Goal: Information Seeking & Learning: Check status

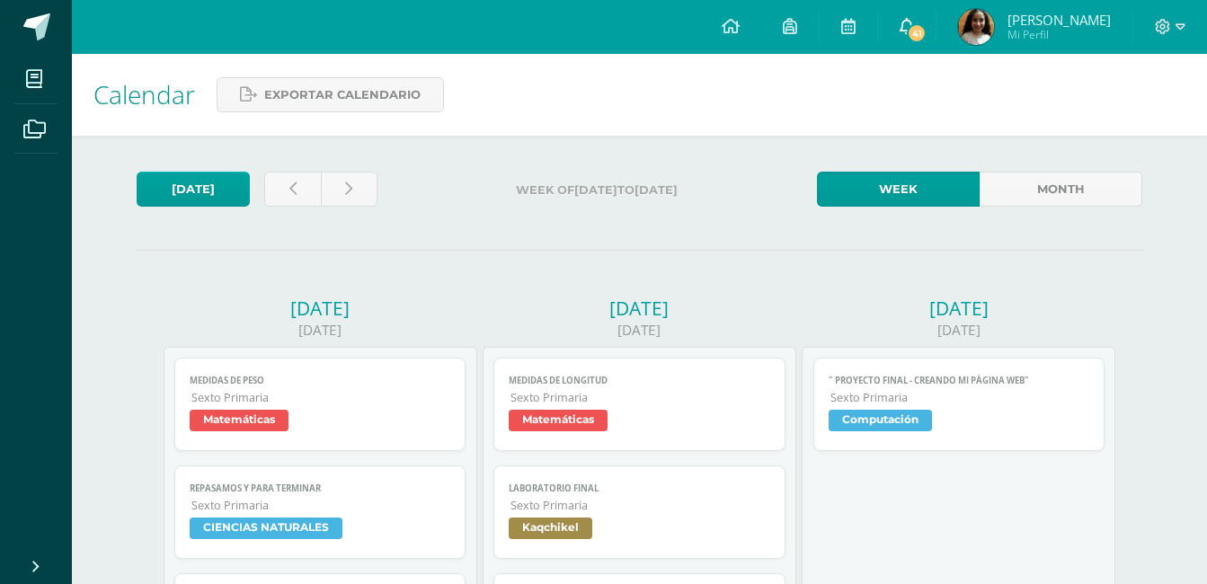
click at [914, 23] on icon at bounding box center [907, 26] width 14 height 16
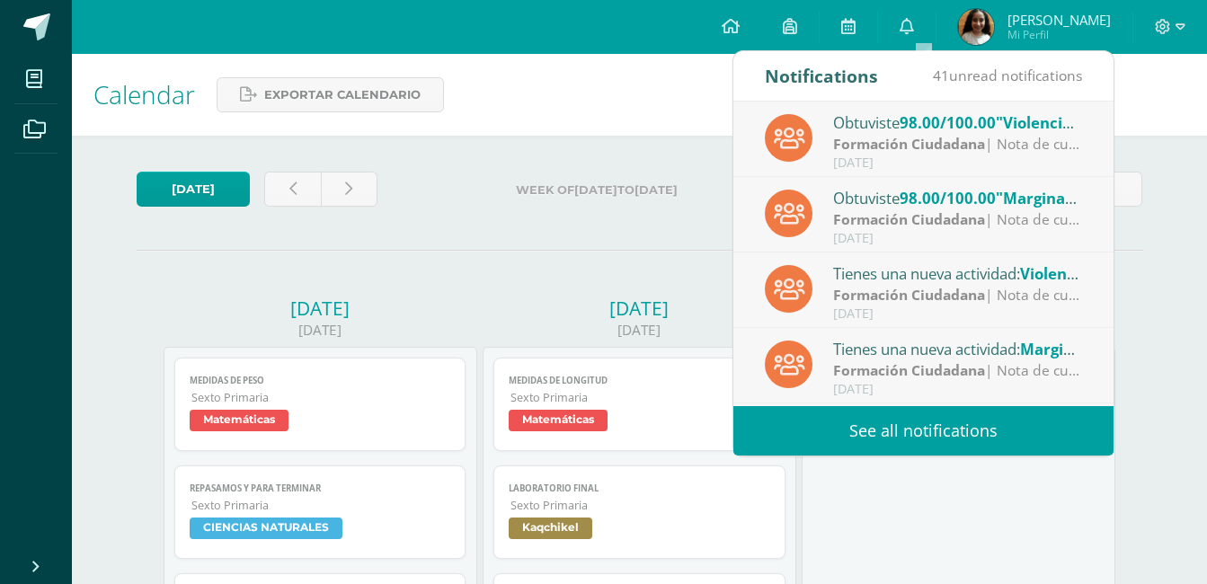
click at [915, 423] on link "See all notifications" at bounding box center [924, 430] width 380 height 49
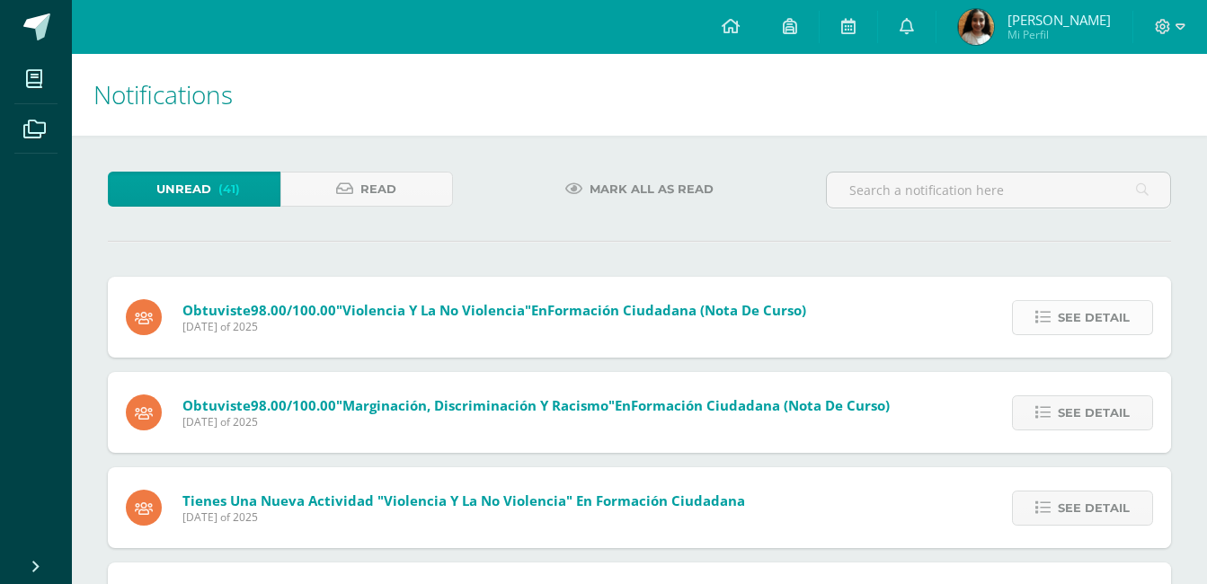
click at [1100, 316] on span "See detail" at bounding box center [1094, 317] width 72 height 33
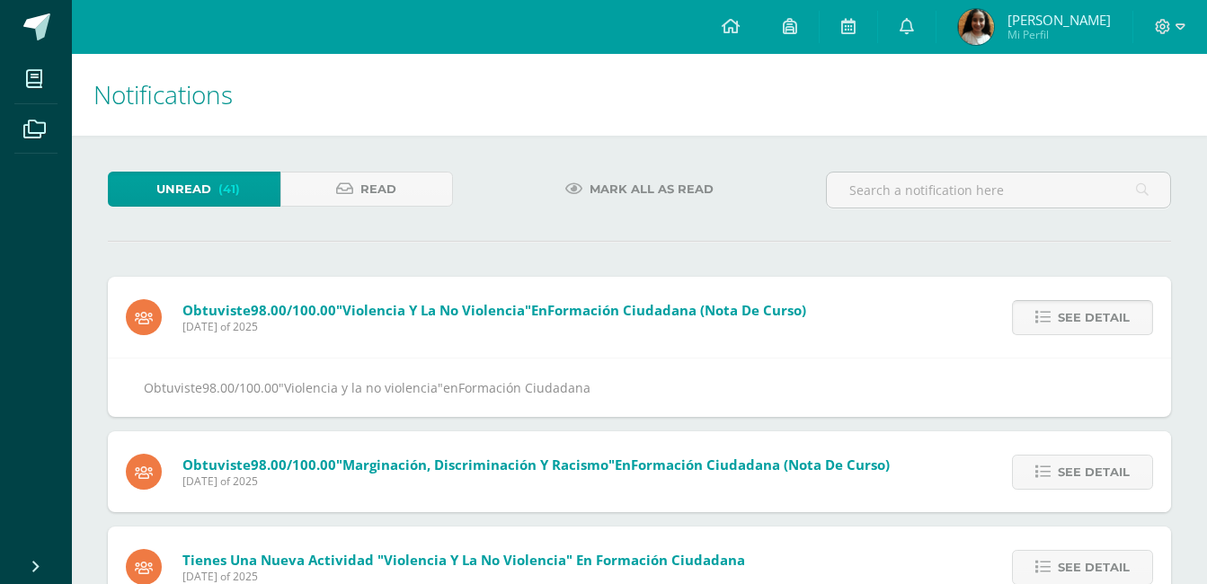
click at [1100, 316] on span "See detail" at bounding box center [1094, 317] width 72 height 33
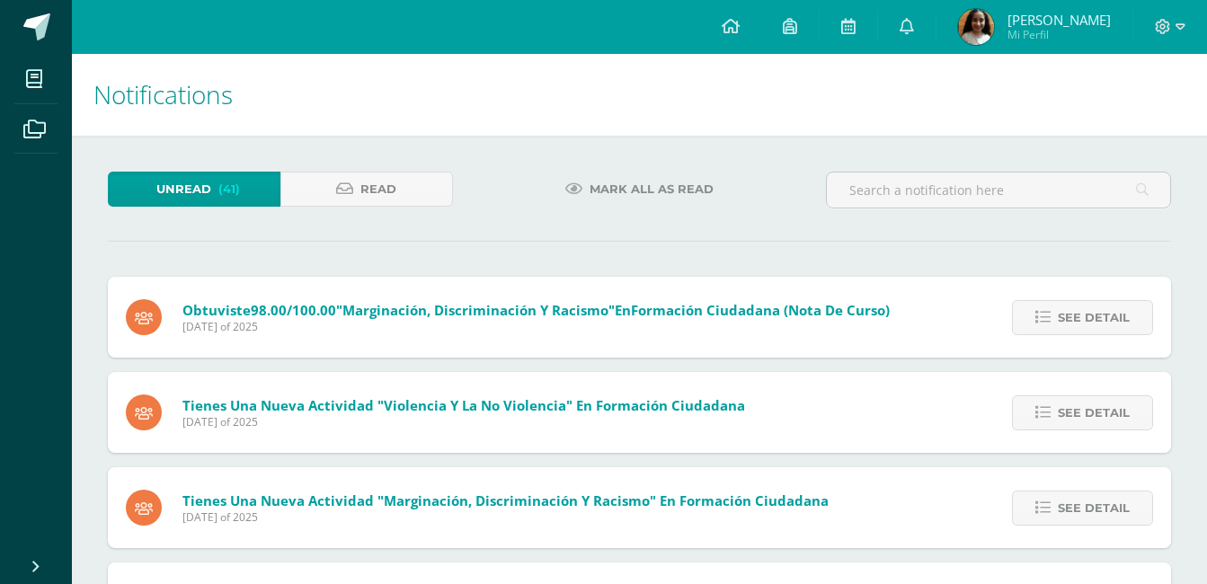
click at [1100, 316] on span "See detail" at bounding box center [1094, 317] width 72 height 33
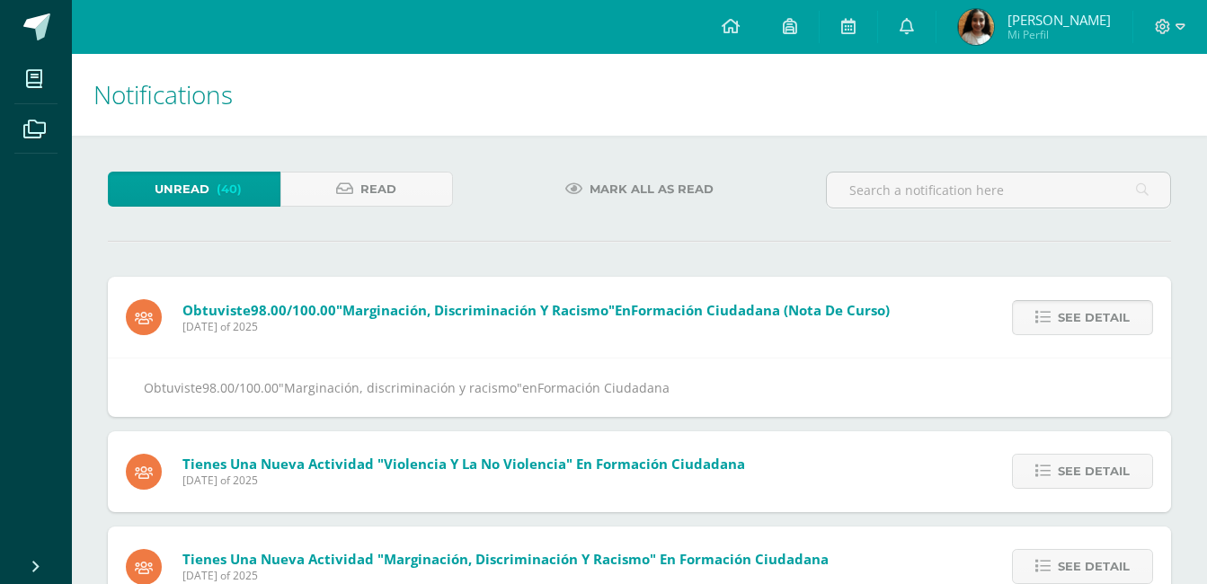
click at [1100, 316] on span "See detail" at bounding box center [1094, 317] width 72 height 33
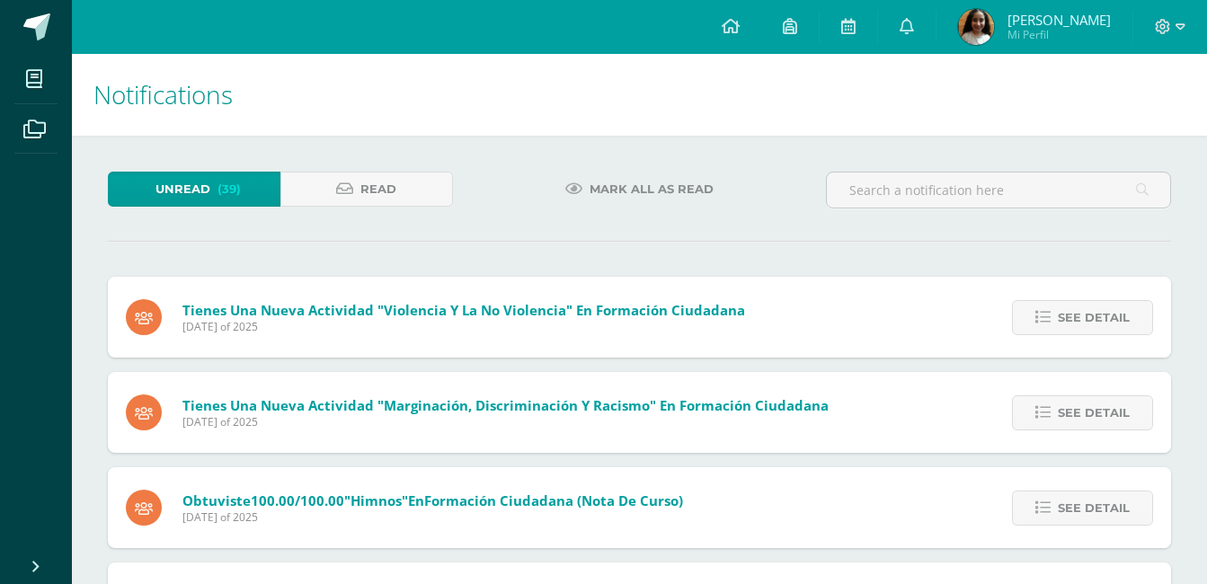
click at [1100, 316] on span "See detail" at bounding box center [1094, 317] width 72 height 33
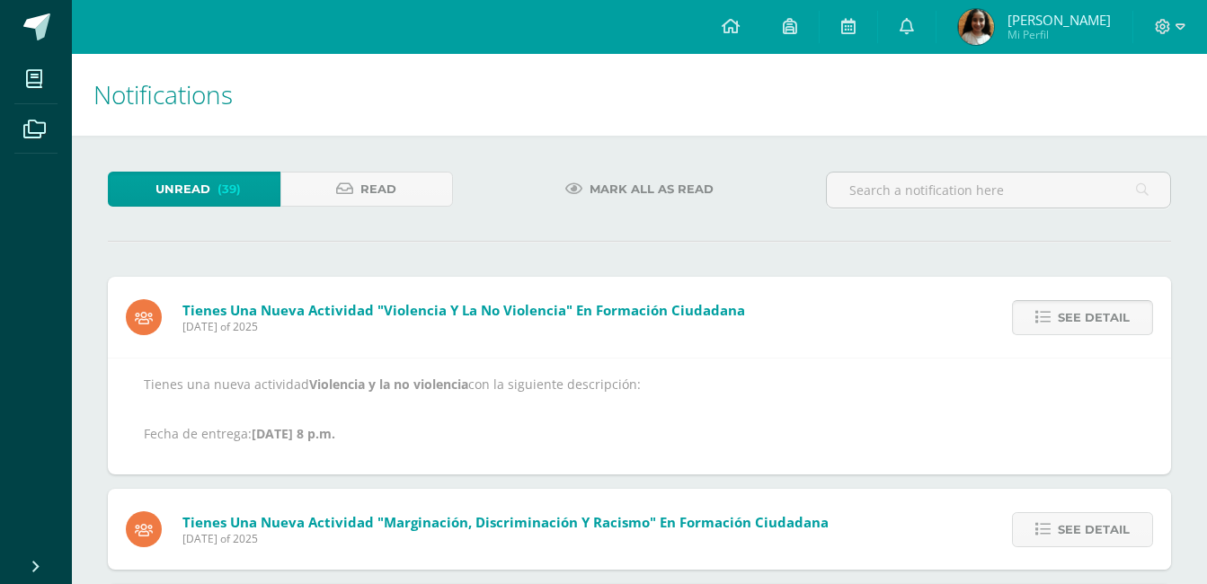
click at [1100, 316] on span "See detail" at bounding box center [1094, 317] width 72 height 33
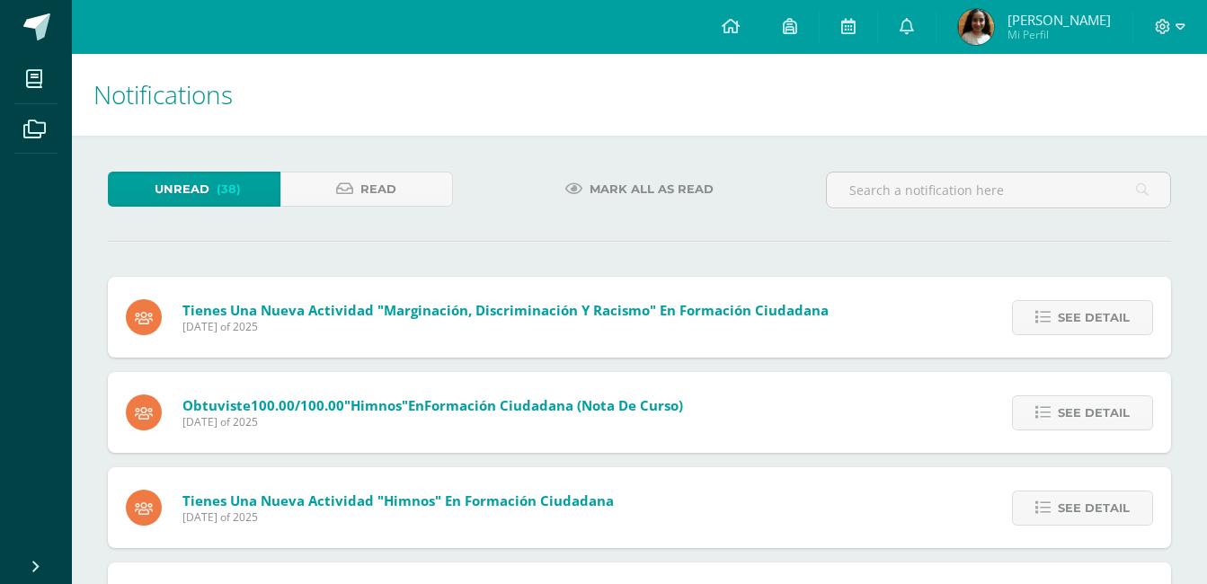
click at [1100, 316] on span "See detail" at bounding box center [1094, 317] width 72 height 33
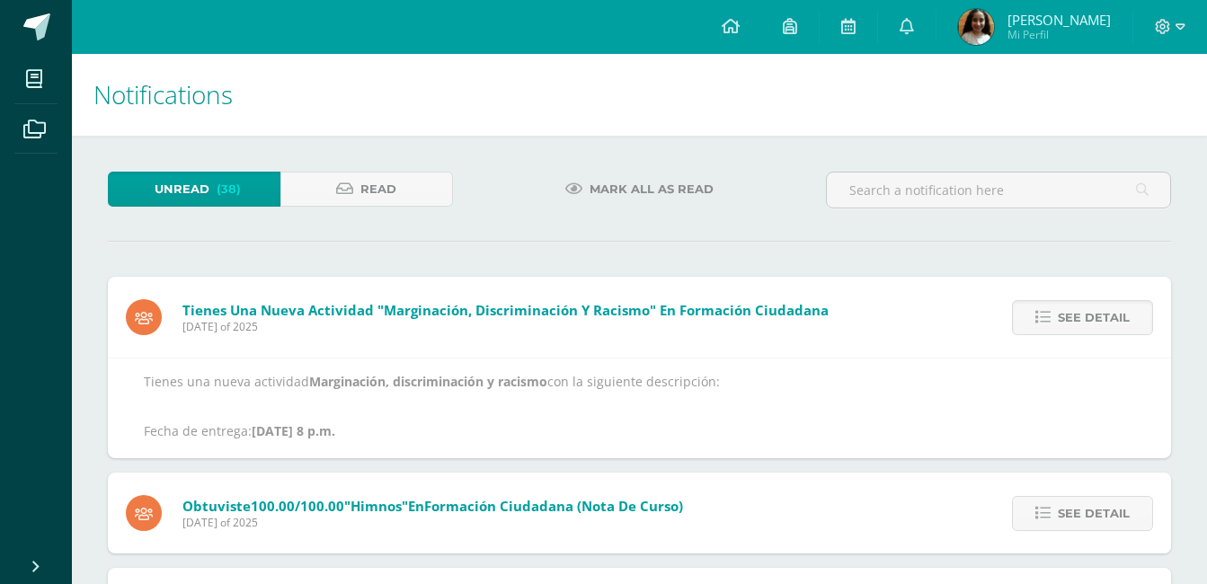
click at [1100, 316] on span "See detail" at bounding box center [1094, 317] width 72 height 33
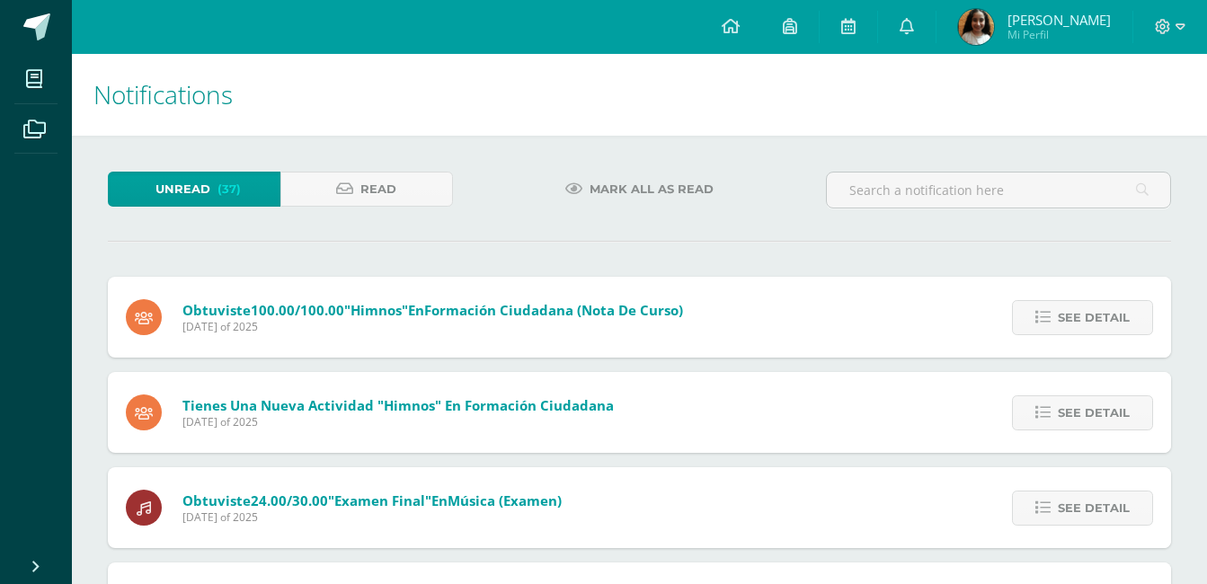
click at [1100, 316] on span "See detail" at bounding box center [1094, 317] width 72 height 33
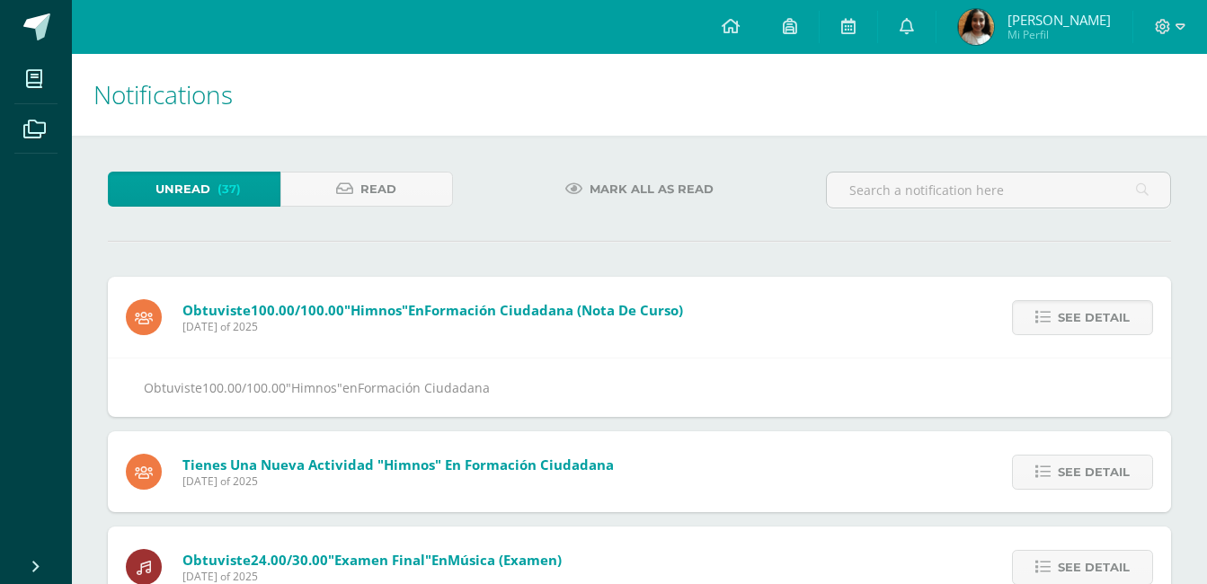
click at [1100, 316] on span "See detail" at bounding box center [1094, 317] width 72 height 33
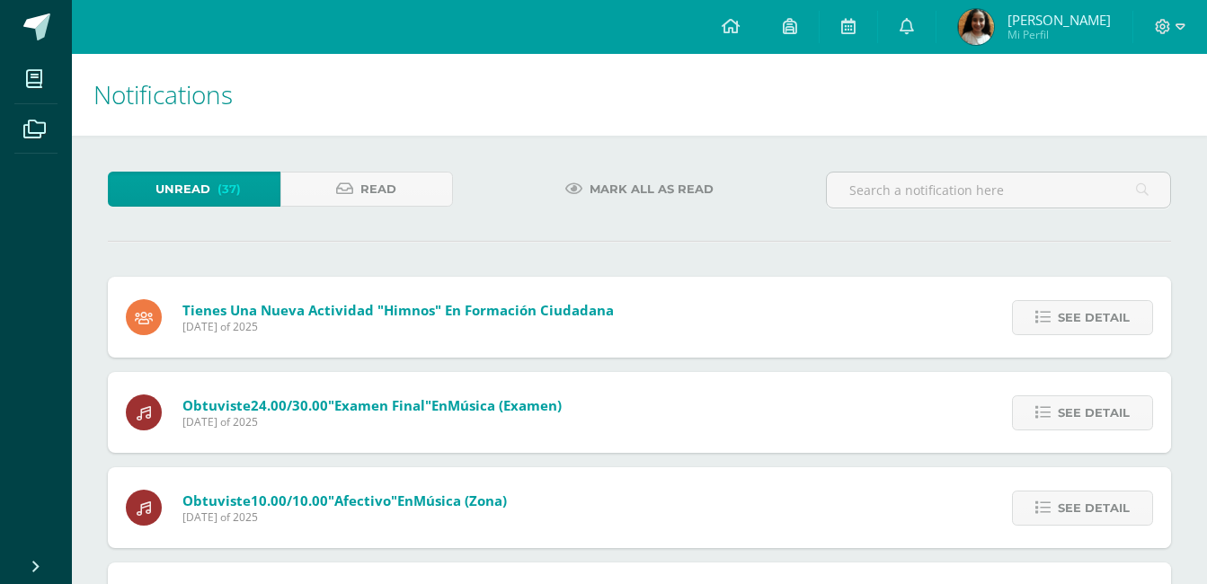
click at [1100, 316] on span "See detail" at bounding box center [1094, 317] width 72 height 33
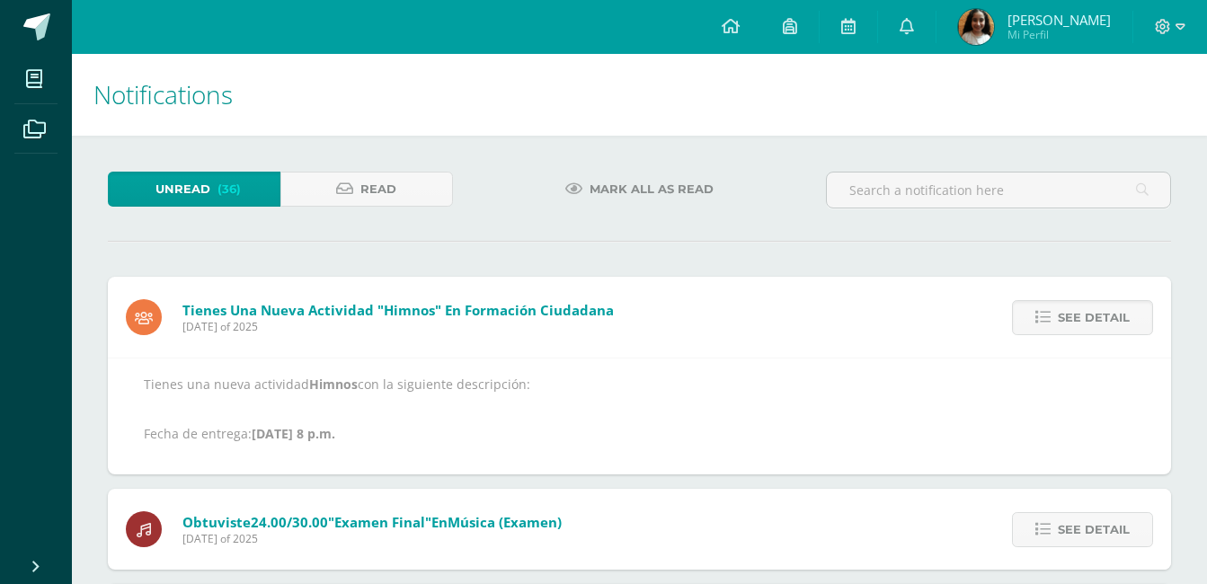
click at [1100, 316] on span "See detail" at bounding box center [1094, 317] width 72 height 33
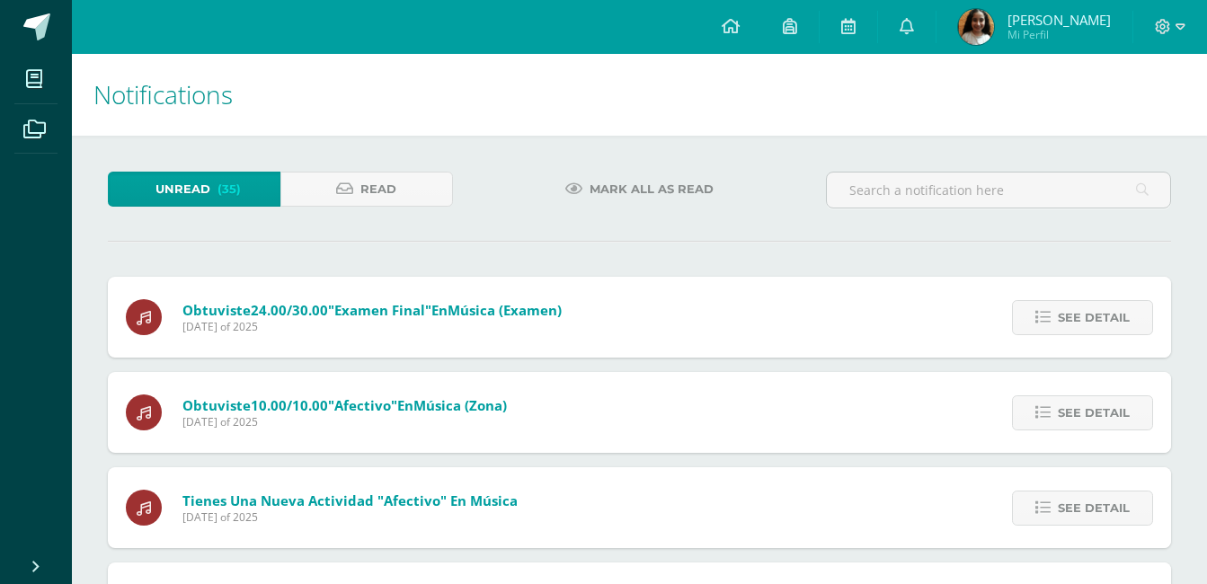
click at [1100, 316] on span "See detail" at bounding box center [1094, 317] width 72 height 33
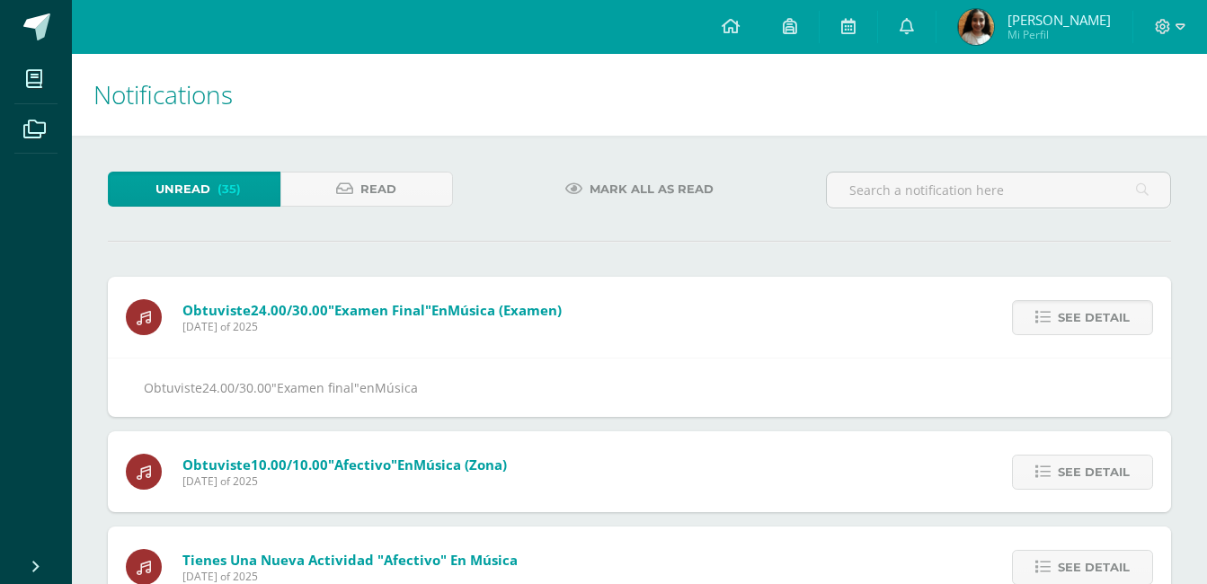
click at [1100, 316] on span "See detail" at bounding box center [1094, 317] width 72 height 33
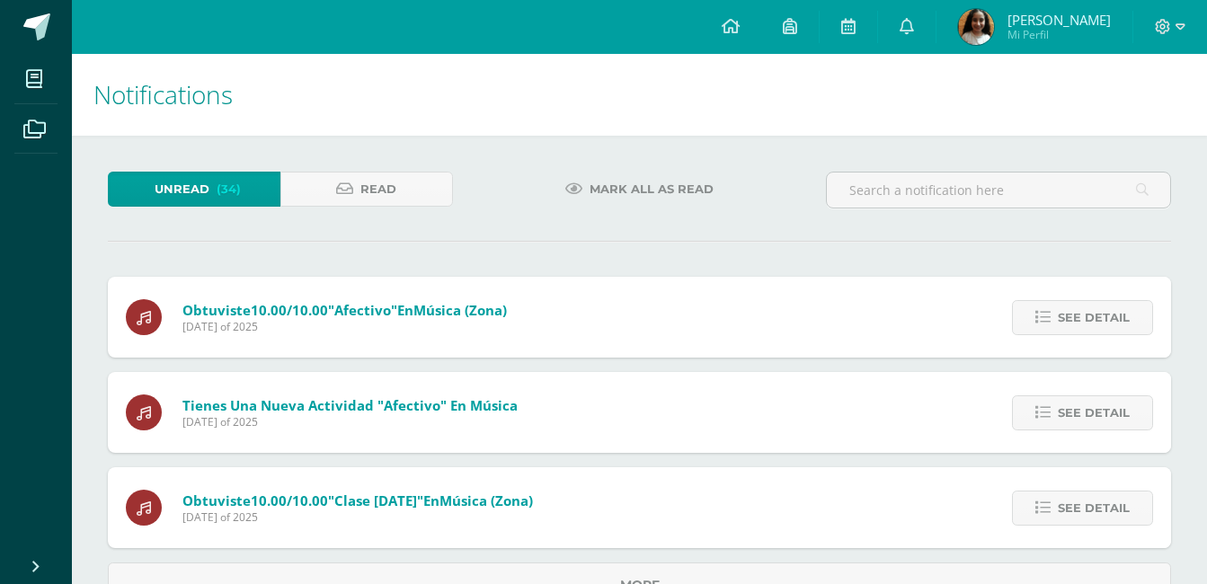
click at [1100, 316] on span "See detail" at bounding box center [1094, 317] width 72 height 33
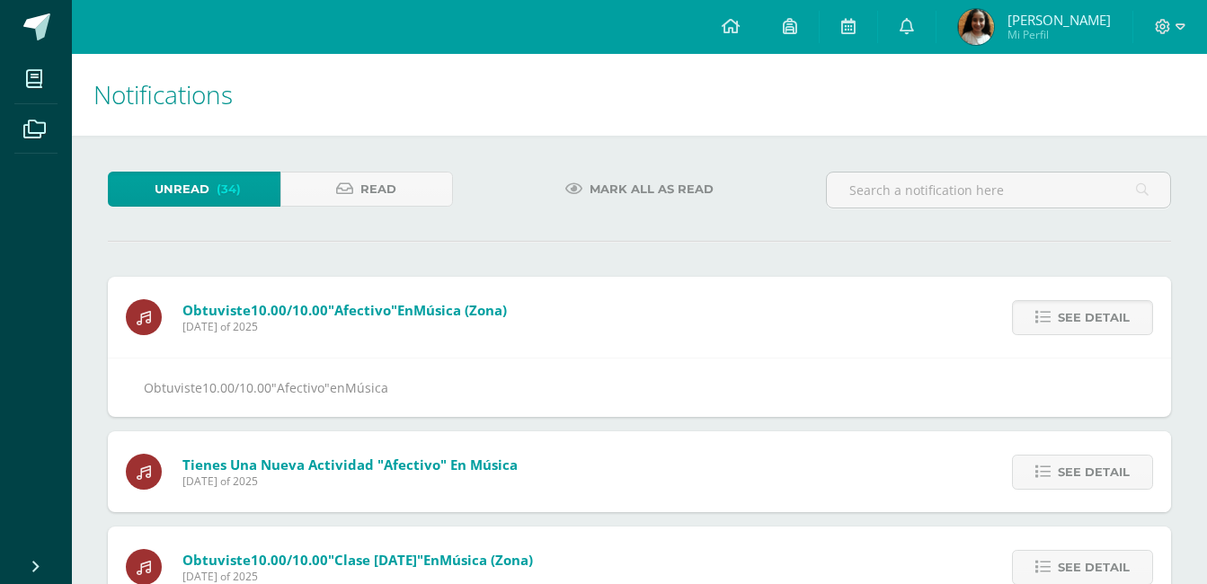
click at [1100, 316] on span "See detail" at bounding box center [1094, 317] width 72 height 33
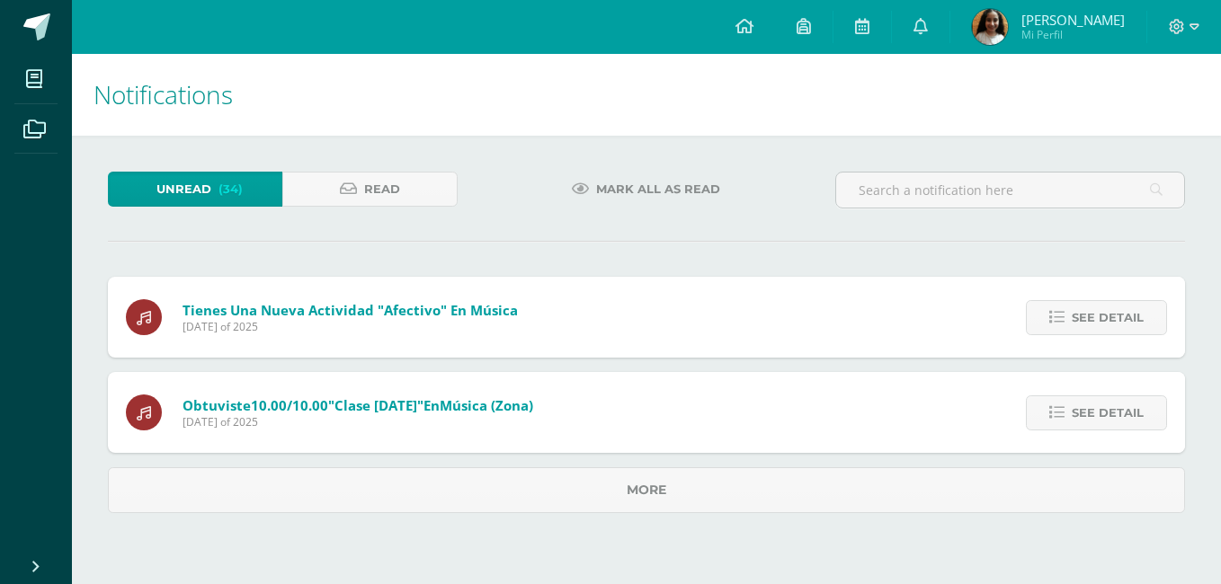
click at [1100, 316] on span "See detail" at bounding box center [1108, 317] width 72 height 33
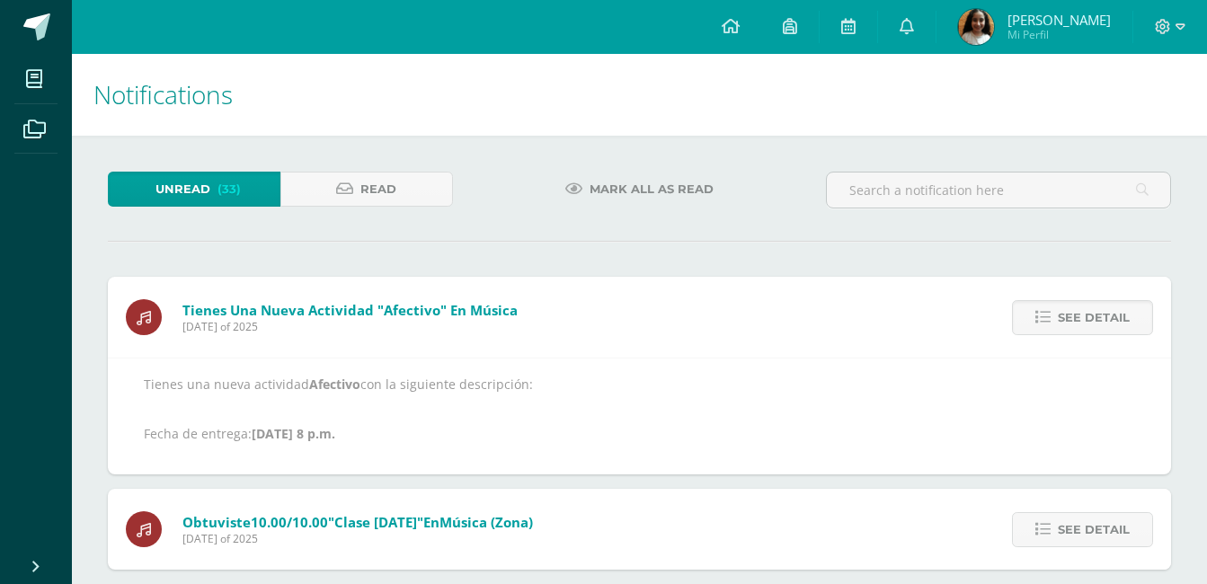
click at [1100, 316] on span "See detail" at bounding box center [1094, 317] width 72 height 33
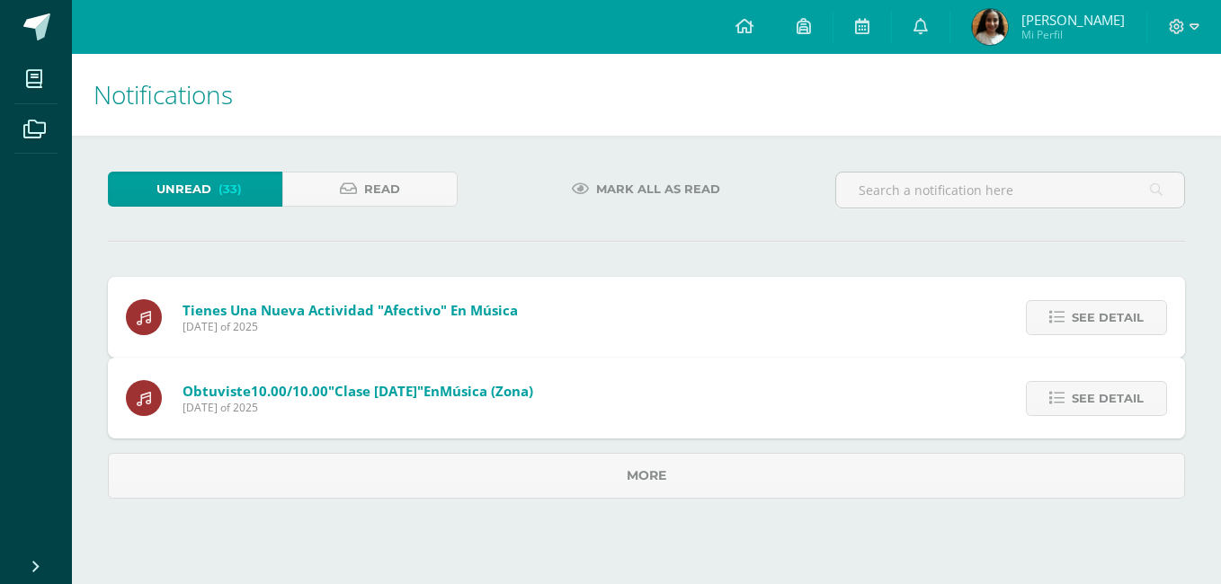
click at [1100, 382] on span "See detail" at bounding box center [1108, 398] width 72 height 33
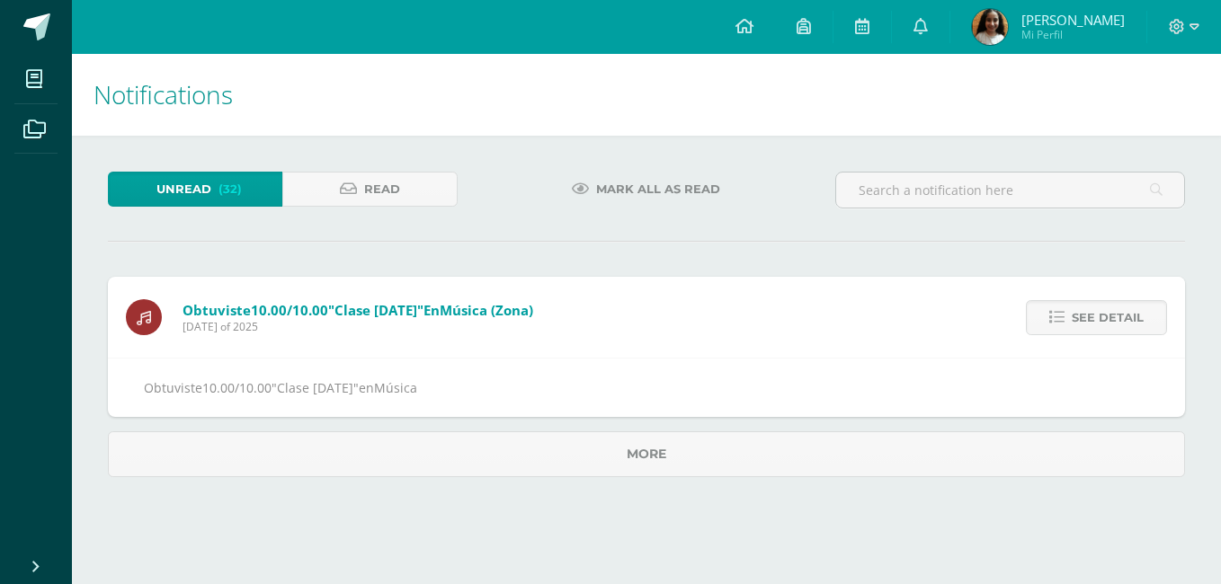
click at [1100, 316] on span "See detail" at bounding box center [1108, 317] width 72 height 33
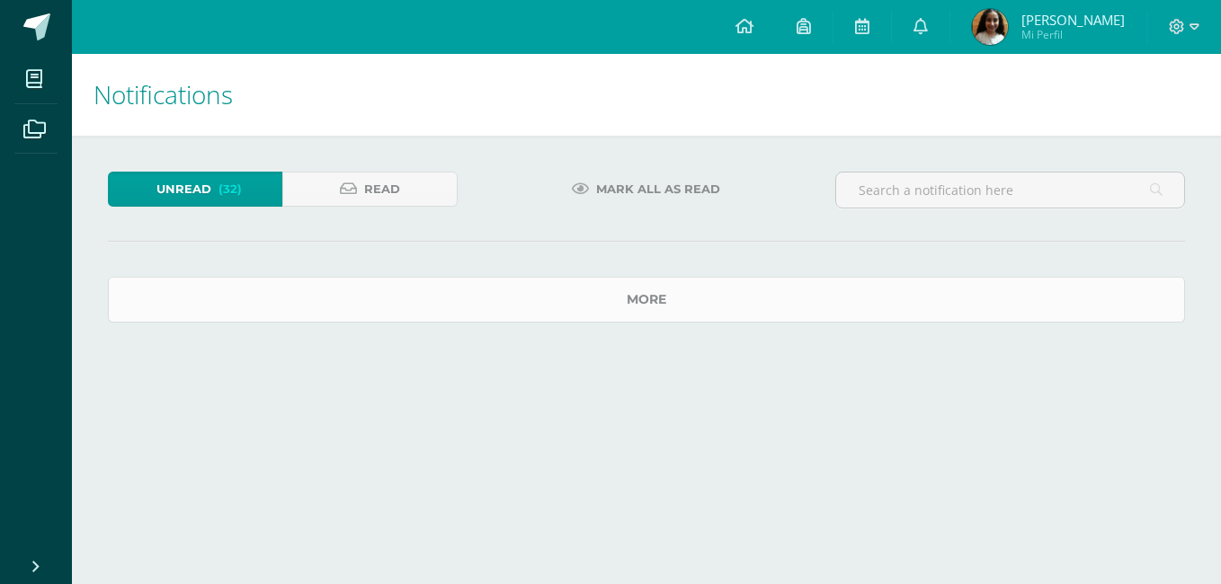
click at [1100, 316] on link "more" at bounding box center [646, 300] width 1077 height 46
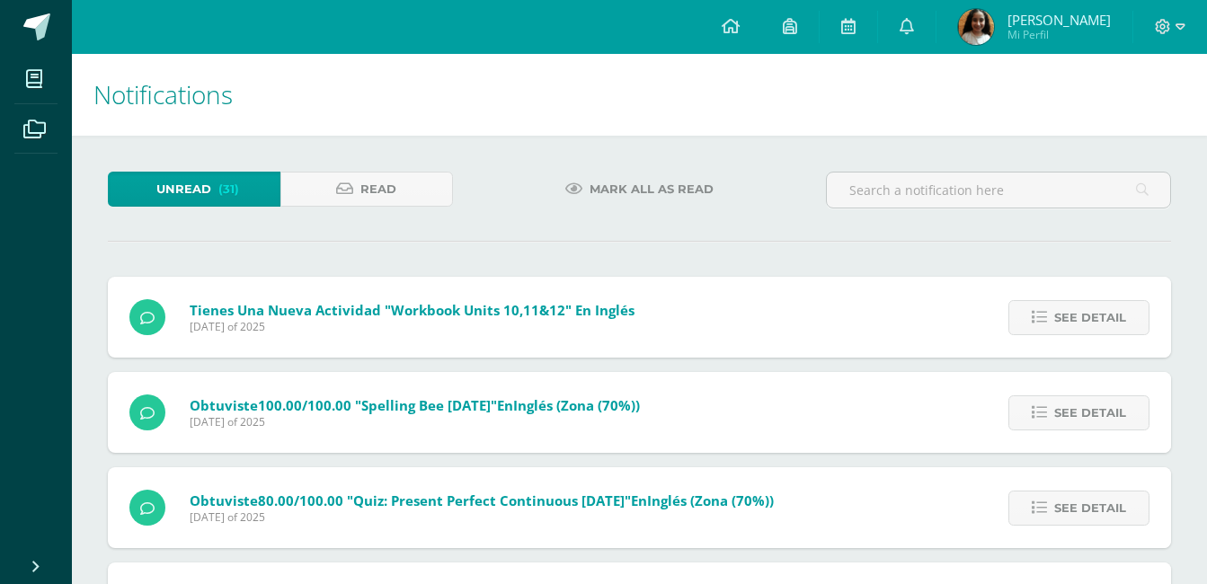
click at [1100, 316] on span "See detail" at bounding box center [1091, 317] width 72 height 33
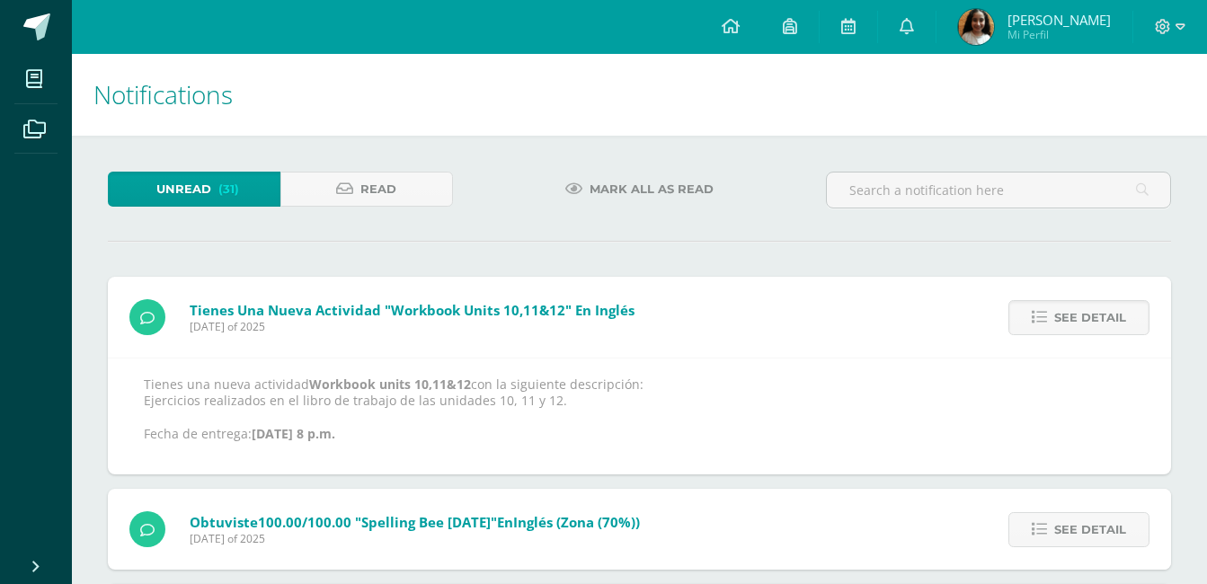
click at [1100, 316] on span "See detail" at bounding box center [1091, 317] width 72 height 33
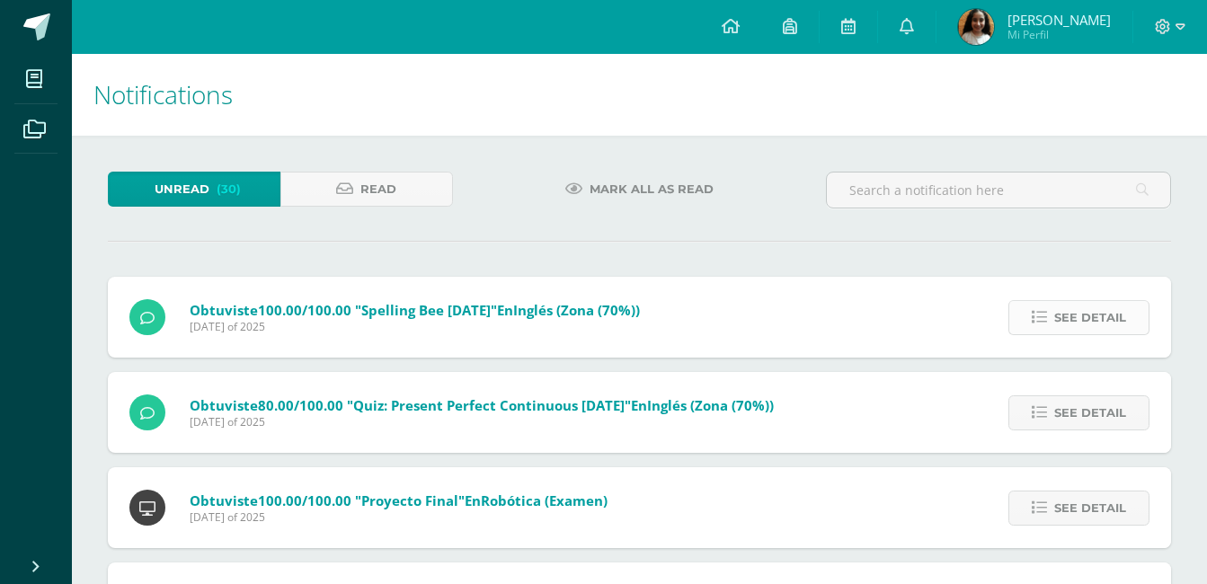
click at [1131, 317] on link "See detail" at bounding box center [1079, 317] width 141 height 35
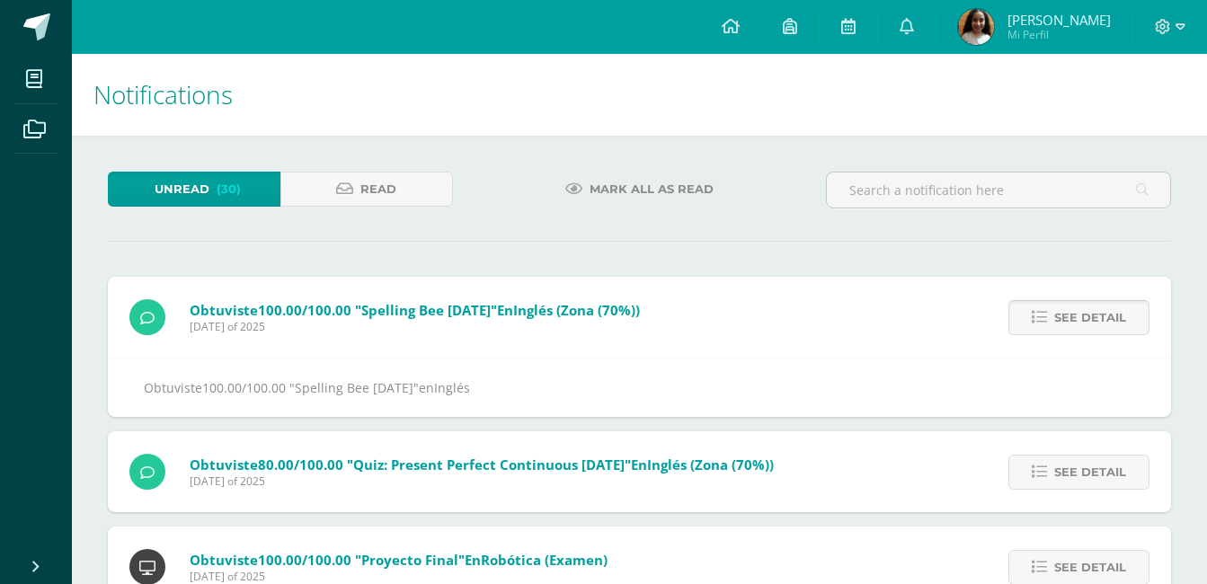
click at [1131, 317] on link "See detail" at bounding box center [1079, 317] width 141 height 35
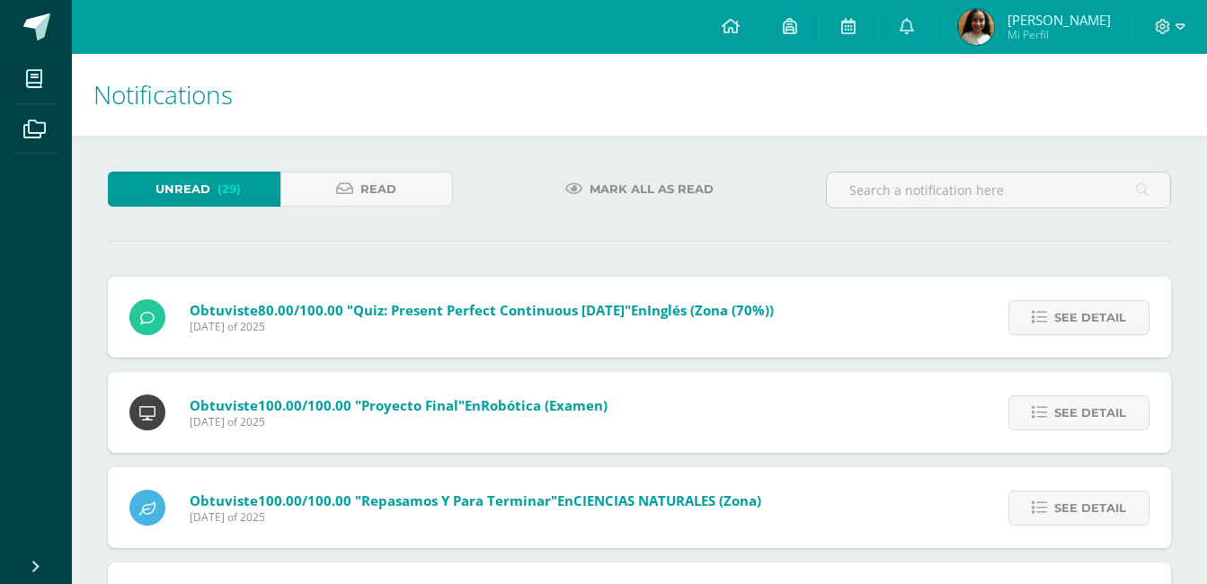
click at [1131, 317] on link "See detail" at bounding box center [1079, 317] width 141 height 35
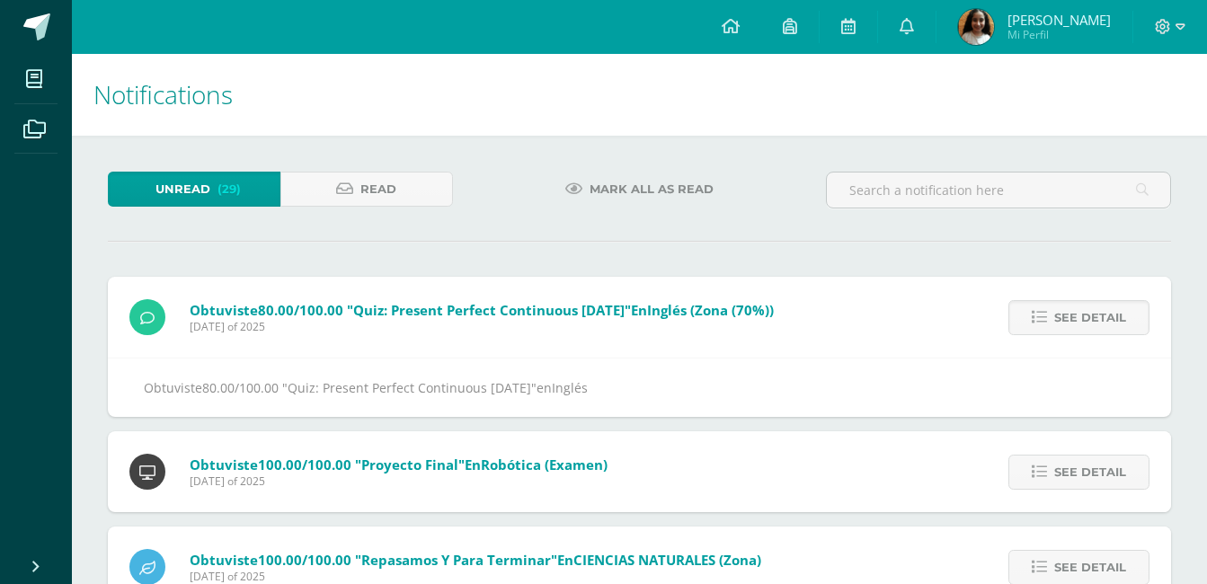
click at [1131, 317] on link "See detail" at bounding box center [1079, 317] width 141 height 35
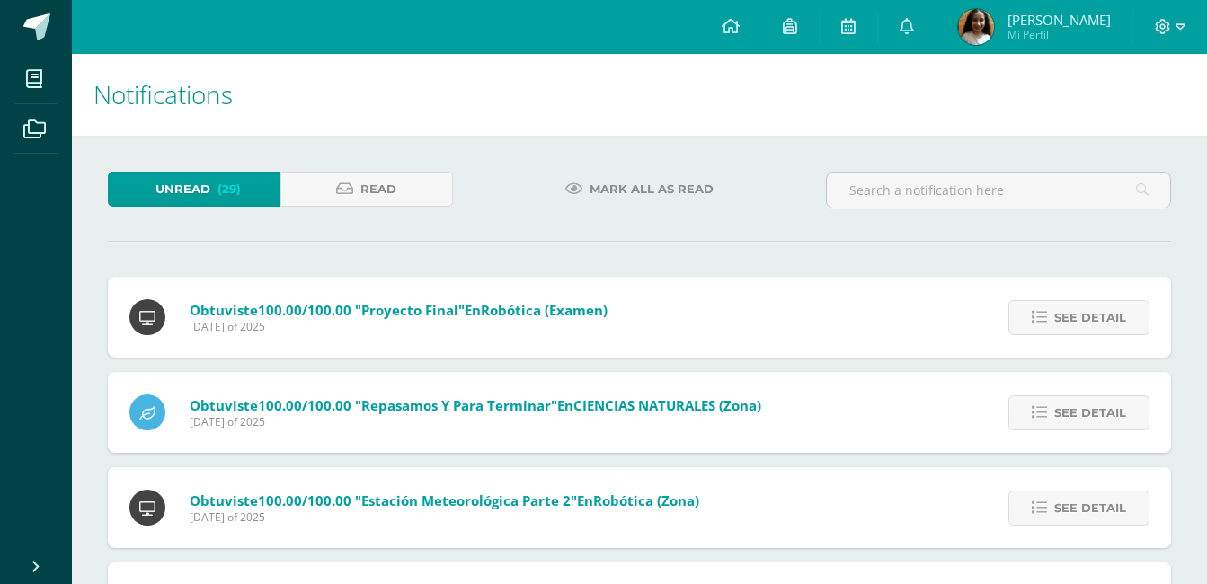
click at [1131, 317] on link "See detail" at bounding box center [1079, 317] width 141 height 35
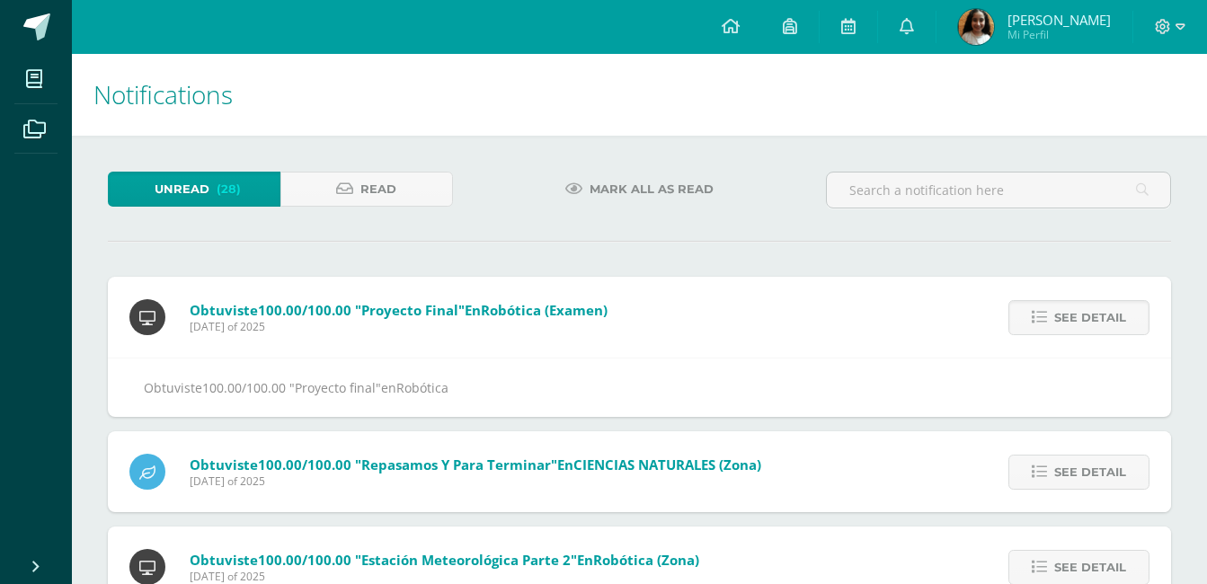
click at [1131, 317] on link "See detail" at bounding box center [1079, 317] width 141 height 35
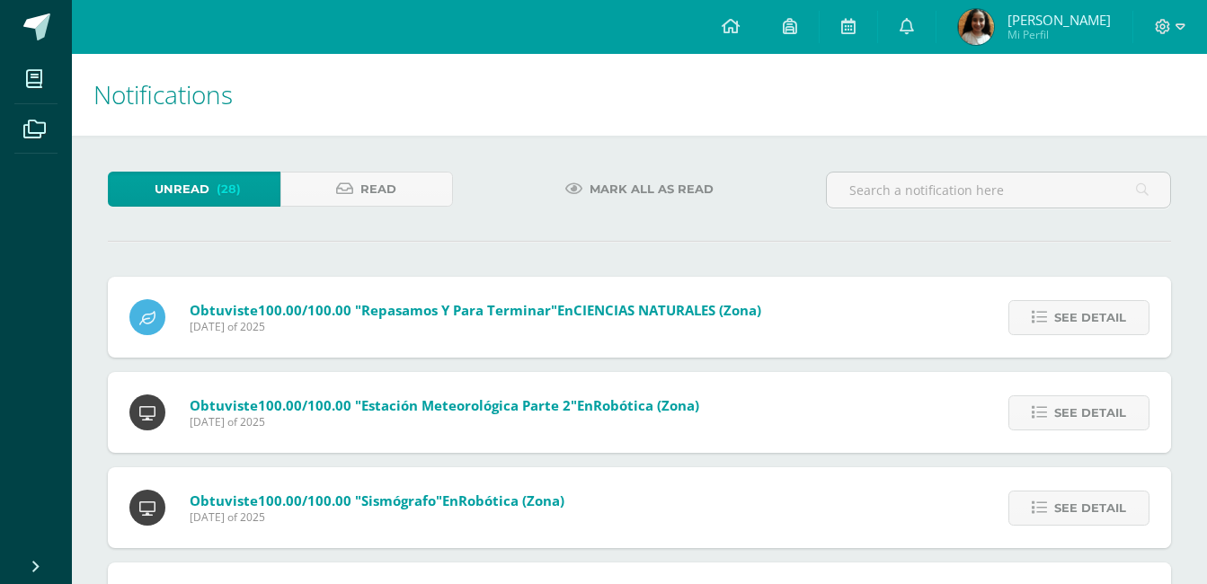
click at [1131, 317] on link "See detail" at bounding box center [1079, 317] width 141 height 35
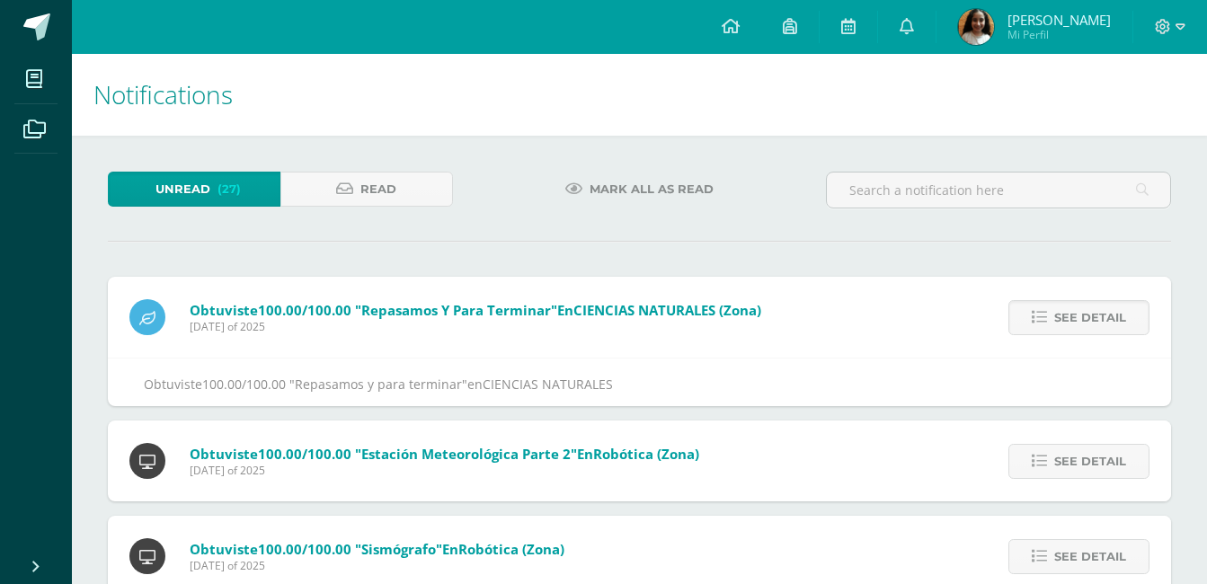
click at [1131, 317] on link "See detail" at bounding box center [1079, 317] width 141 height 35
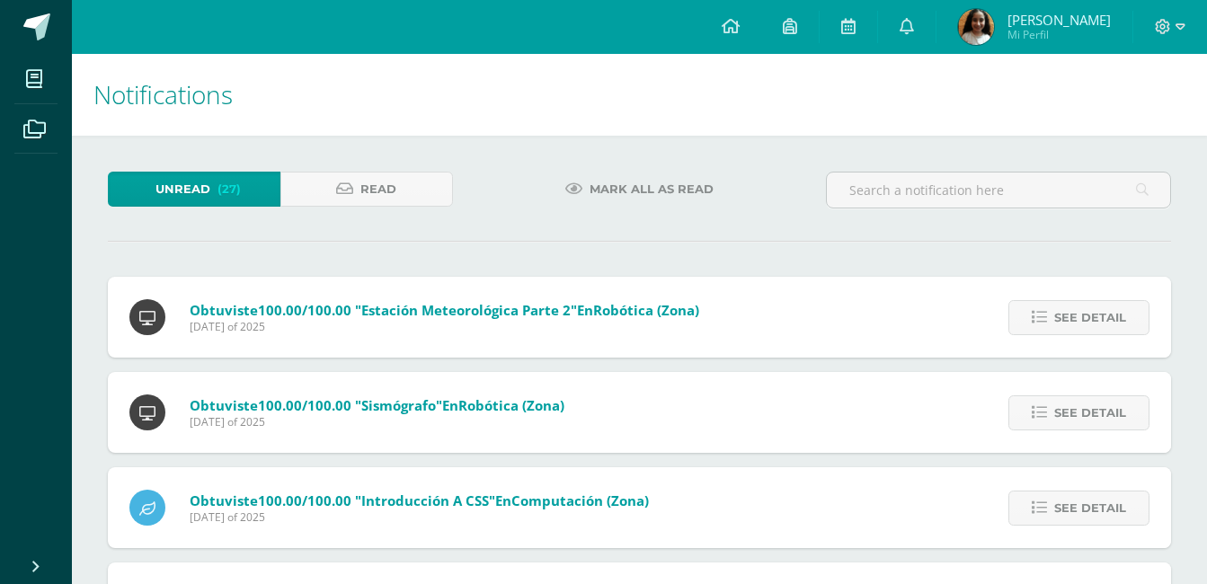
click at [1131, 317] on link "See detail" at bounding box center [1079, 317] width 141 height 35
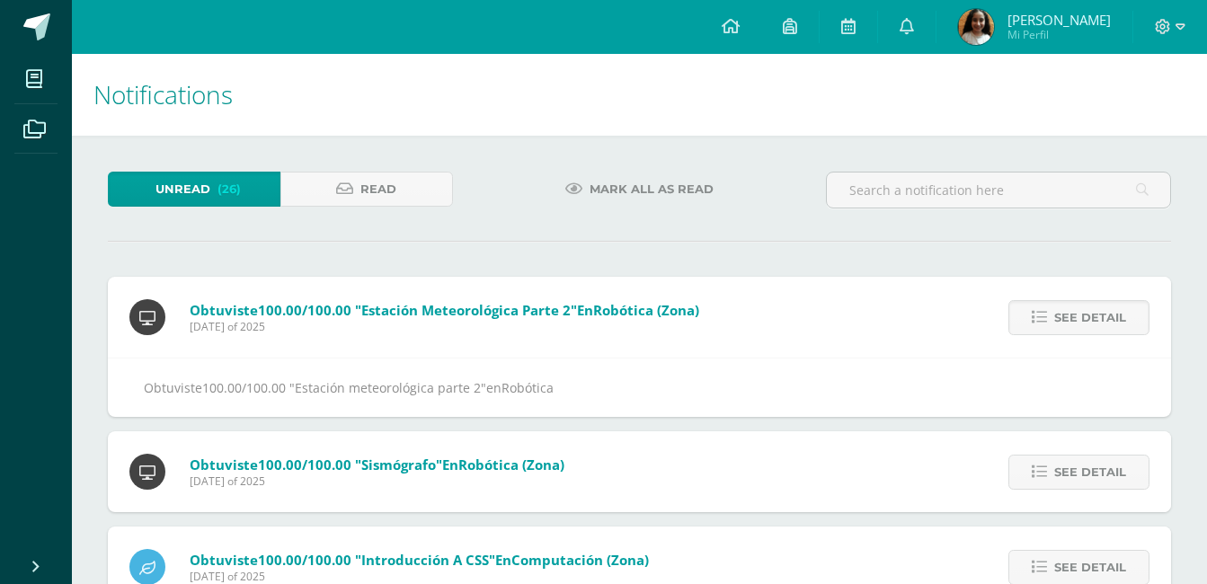
click at [1131, 317] on link "See detail" at bounding box center [1079, 317] width 141 height 35
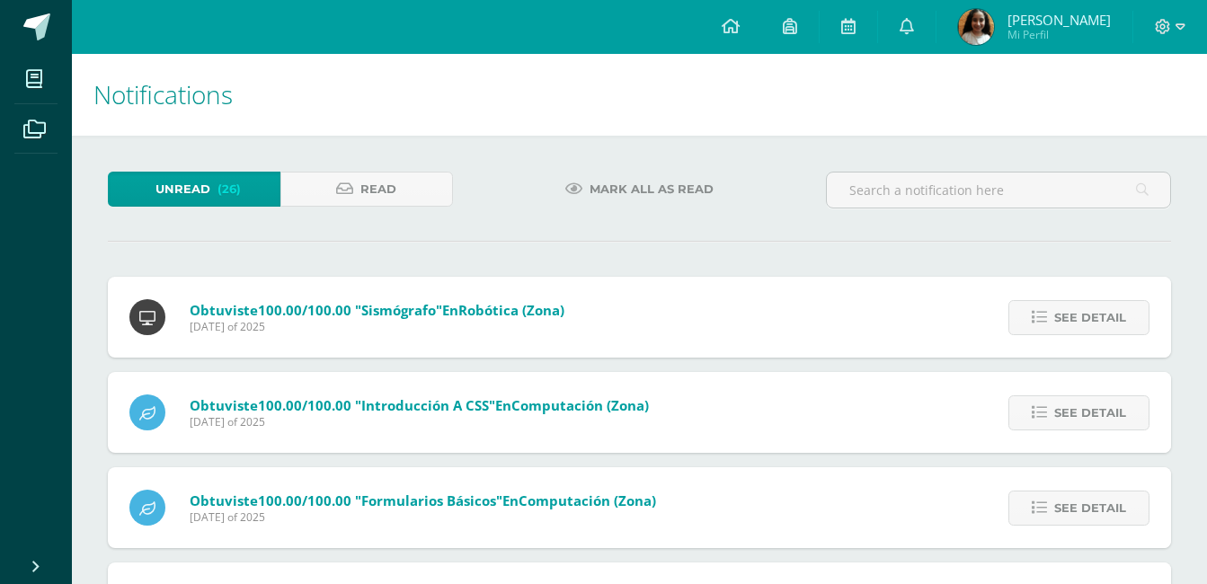
click at [1131, 317] on link "See detail" at bounding box center [1079, 317] width 141 height 35
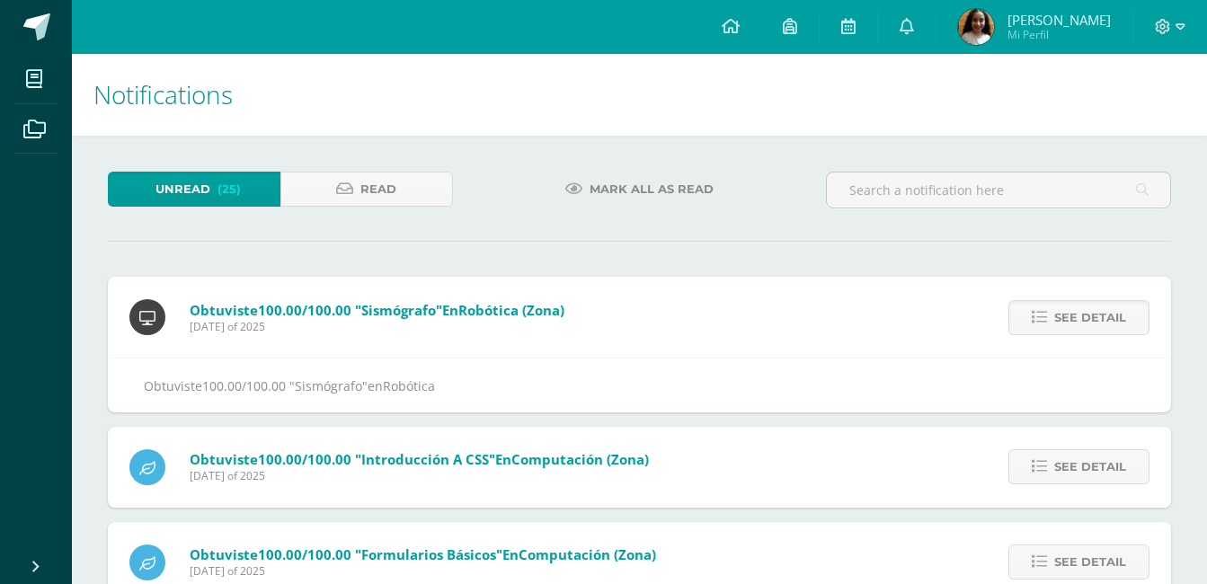
click at [1131, 317] on link "See detail" at bounding box center [1079, 317] width 141 height 35
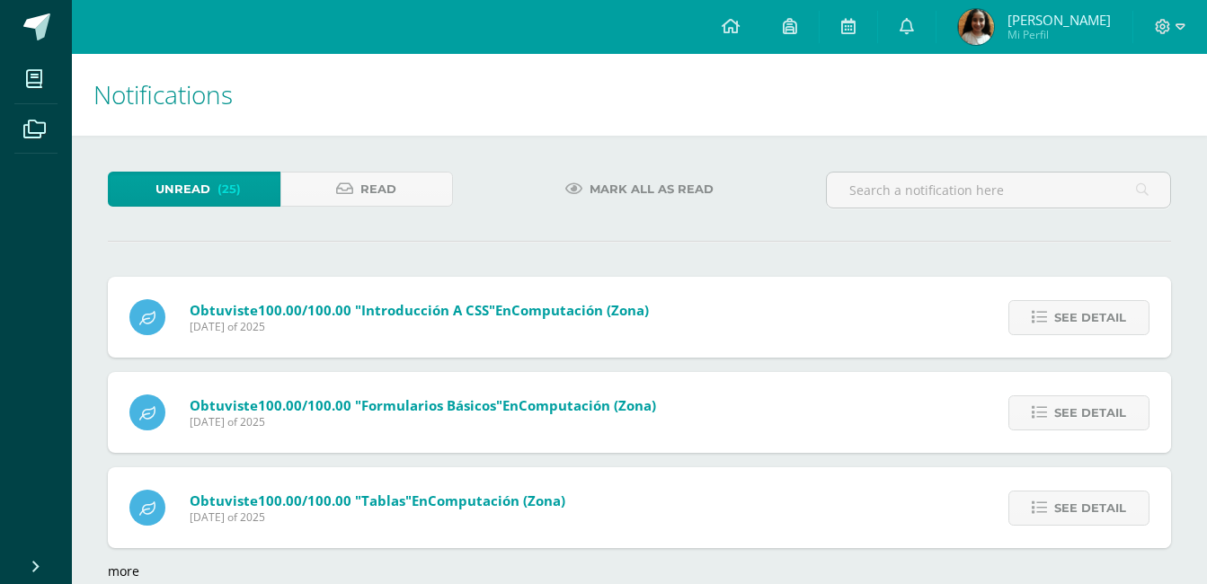
click at [1131, 317] on link "See detail" at bounding box center [1079, 317] width 141 height 35
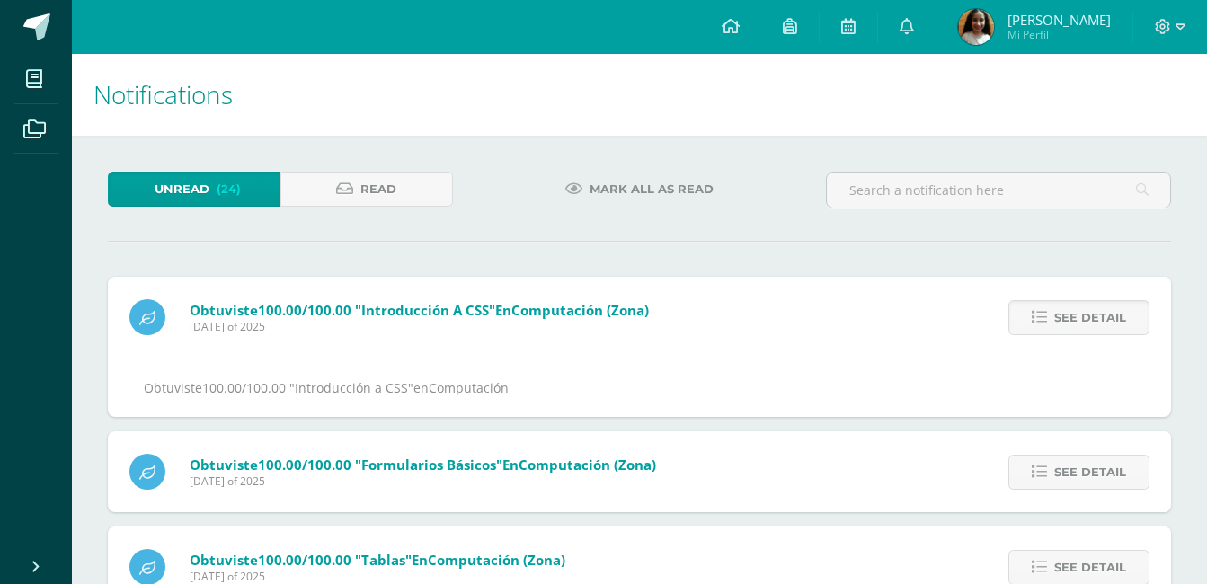
click at [1131, 317] on link "See detail" at bounding box center [1079, 317] width 141 height 35
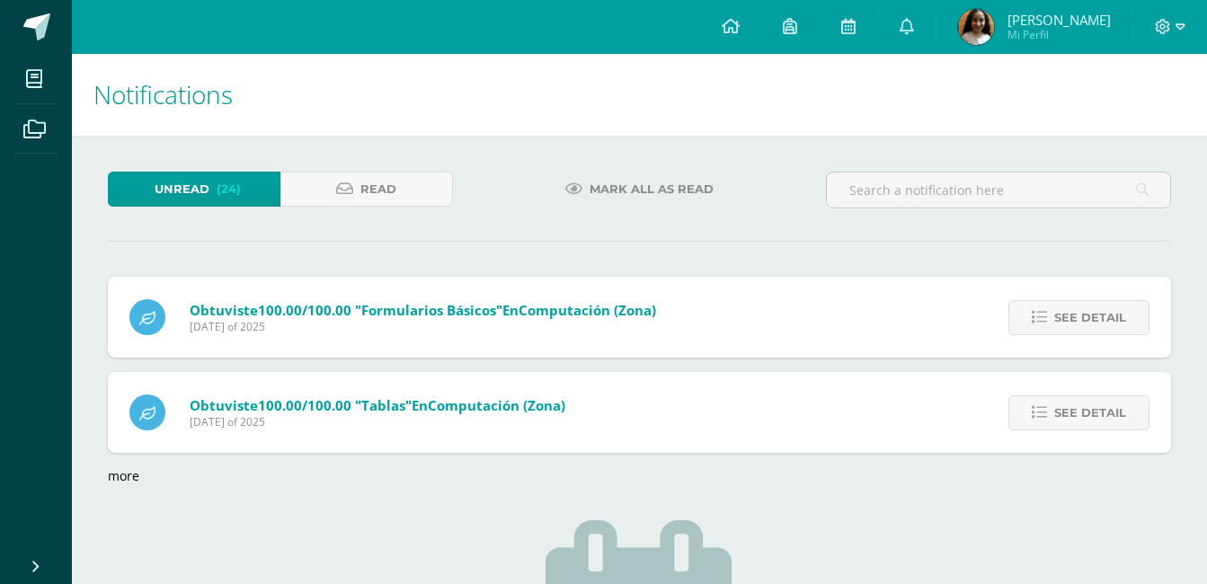
click at [1131, 317] on link "See detail" at bounding box center [1079, 317] width 141 height 35
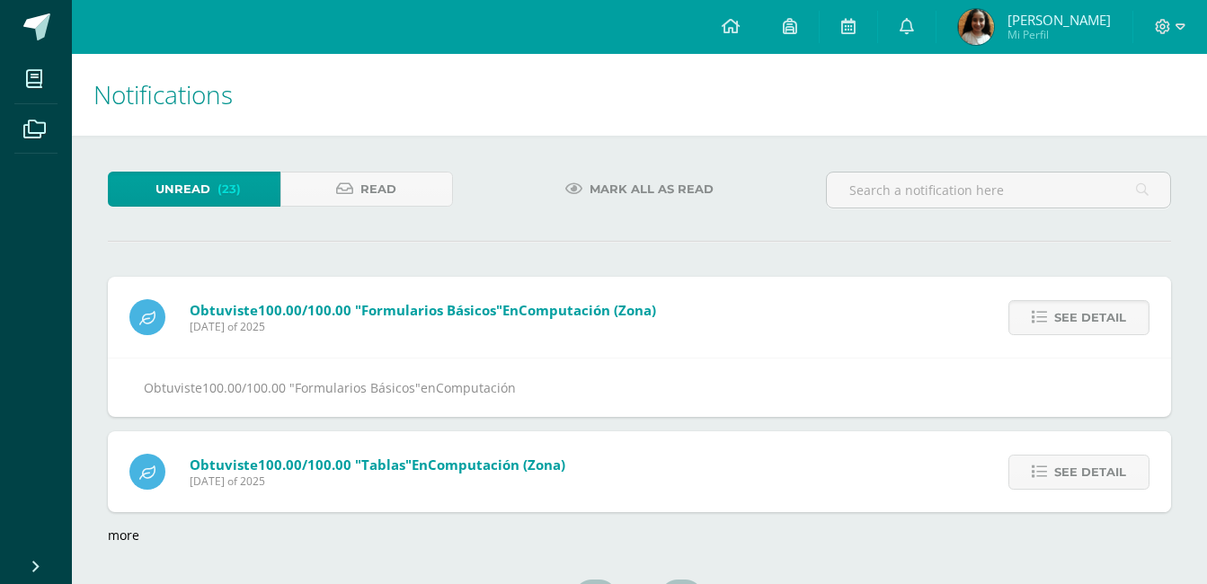
click at [1131, 317] on link "See detail" at bounding box center [1079, 317] width 141 height 35
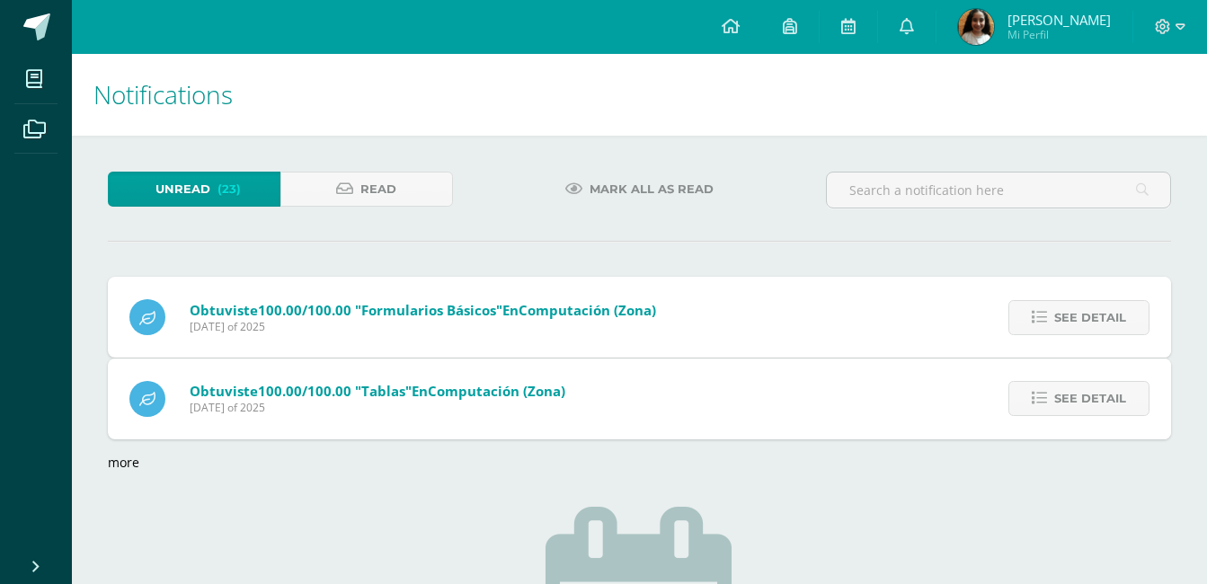
click at [1131, 381] on link "See detail" at bounding box center [1079, 398] width 141 height 35
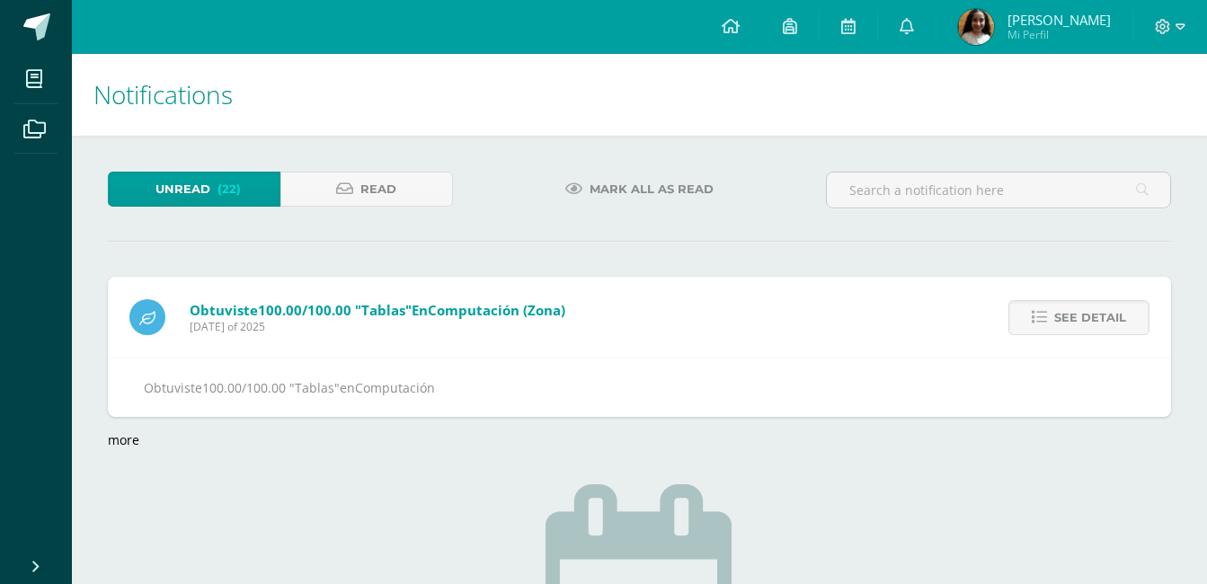
click at [1131, 317] on link "See detail" at bounding box center [1079, 317] width 141 height 35
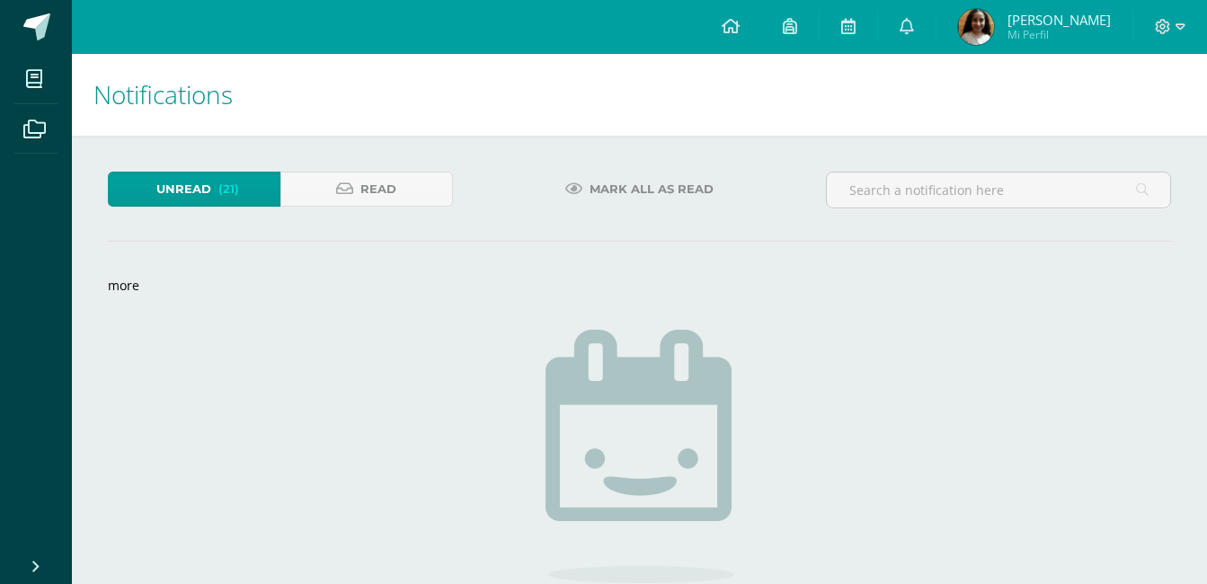
click at [105, 294] on div "Unread (21) Read Mark all as read more loading There are no new notifications C…" at bounding box center [639, 462] width 1135 height 652
click at [134, 292] on link "more" at bounding box center [123, 285] width 31 height 17
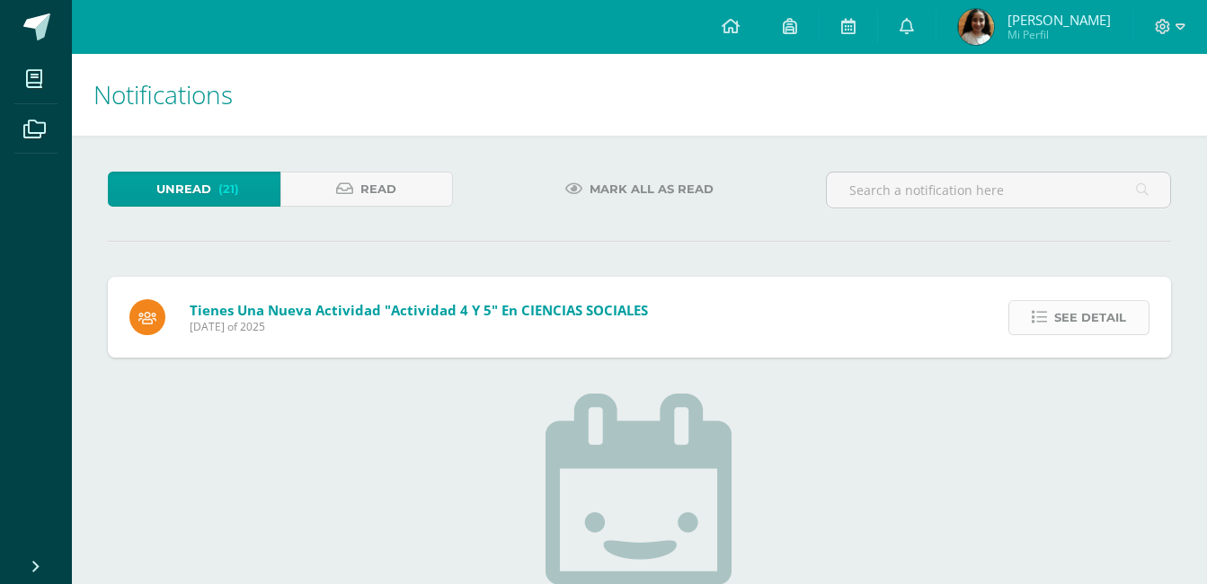
click at [1087, 310] on span "See detail" at bounding box center [1091, 317] width 72 height 33
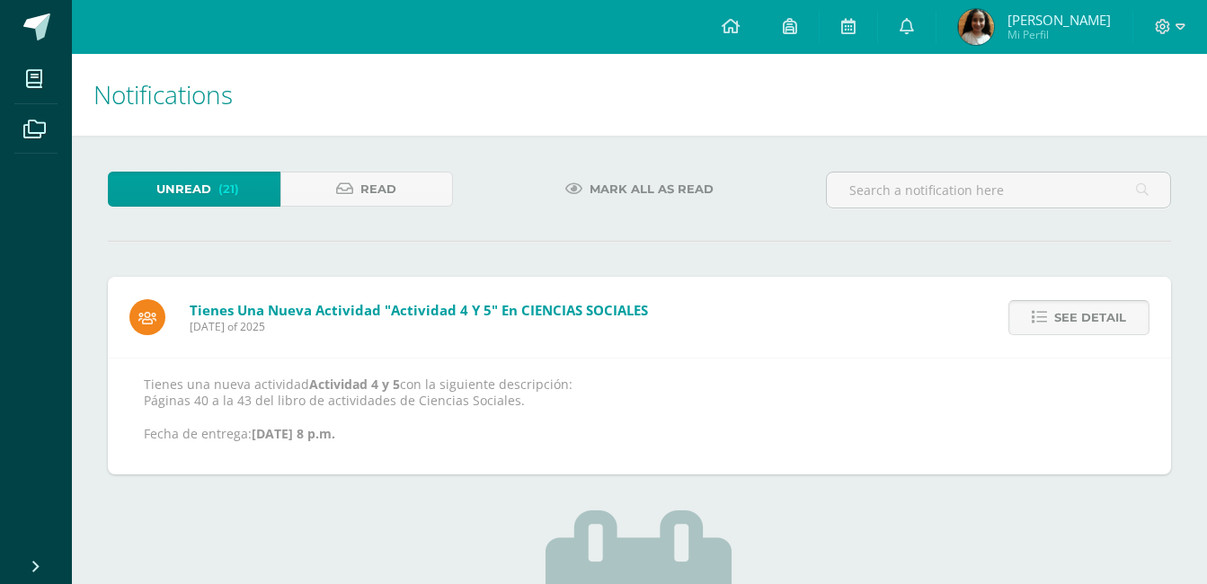
click at [1123, 321] on span "See detail" at bounding box center [1091, 317] width 72 height 33
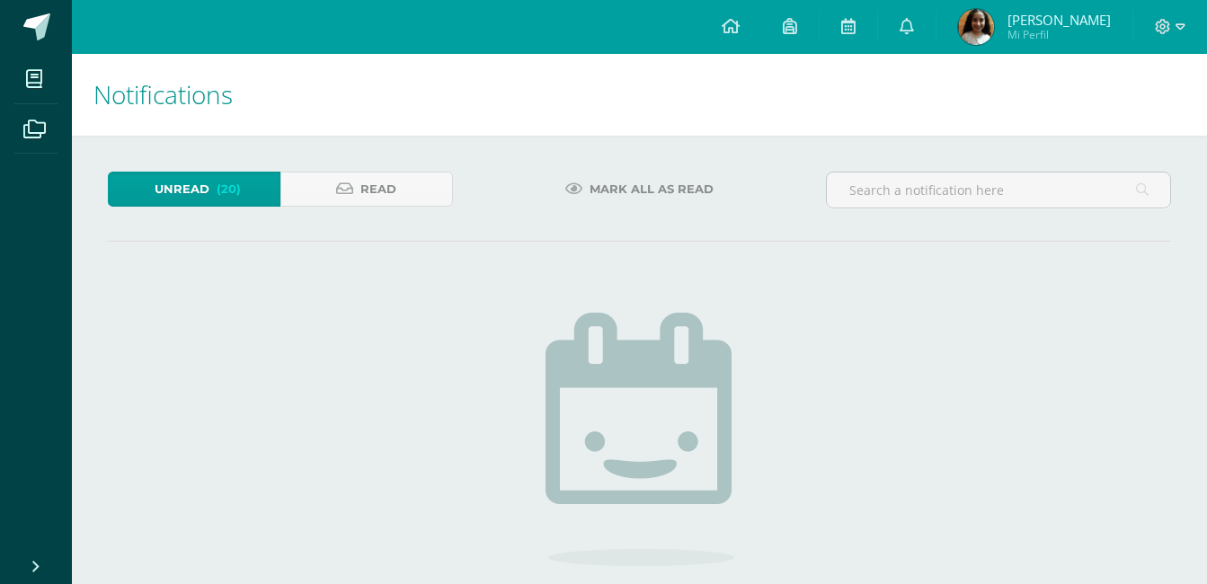
click at [229, 175] on span "(20)" at bounding box center [229, 189] width 24 height 33
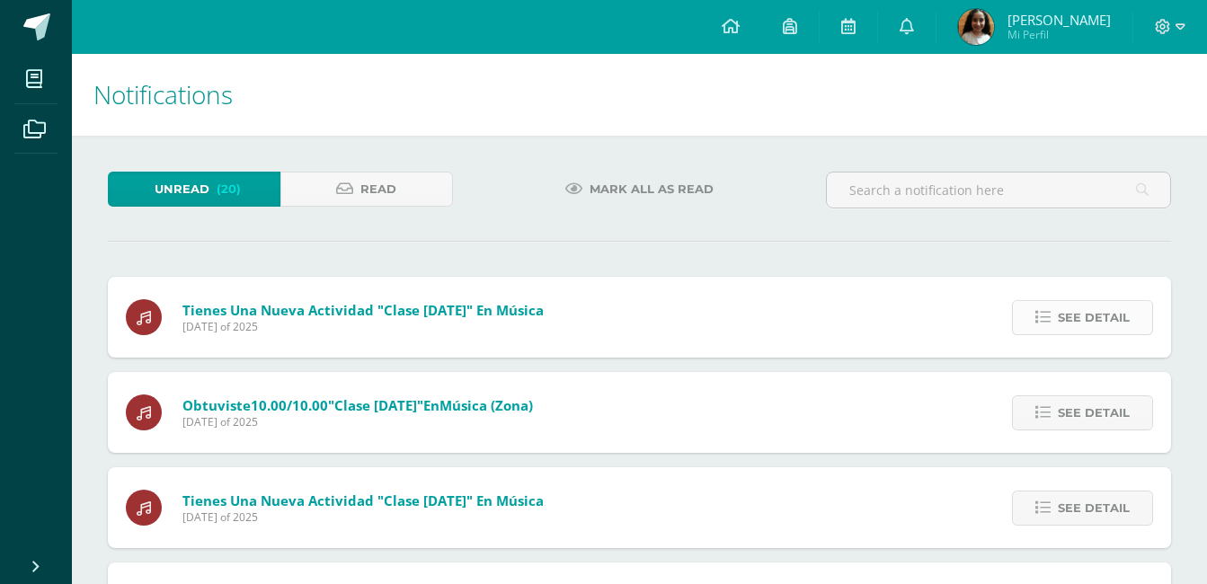
click at [1081, 320] on span "See detail" at bounding box center [1094, 317] width 72 height 33
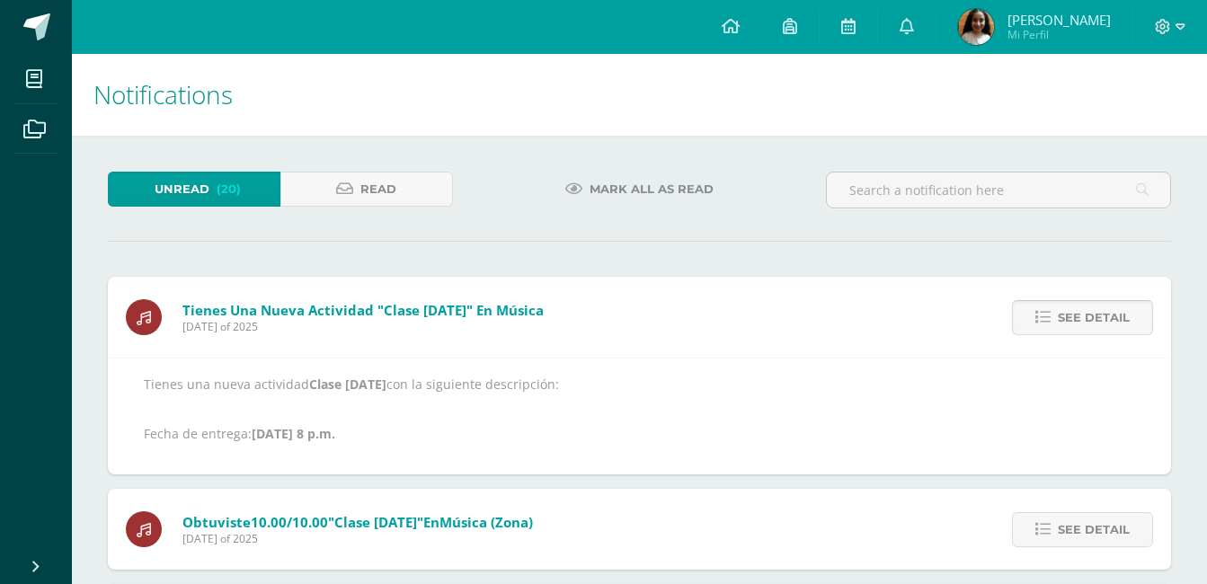
click at [1081, 320] on span "See detail" at bounding box center [1094, 317] width 72 height 33
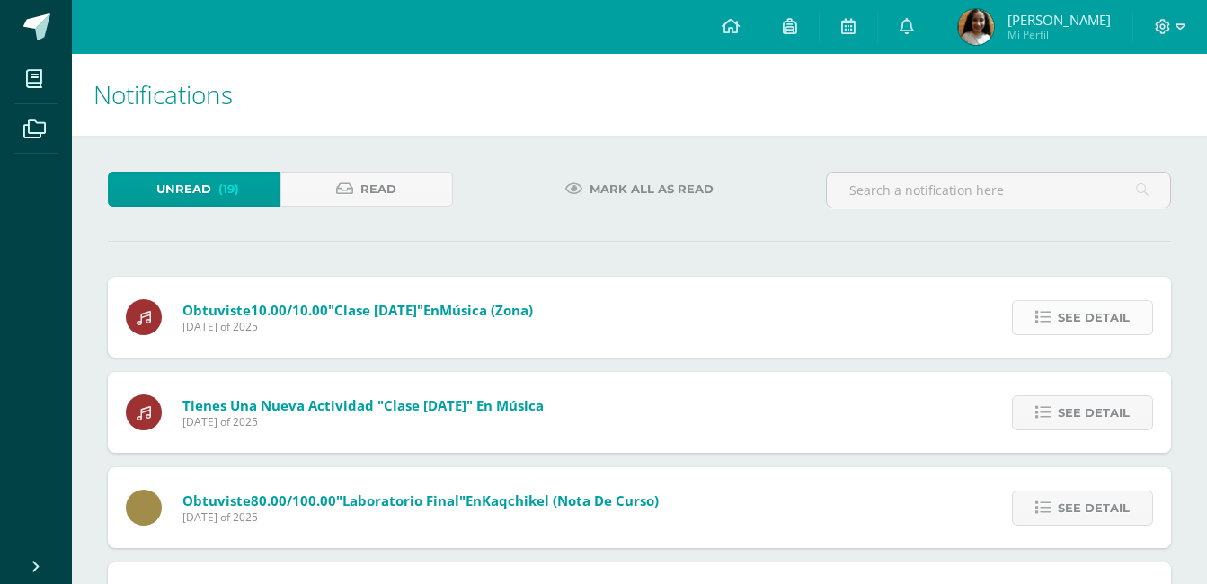
click at [1064, 320] on span "See detail" at bounding box center [1094, 317] width 72 height 33
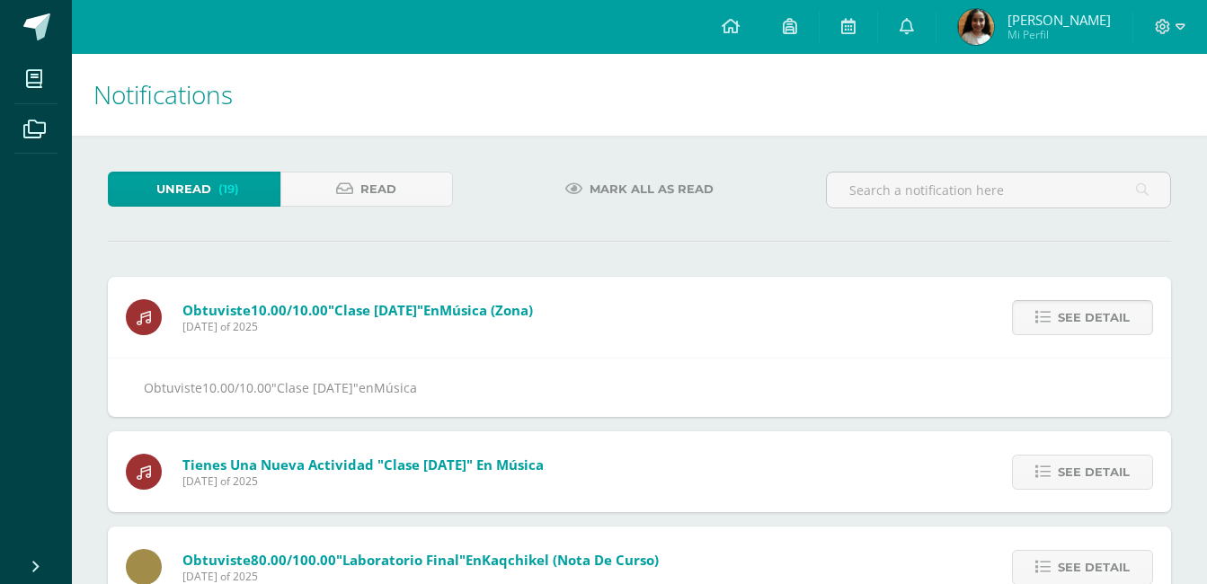
click at [1064, 320] on span "See detail" at bounding box center [1094, 317] width 72 height 33
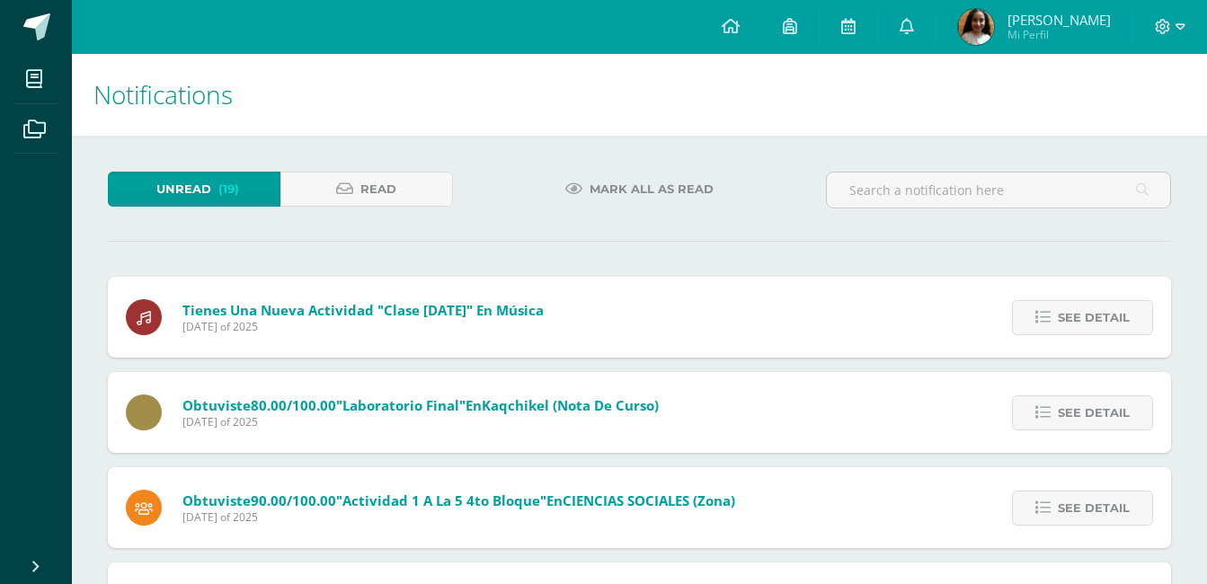
click at [1064, 320] on span "See detail" at bounding box center [1094, 317] width 72 height 33
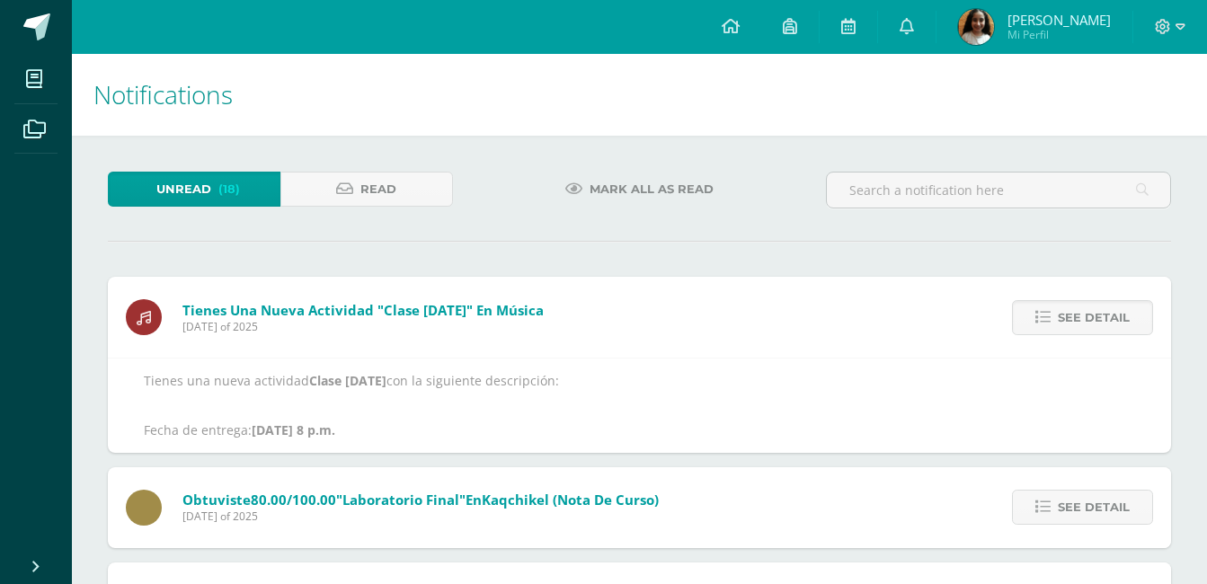
click at [1064, 320] on span "See detail" at bounding box center [1094, 317] width 72 height 33
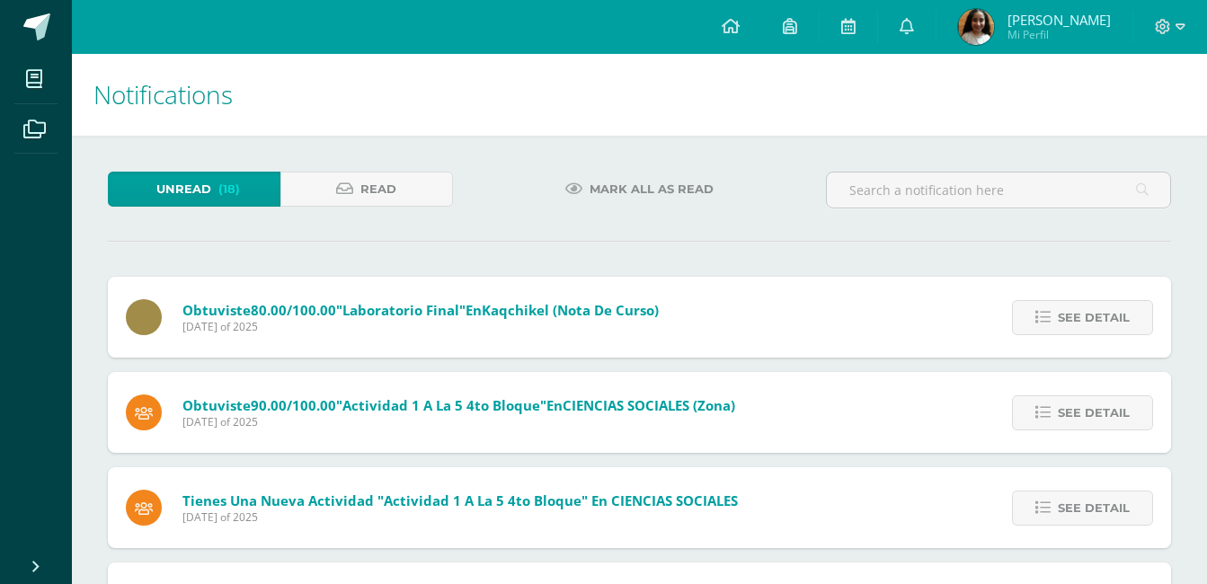
click at [1064, 320] on span "See detail" at bounding box center [1094, 317] width 72 height 33
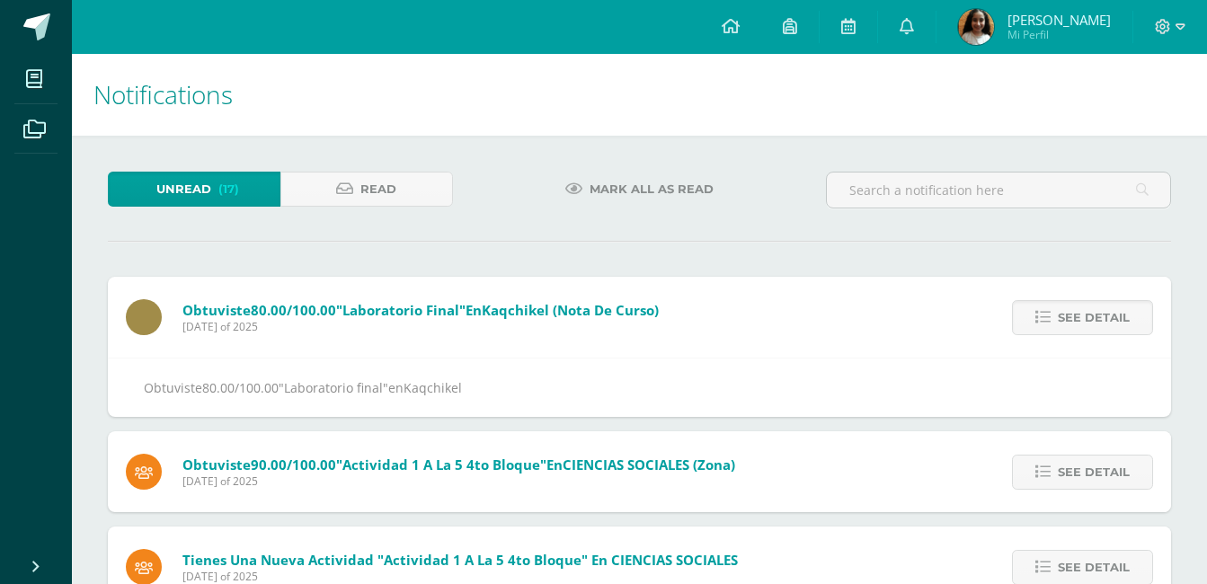
click at [1064, 320] on span "See detail" at bounding box center [1094, 317] width 72 height 33
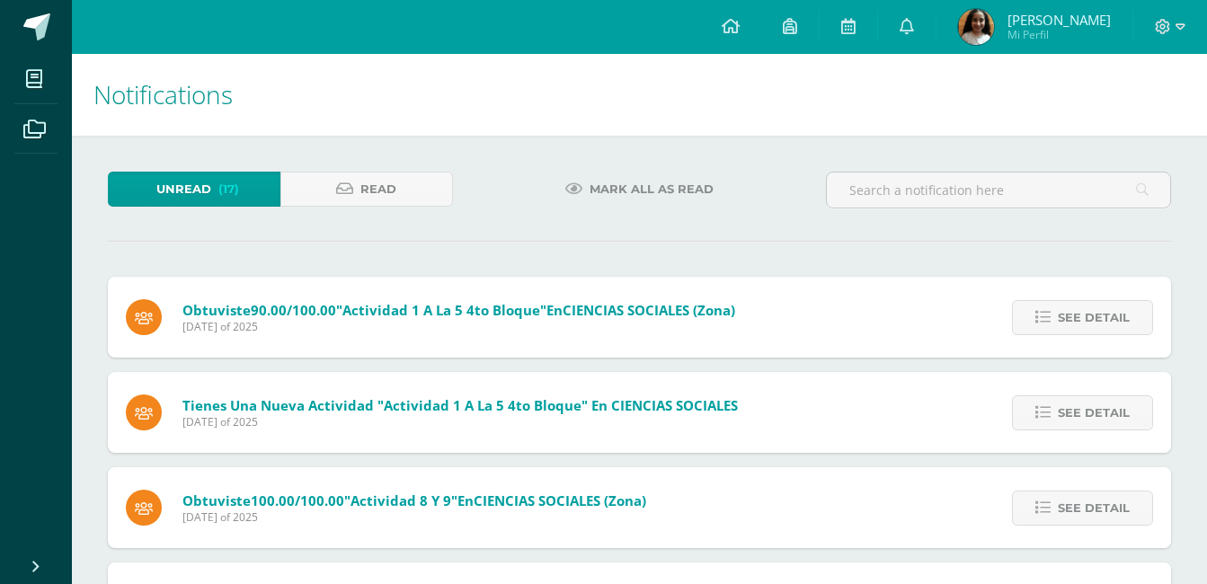
click at [1064, 320] on span "See detail" at bounding box center [1094, 317] width 72 height 33
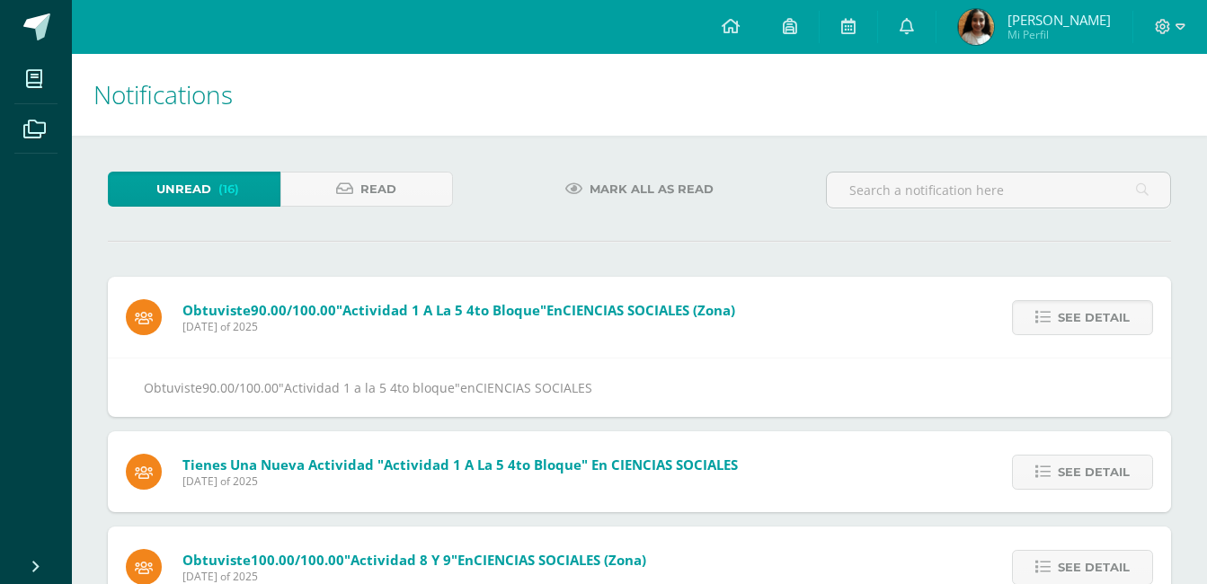
click at [1064, 320] on span "See detail" at bounding box center [1094, 317] width 72 height 33
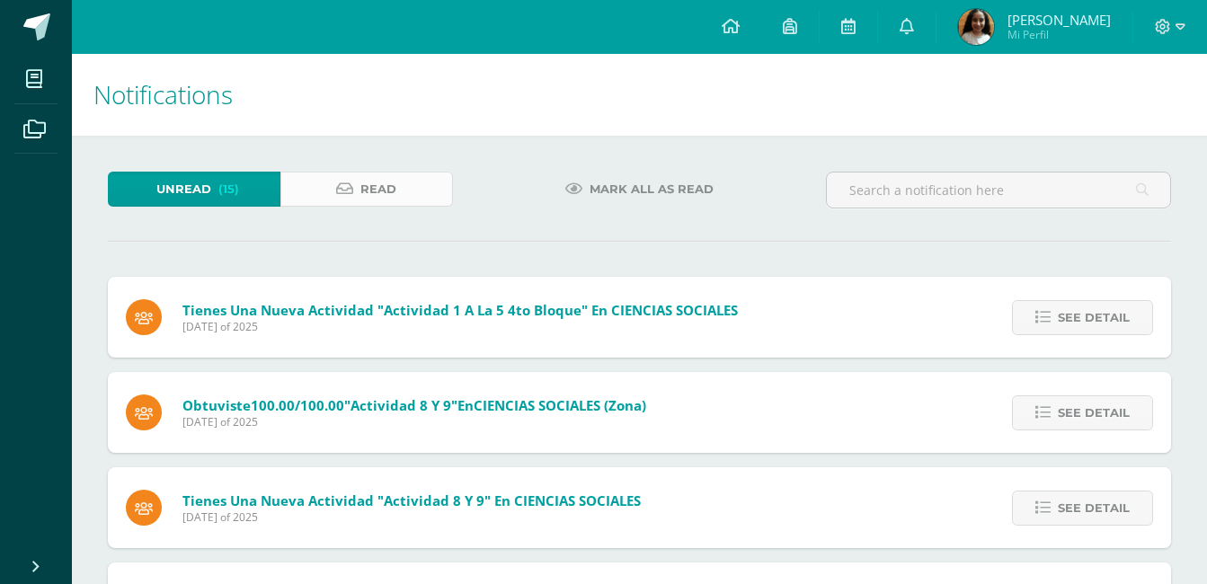
click at [412, 191] on link "Read" at bounding box center [366, 189] width 173 height 35
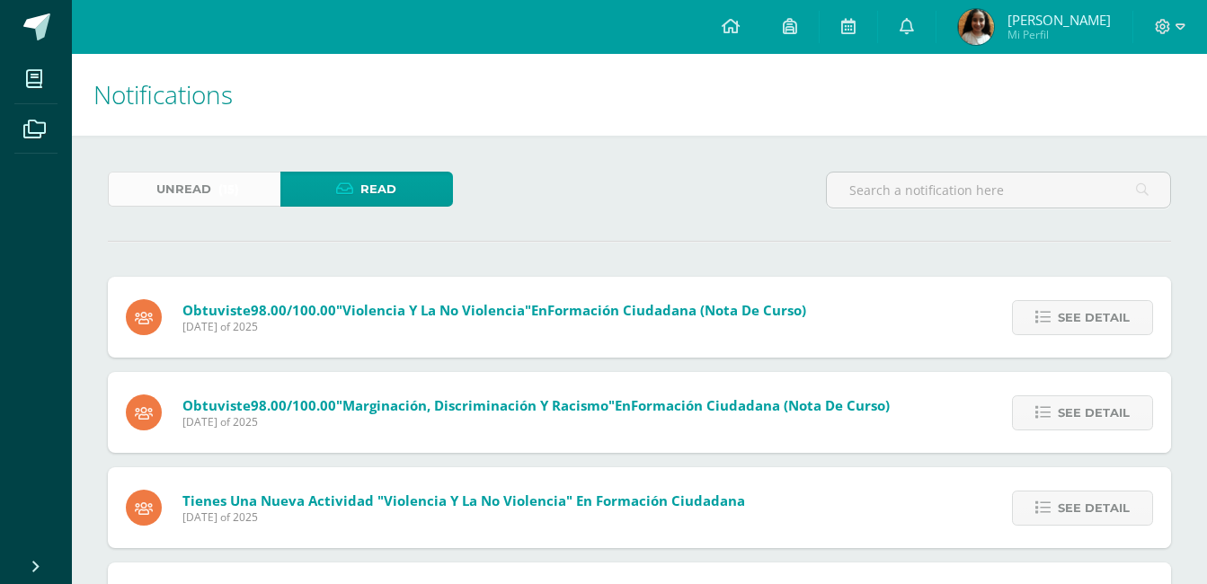
click at [222, 176] on span "(15)" at bounding box center [228, 189] width 21 height 33
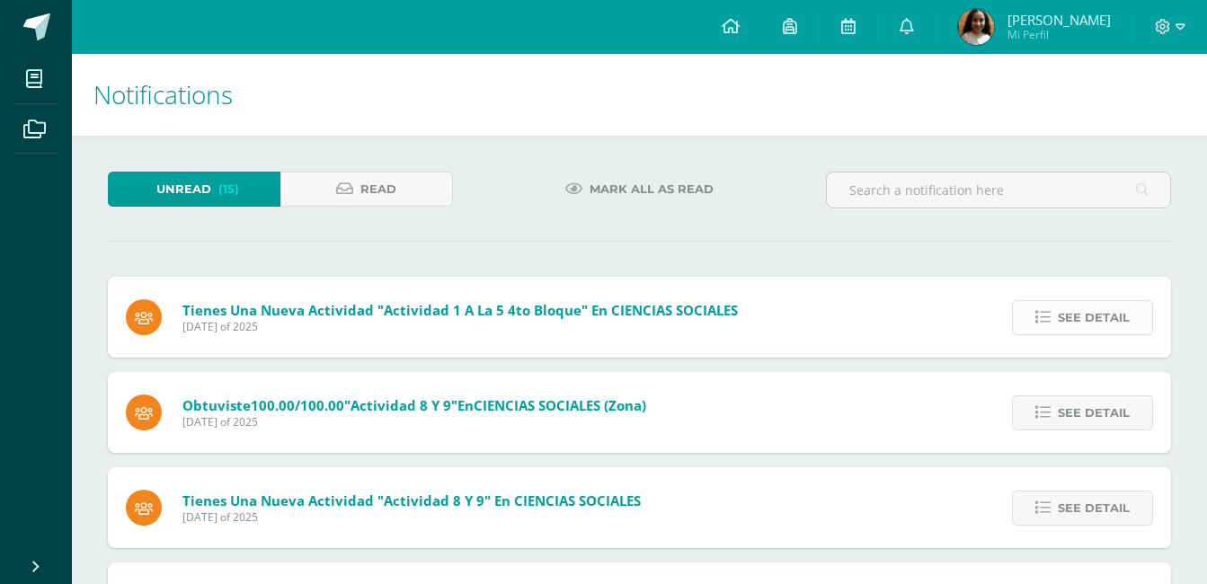
click at [1108, 318] on span "See detail" at bounding box center [1094, 317] width 72 height 33
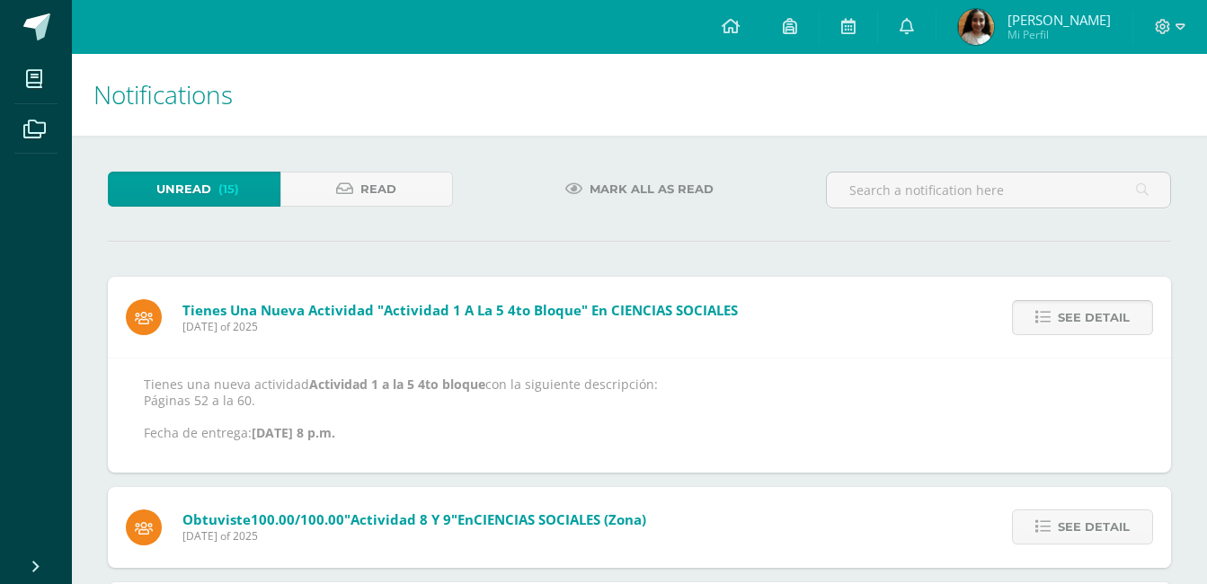
click at [1108, 318] on span "See detail" at bounding box center [1094, 317] width 72 height 33
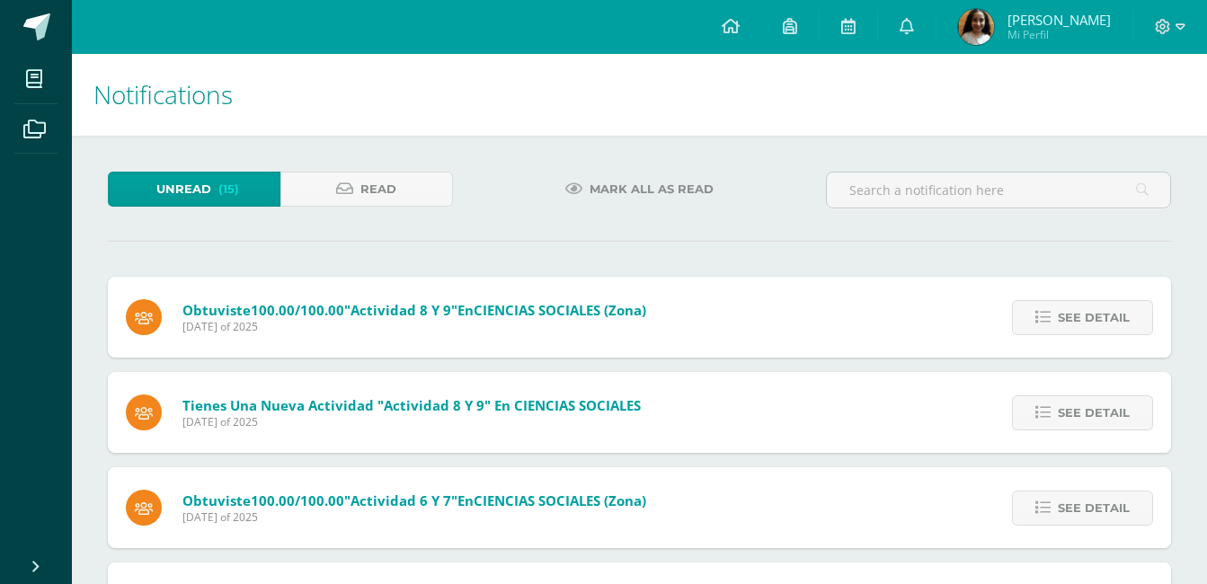
click at [1108, 318] on span "See detail" at bounding box center [1094, 317] width 72 height 33
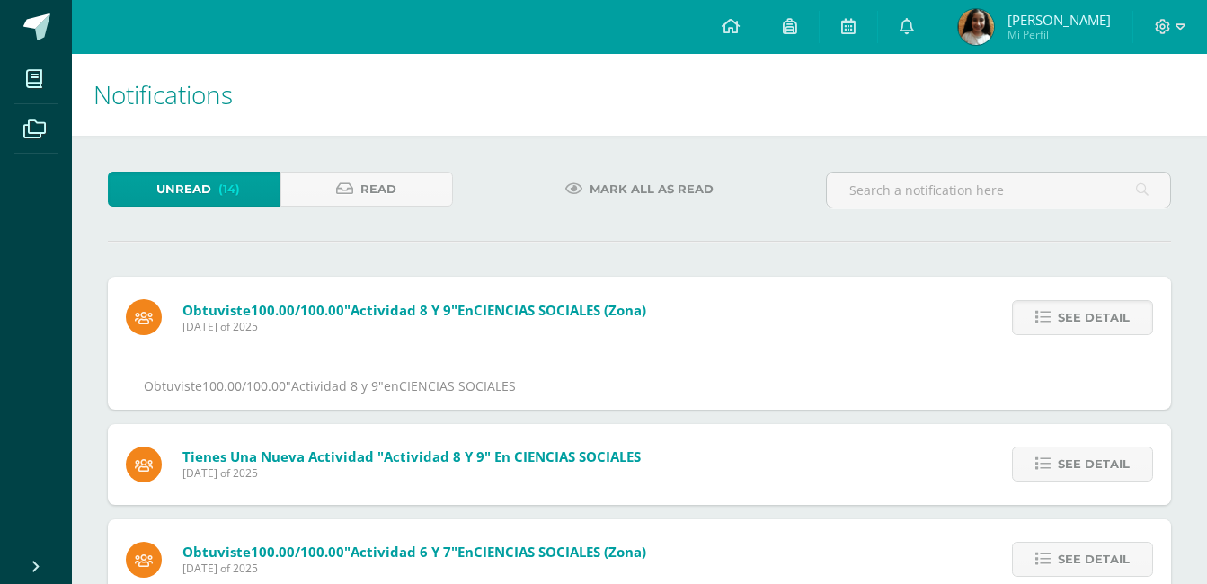
click at [1108, 318] on span "See detail" at bounding box center [1094, 317] width 72 height 33
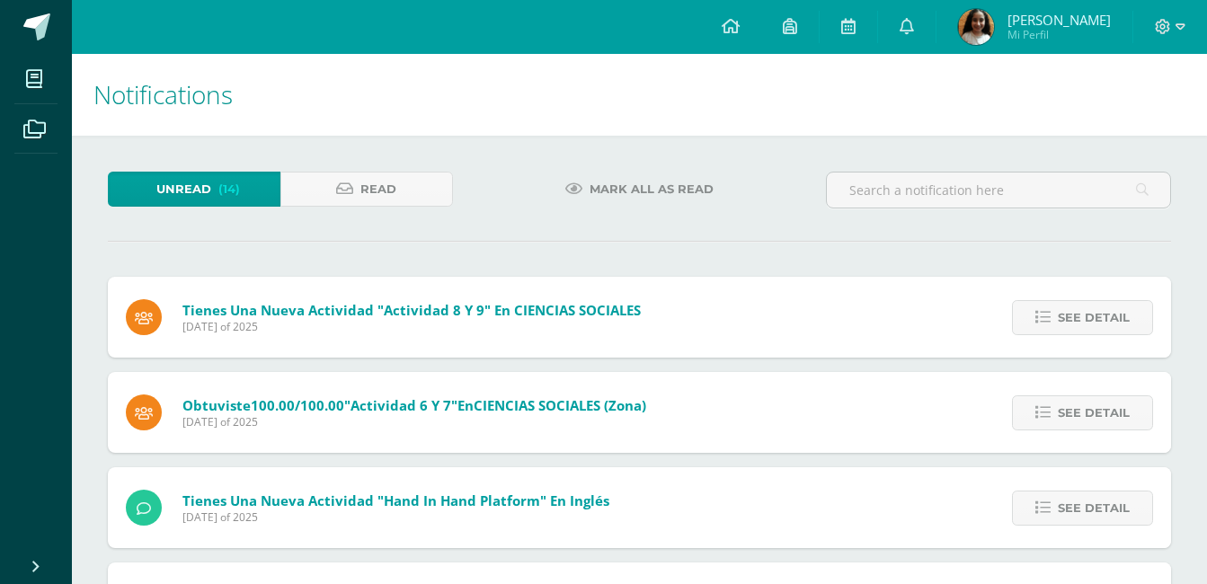
click at [1108, 318] on span "See detail" at bounding box center [1094, 317] width 72 height 33
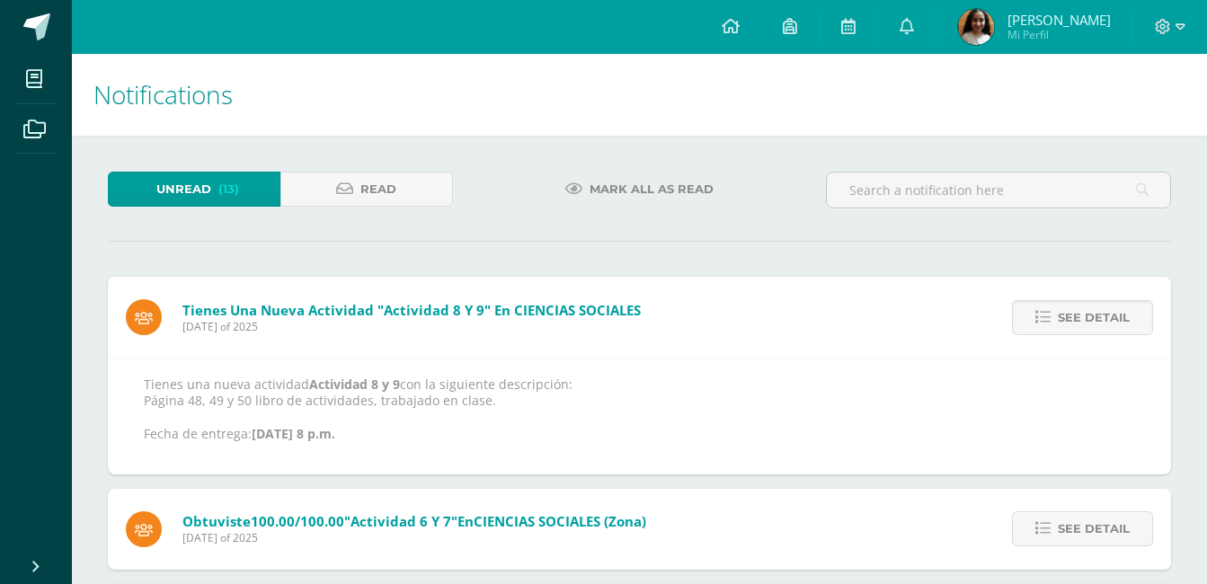
click at [1108, 318] on span "See detail" at bounding box center [1094, 317] width 72 height 33
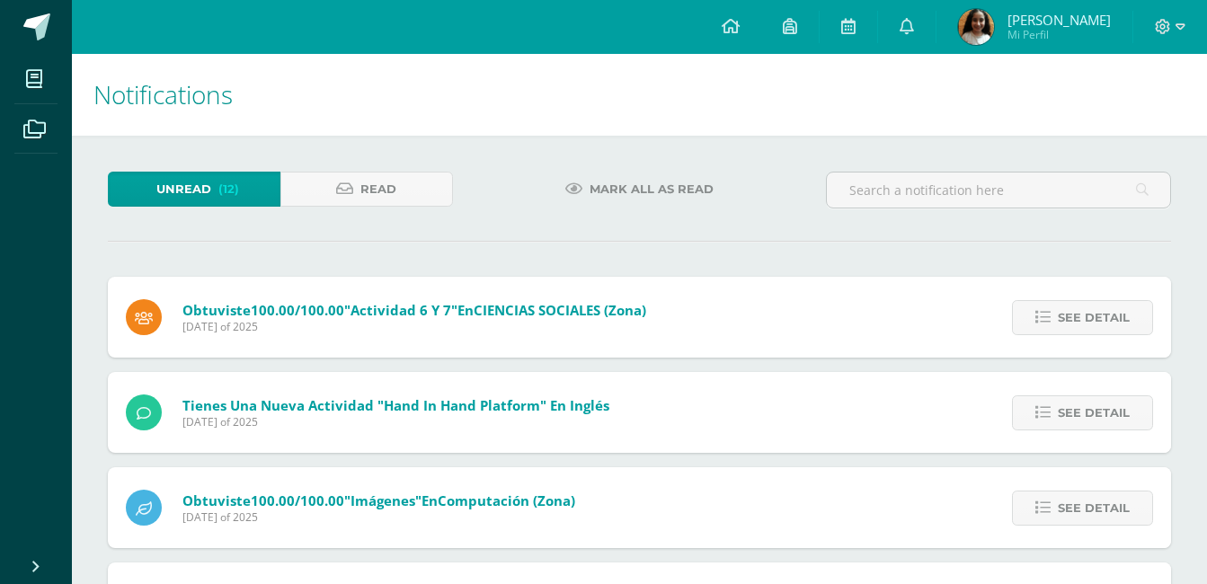
click at [1108, 318] on span "See detail" at bounding box center [1094, 317] width 72 height 33
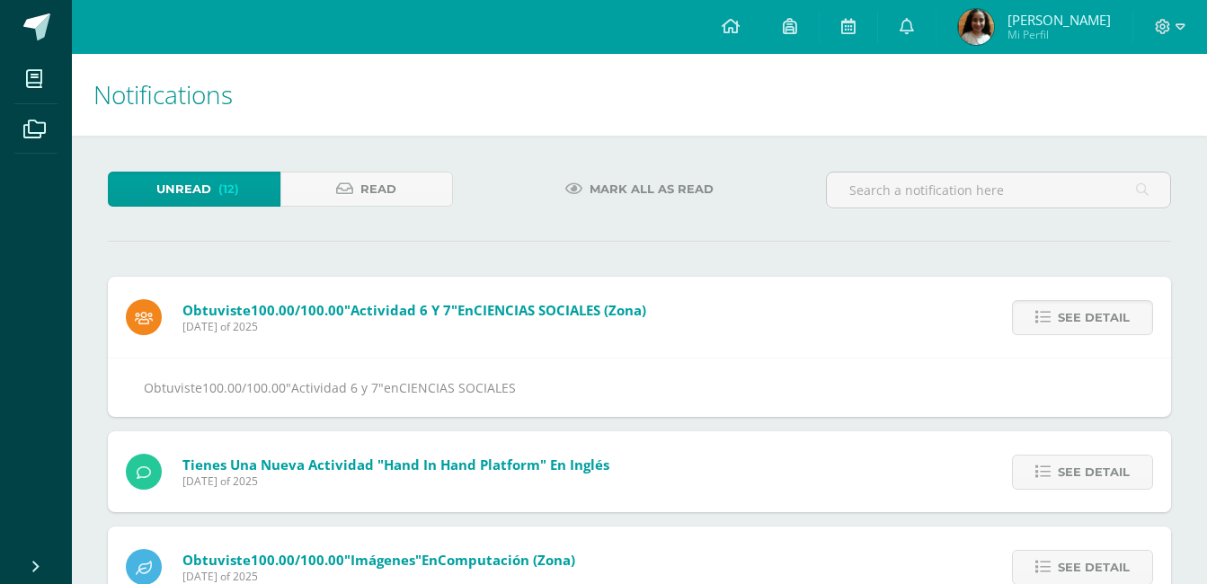
click at [1108, 318] on span "See detail" at bounding box center [1094, 317] width 72 height 33
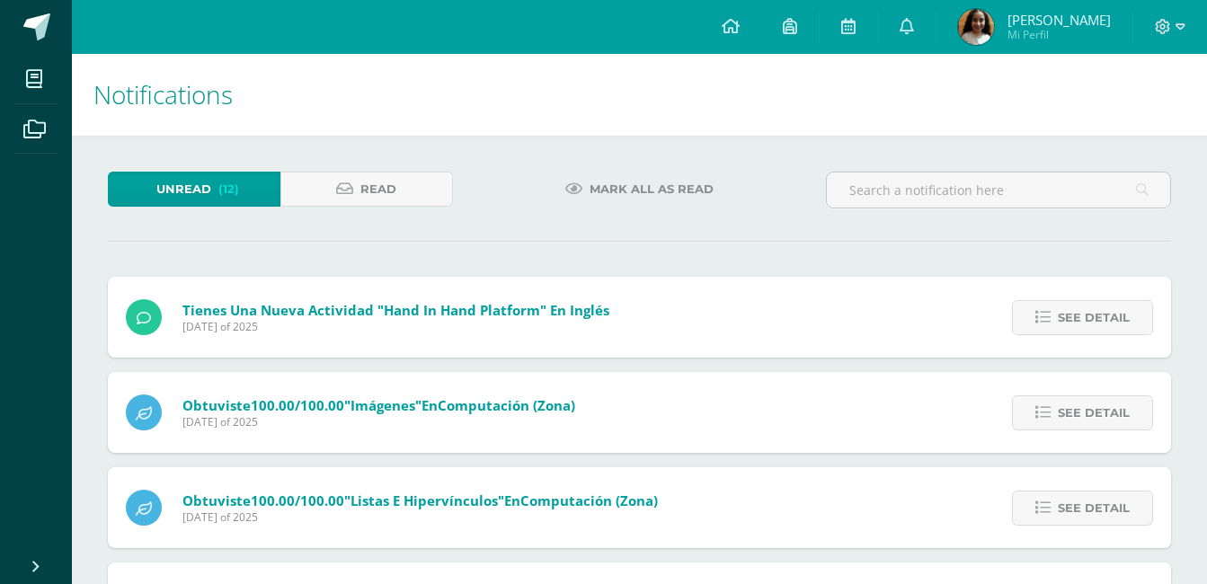
click at [1108, 318] on span "See detail" at bounding box center [1094, 317] width 72 height 33
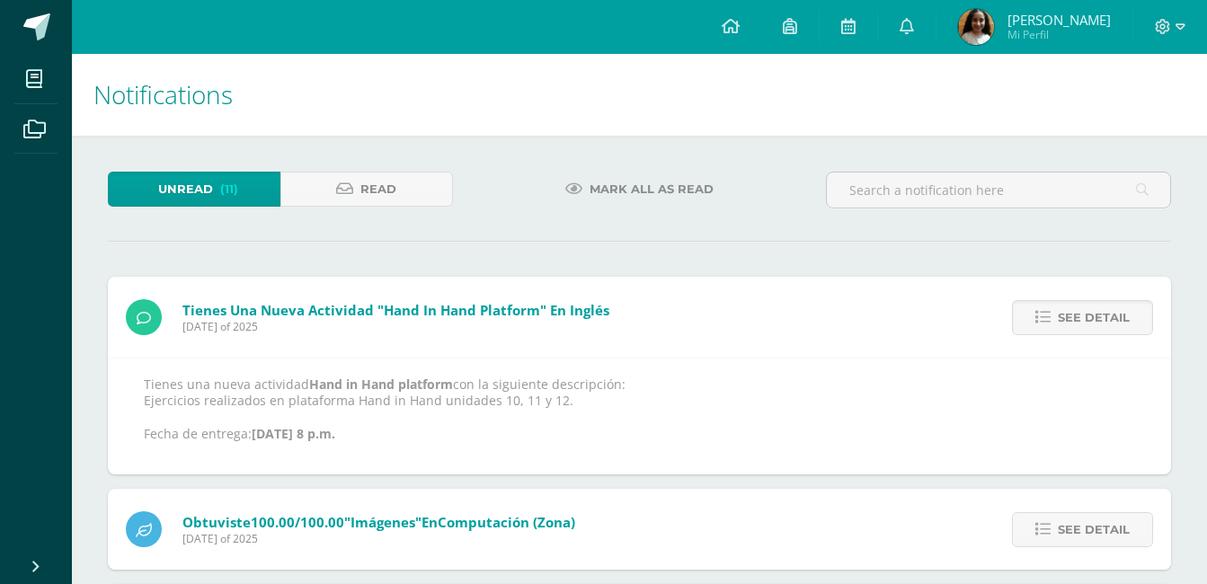
click at [1108, 318] on span "See detail" at bounding box center [1094, 317] width 72 height 33
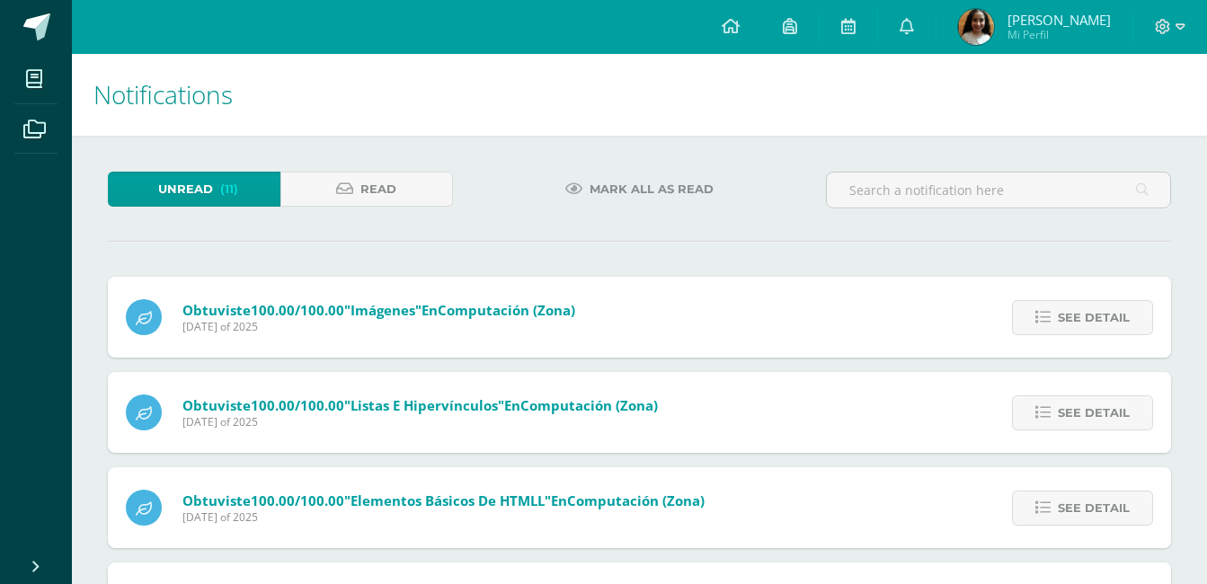
click at [1108, 318] on span "See detail" at bounding box center [1094, 317] width 72 height 33
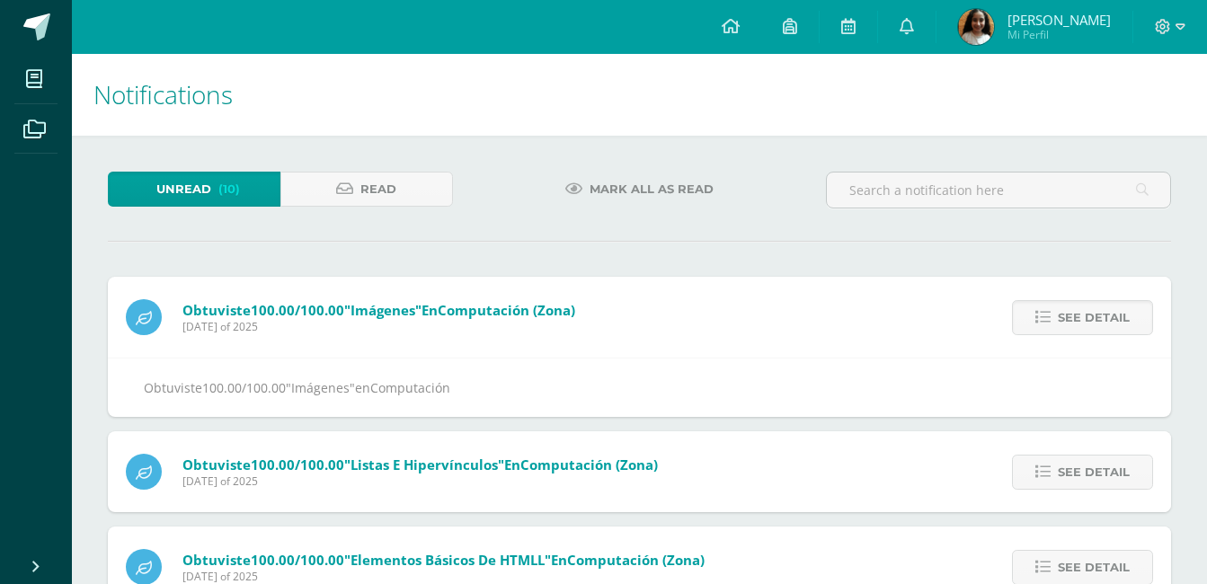
click at [1108, 318] on span "See detail" at bounding box center [1094, 317] width 72 height 33
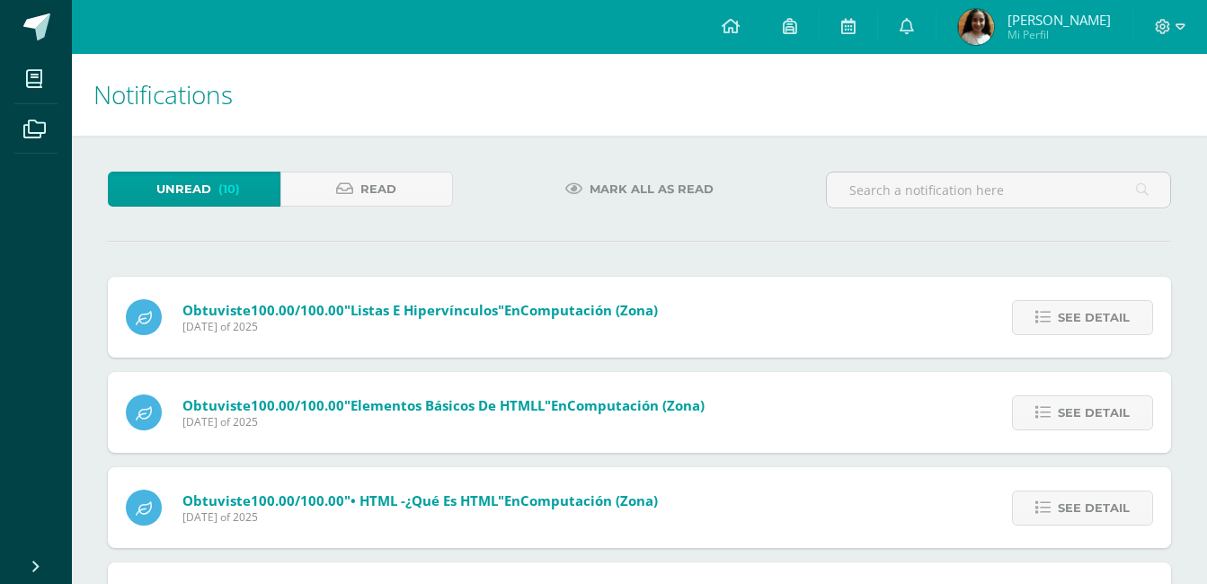
click at [1108, 318] on span "See detail" at bounding box center [1094, 317] width 72 height 33
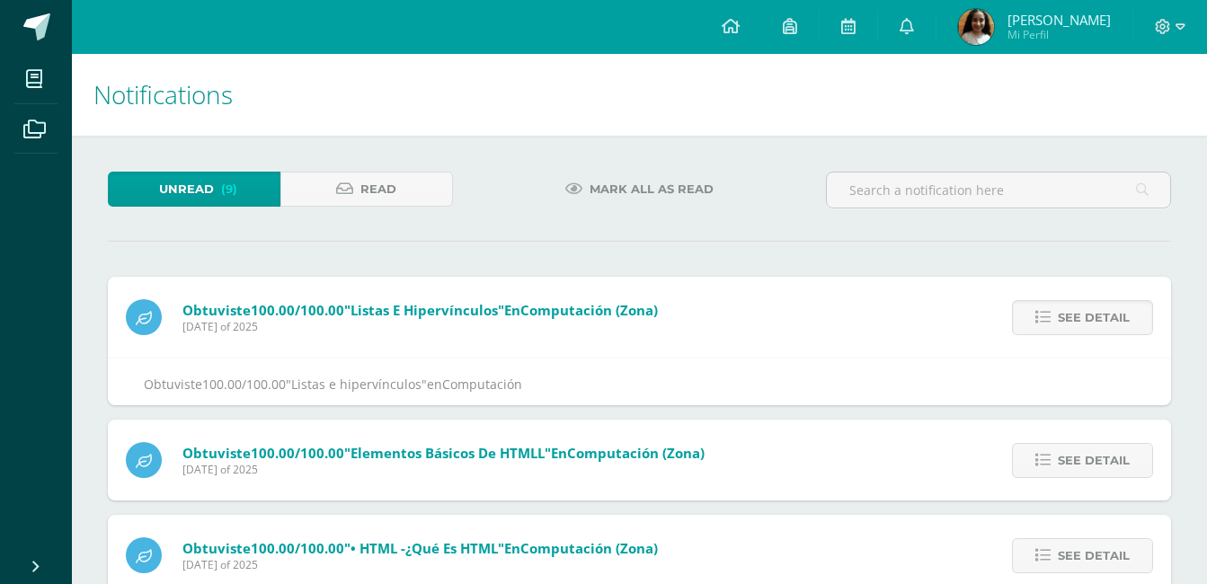
click at [1108, 318] on span "See detail" at bounding box center [1094, 317] width 72 height 33
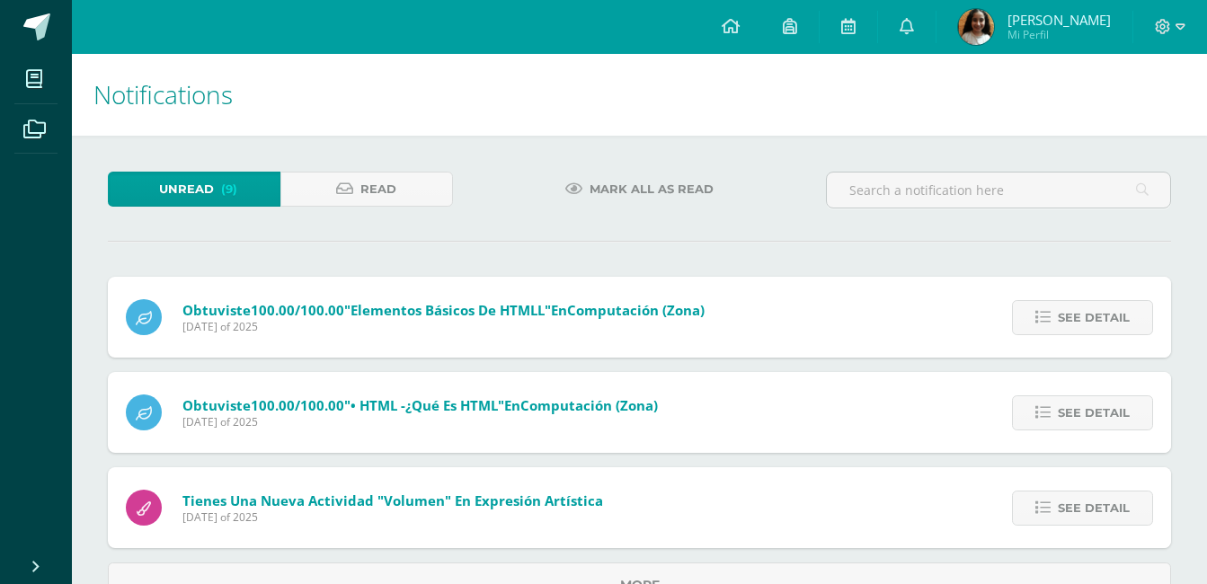
click at [1108, 318] on span "See detail" at bounding box center [1094, 317] width 72 height 33
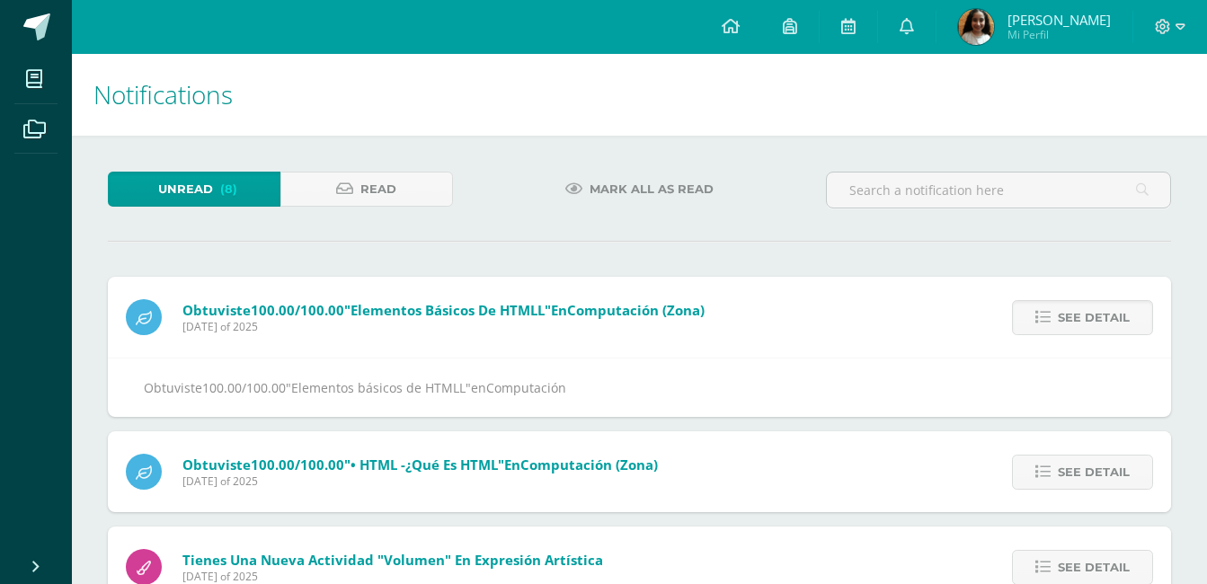
click at [1108, 318] on span "See detail" at bounding box center [1094, 317] width 72 height 33
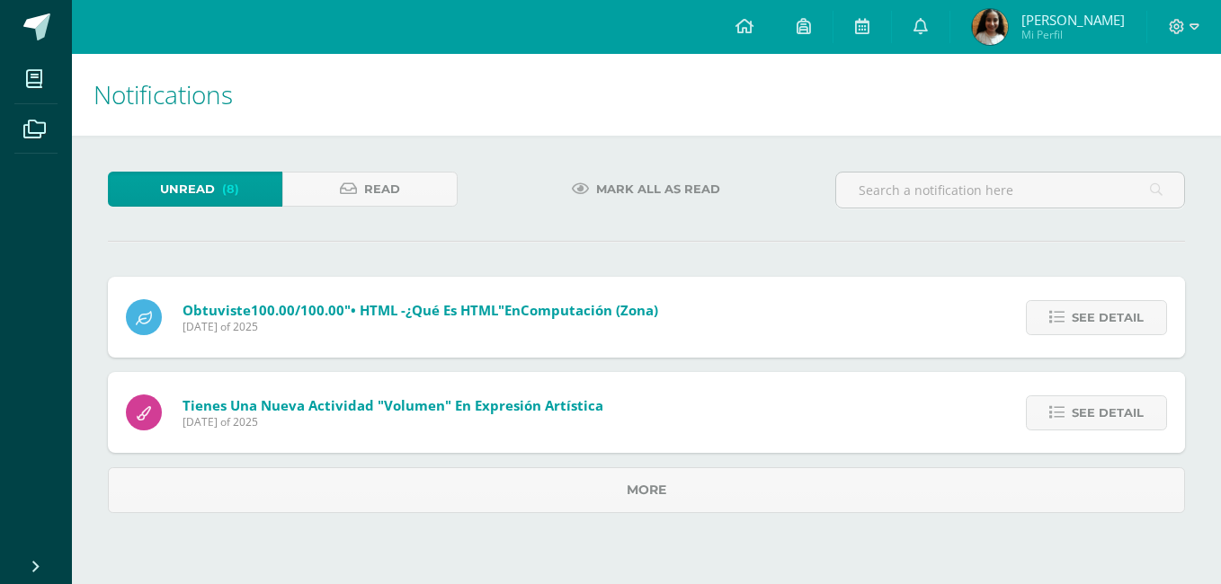
click at [1108, 318] on span "See detail" at bounding box center [1108, 317] width 72 height 33
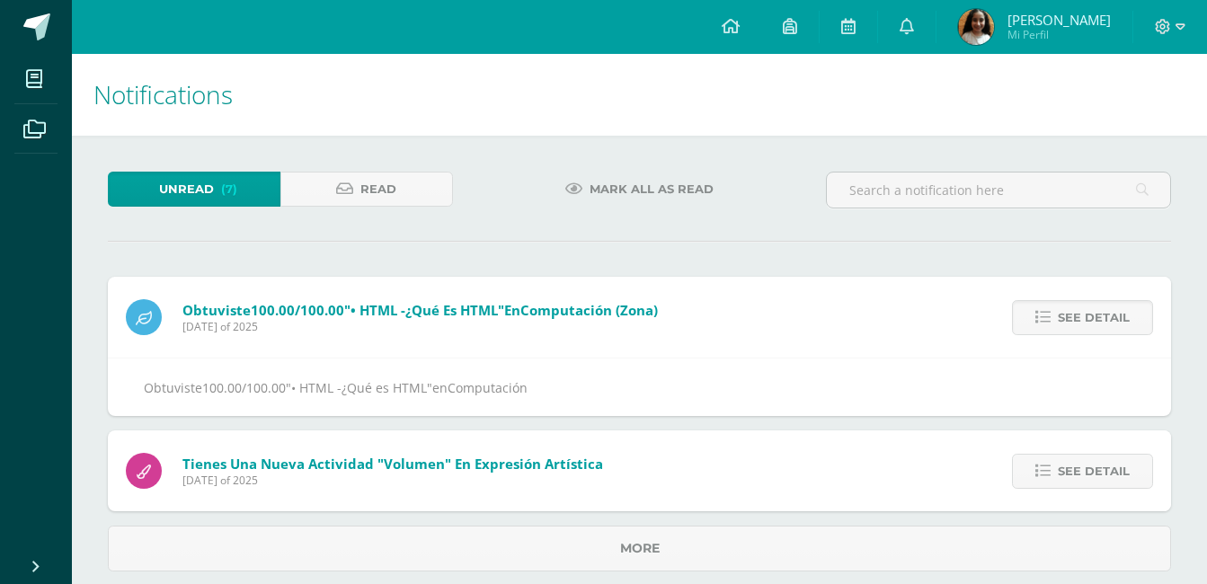
click at [1108, 318] on span "See detail" at bounding box center [1094, 317] width 72 height 33
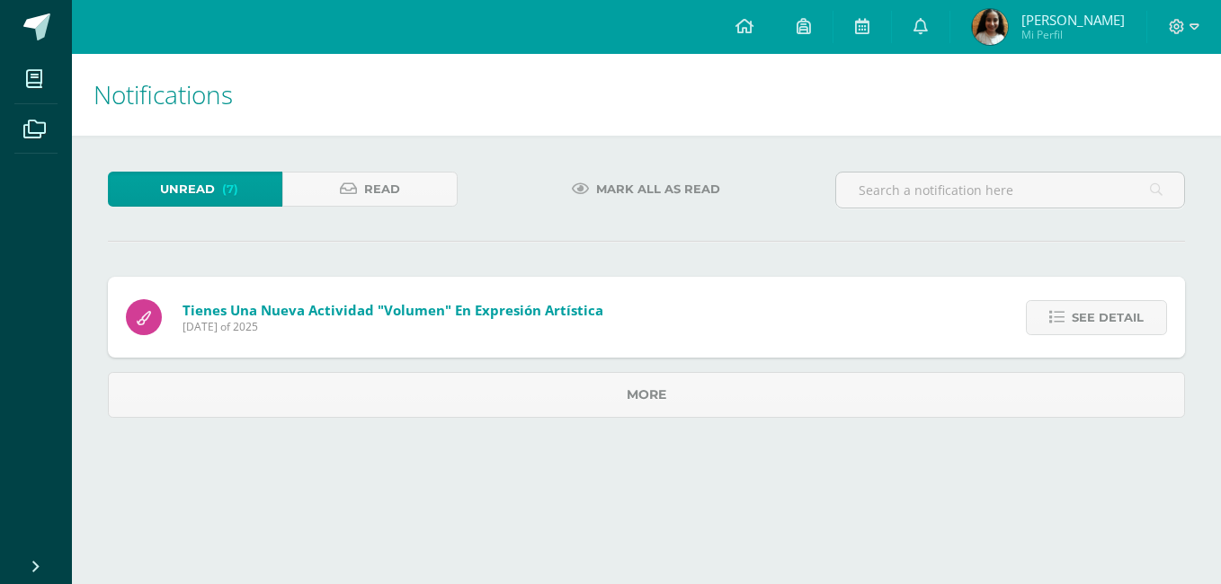
click at [1108, 318] on div "Obtuviste 100.00/100.00 "• HTML -¿Qué es HTML" en Computación (Zona) Tuesday 07…" at bounding box center [646, 347] width 1077 height 141
click at [1108, 318] on span "See detail" at bounding box center [1108, 317] width 72 height 33
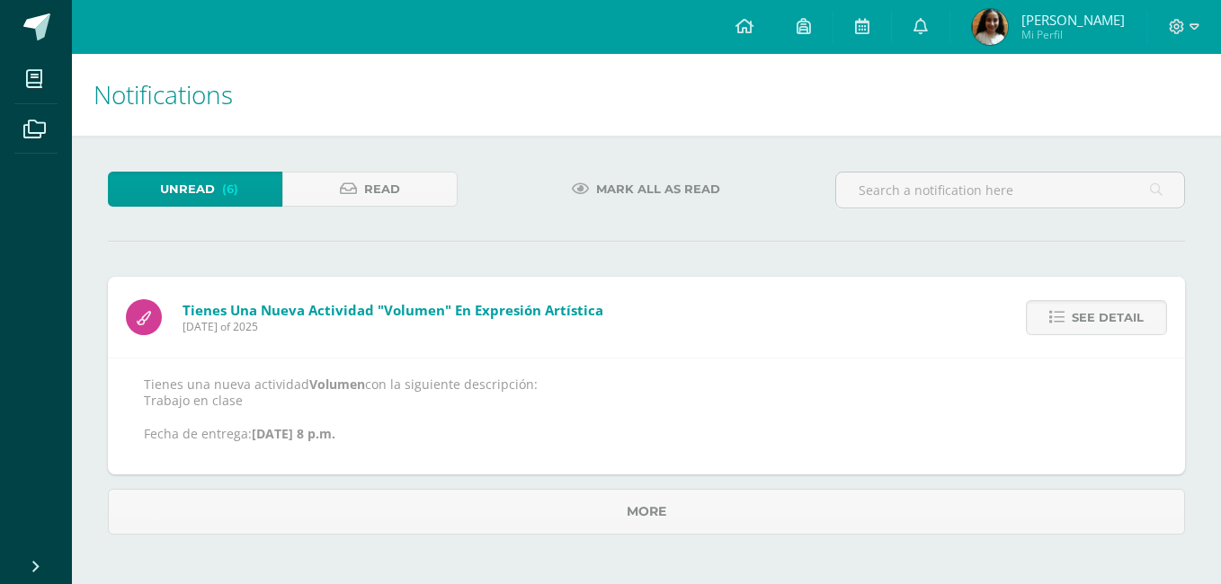
click at [1108, 318] on span "See detail" at bounding box center [1108, 317] width 72 height 33
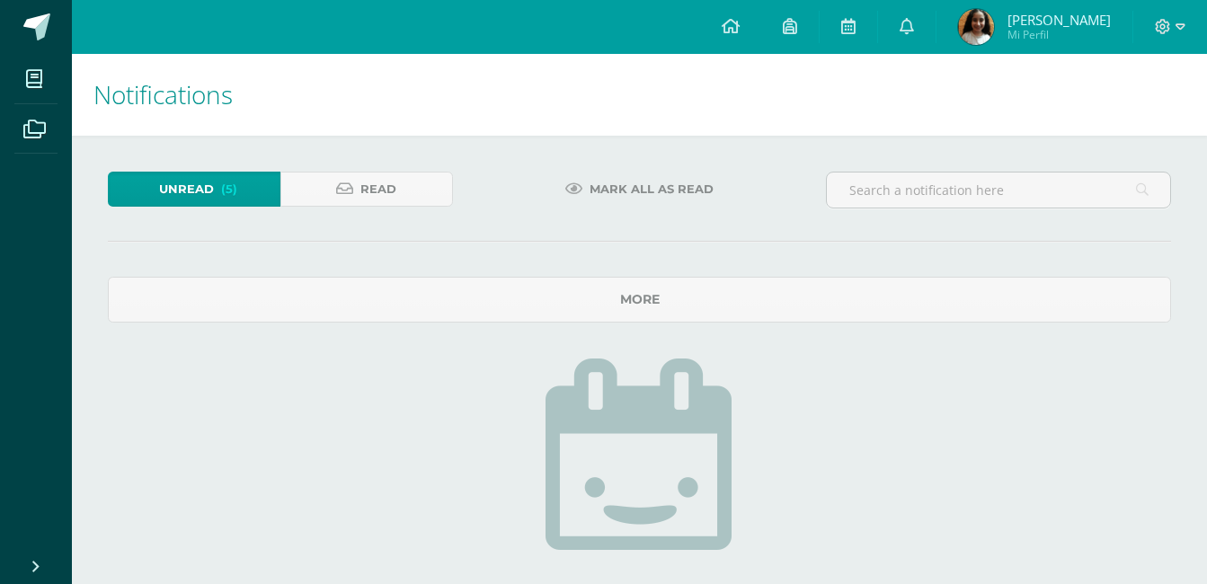
click at [193, 181] on span "Unread" at bounding box center [186, 189] width 55 height 33
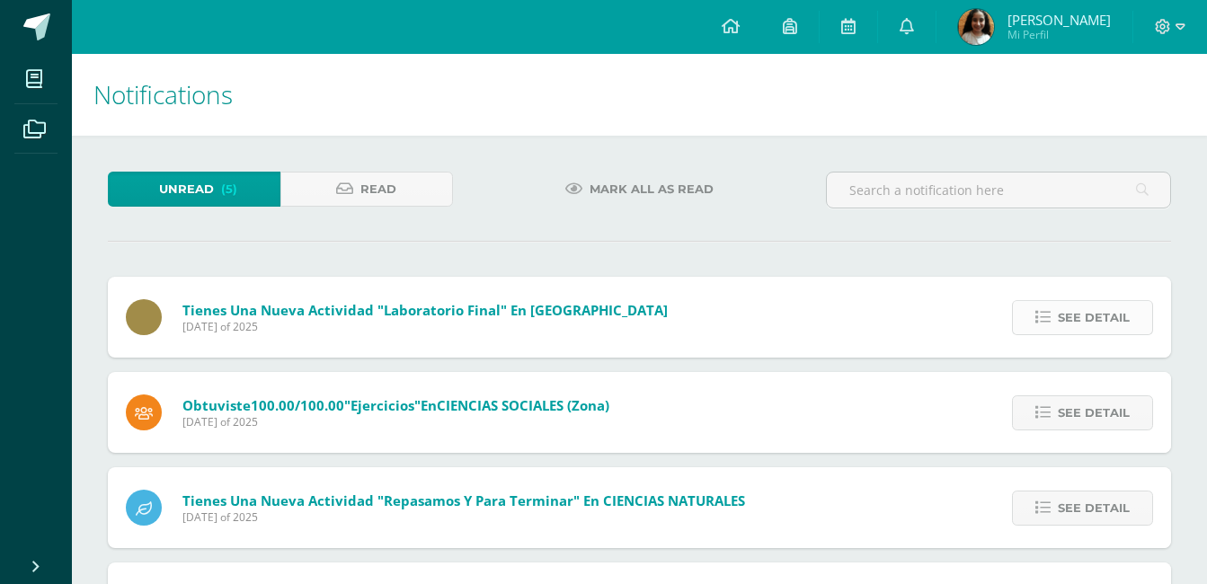
click at [1080, 315] on span "See detail" at bounding box center [1094, 317] width 72 height 33
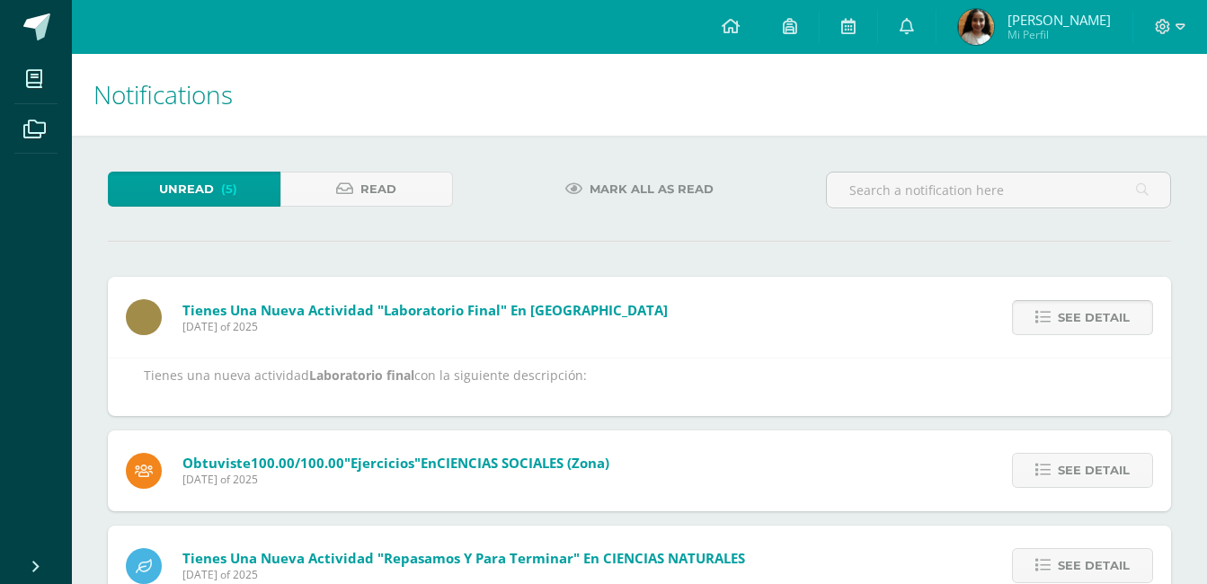
click at [1080, 315] on span "See detail" at bounding box center [1094, 317] width 72 height 33
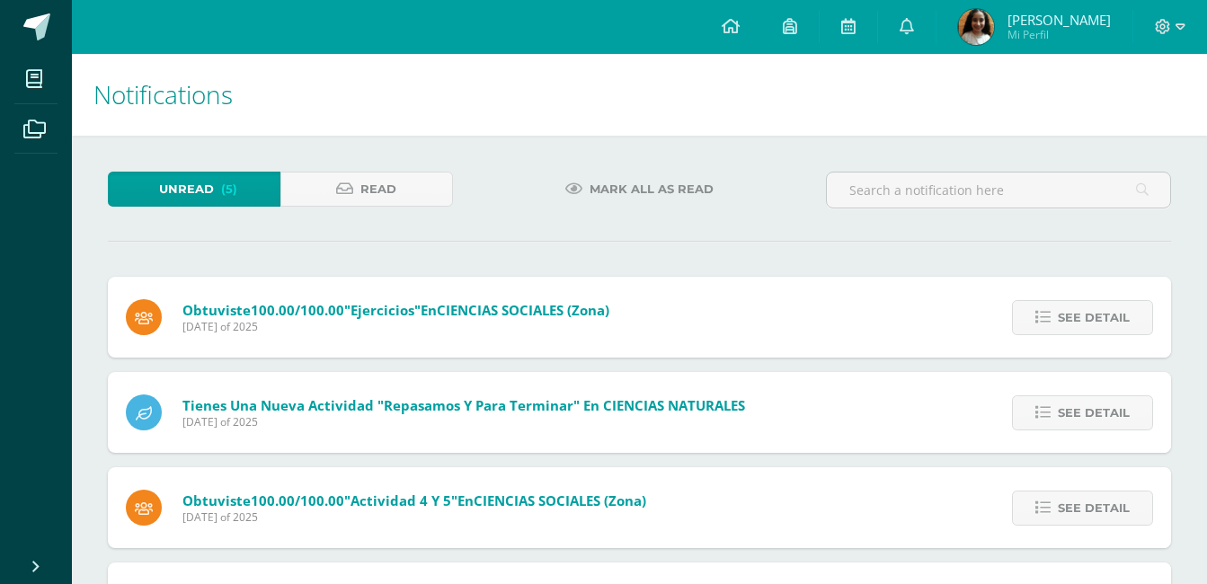
click at [1080, 315] on span "See detail" at bounding box center [1094, 317] width 72 height 33
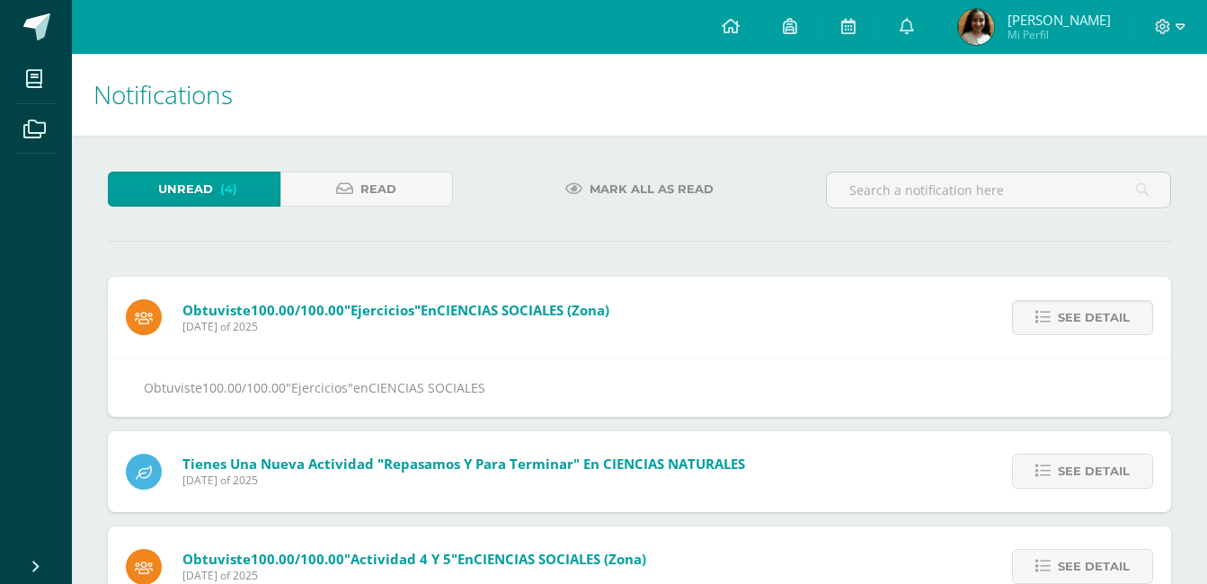
click at [1080, 315] on span "See detail" at bounding box center [1094, 317] width 72 height 33
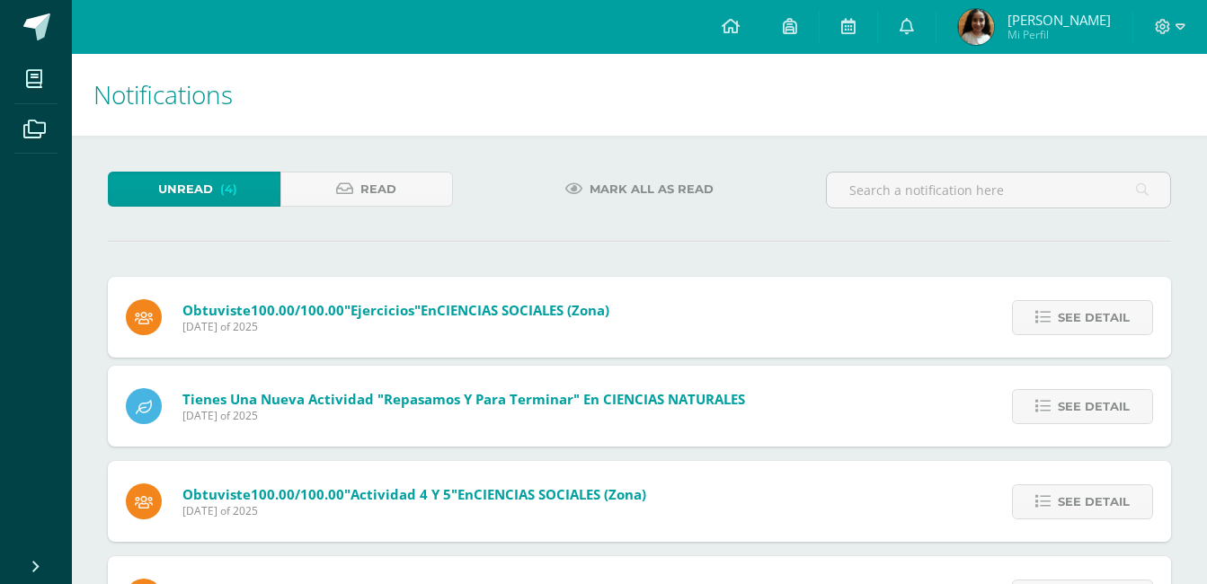
click at [1080, 315] on div "Obtuviste 100.00/100.00 "Ejercicios" en CIENCIAS SOCIALES (Zona) Monday 06 of O…" at bounding box center [640, 457] width 1064 height 361
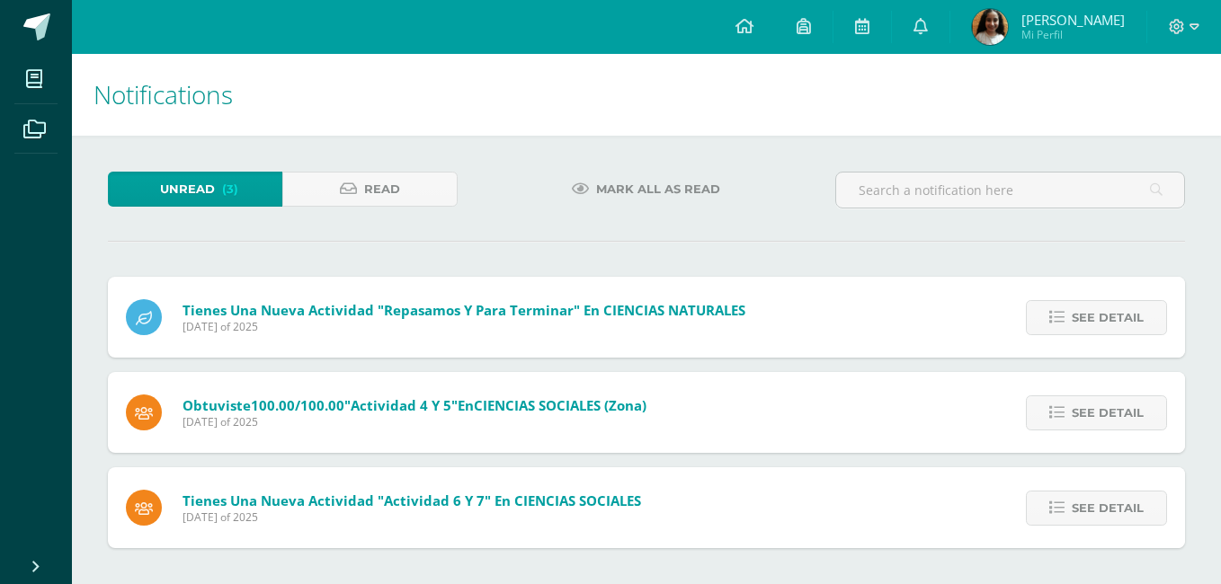
click at [1080, 315] on span "See detail" at bounding box center [1108, 317] width 72 height 33
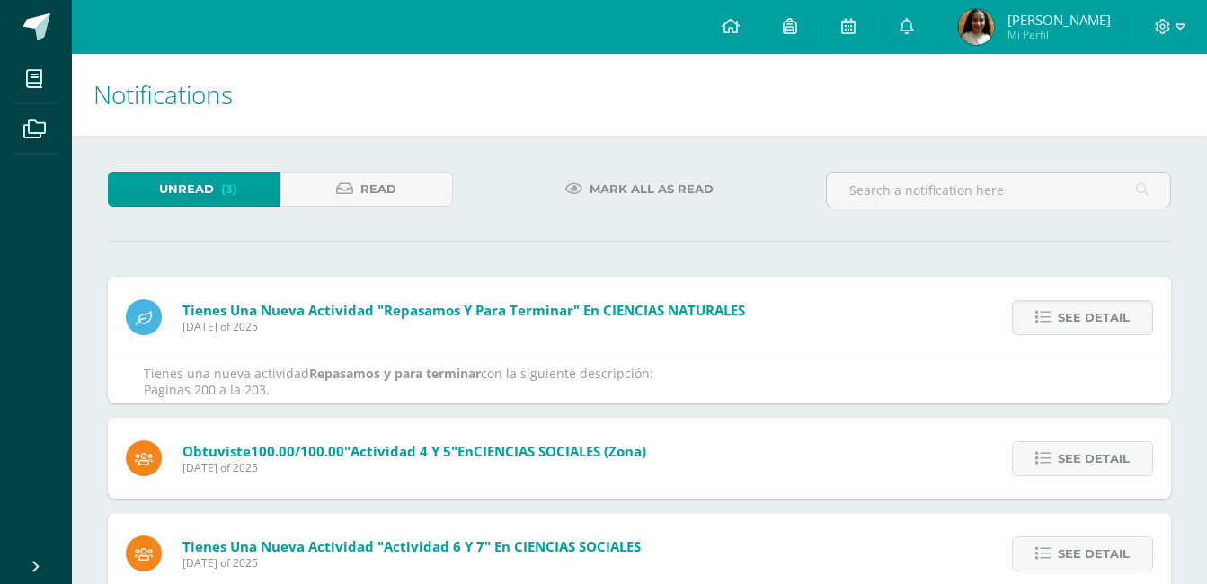
click at [1080, 315] on span "See detail" at bounding box center [1094, 317] width 72 height 33
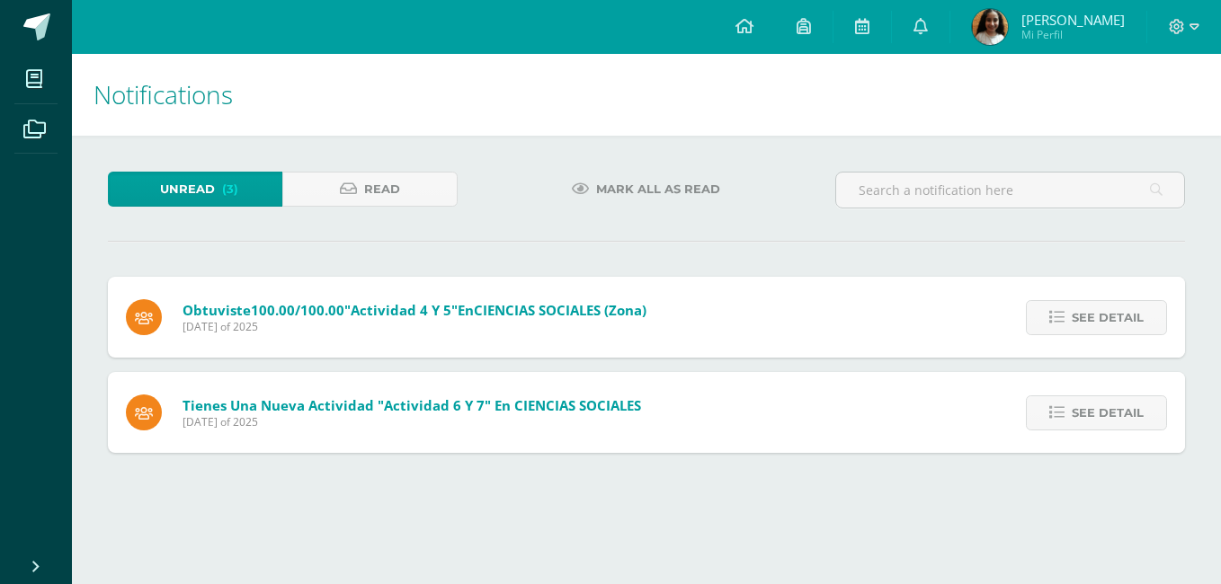
click at [1080, 315] on span "See detail" at bounding box center [1108, 317] width 72 height 33
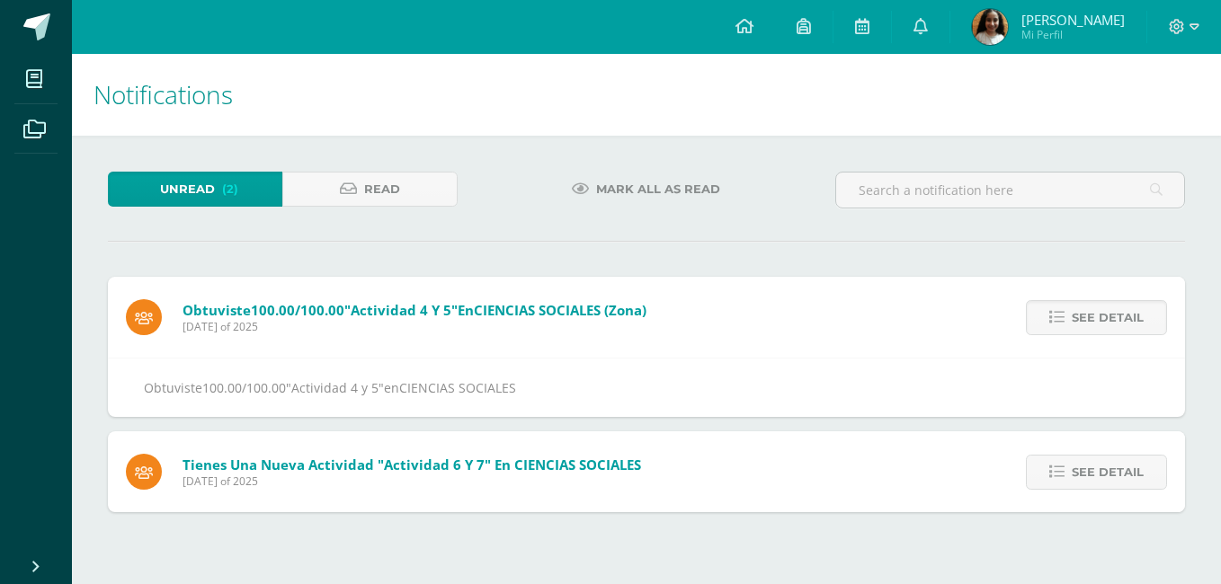
click at [1080, 315] on span "See detail" at bounding box center [1108, 317] width 72 height 33
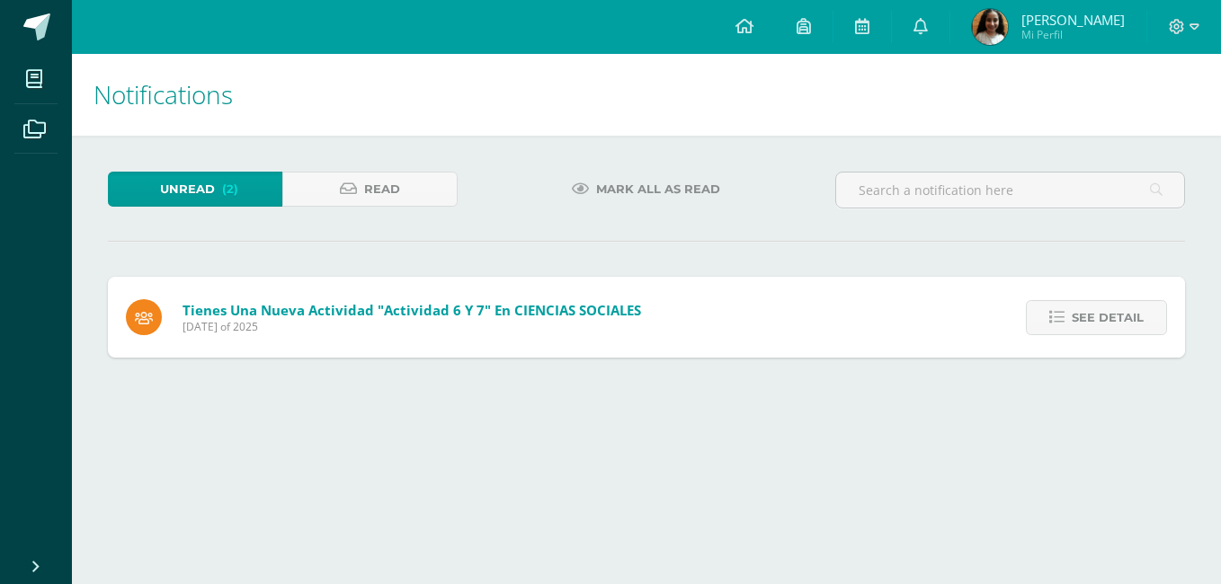
click at [1080, 315] on span "See detail" at bounding box center [1108, 317] width 72 height 33
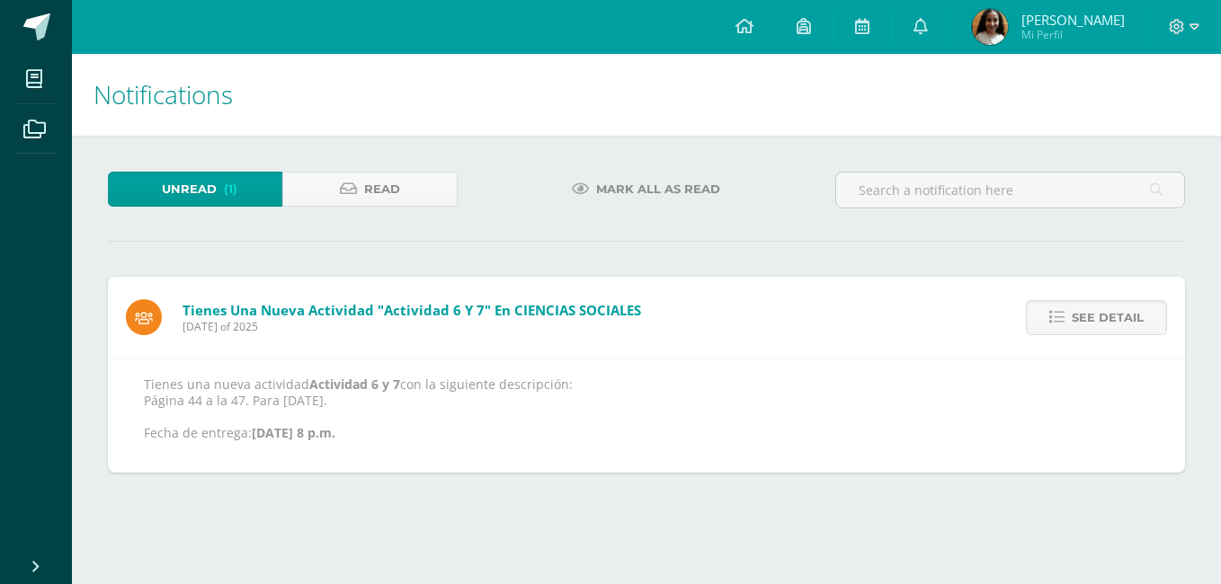
click at [1080, 315] on span "See detail" at bounding box center [1108, 317] width 72 height 33
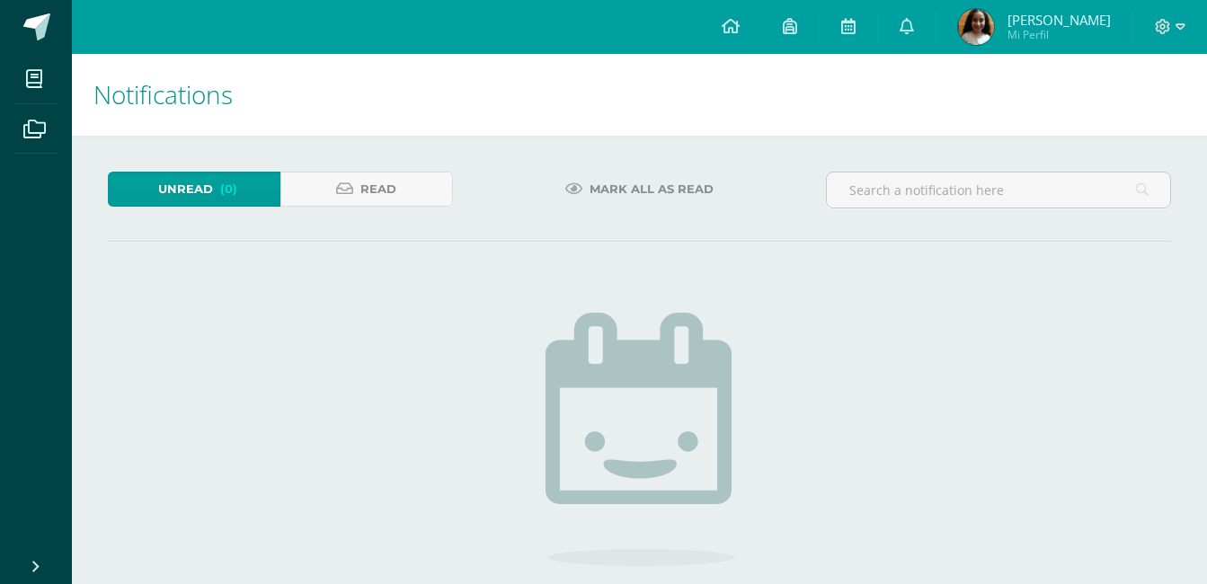
click at [237, 179] on link "Unread (0)" at bounding box center [194, 189] width 173 height 35
click at [856, 23] on icon at bounding box center [848, 26] width 14 height 16
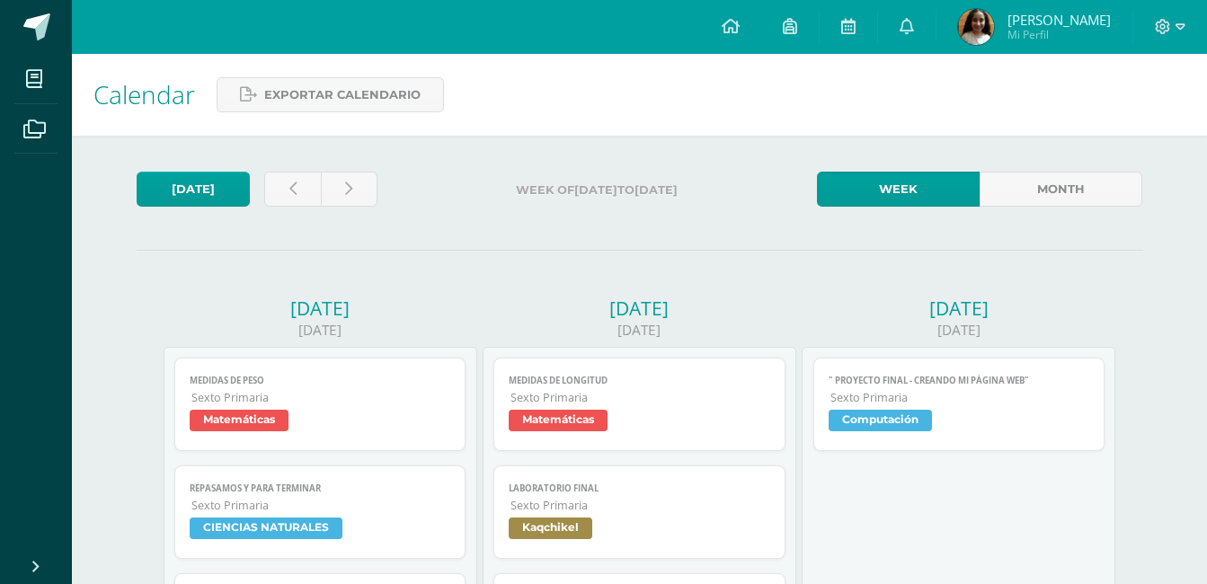
click at [990, 23] on img at bounding box center [976, 27] width 36 height 36
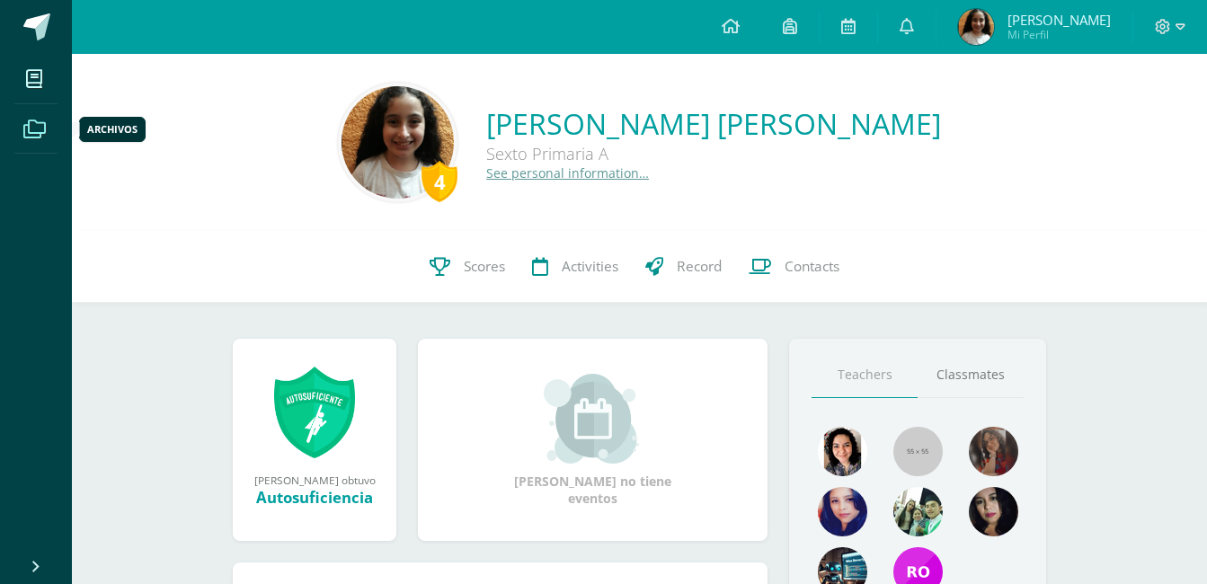
click at [14, 129] on span at bounding box center [34, 128] width 40 height 40
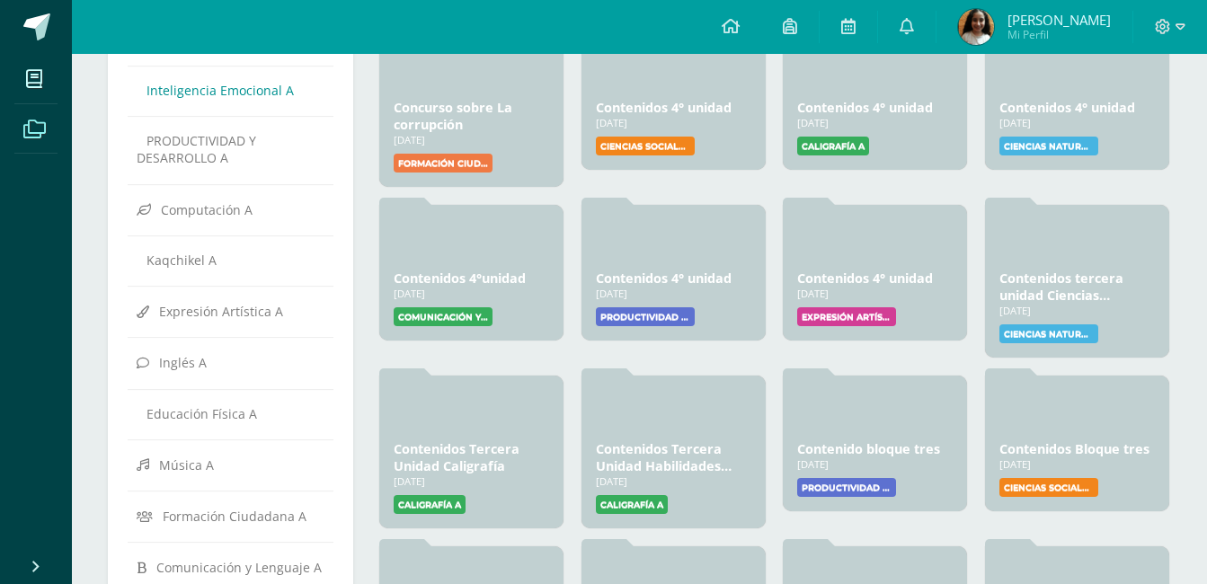
scroll to position [270, 0]
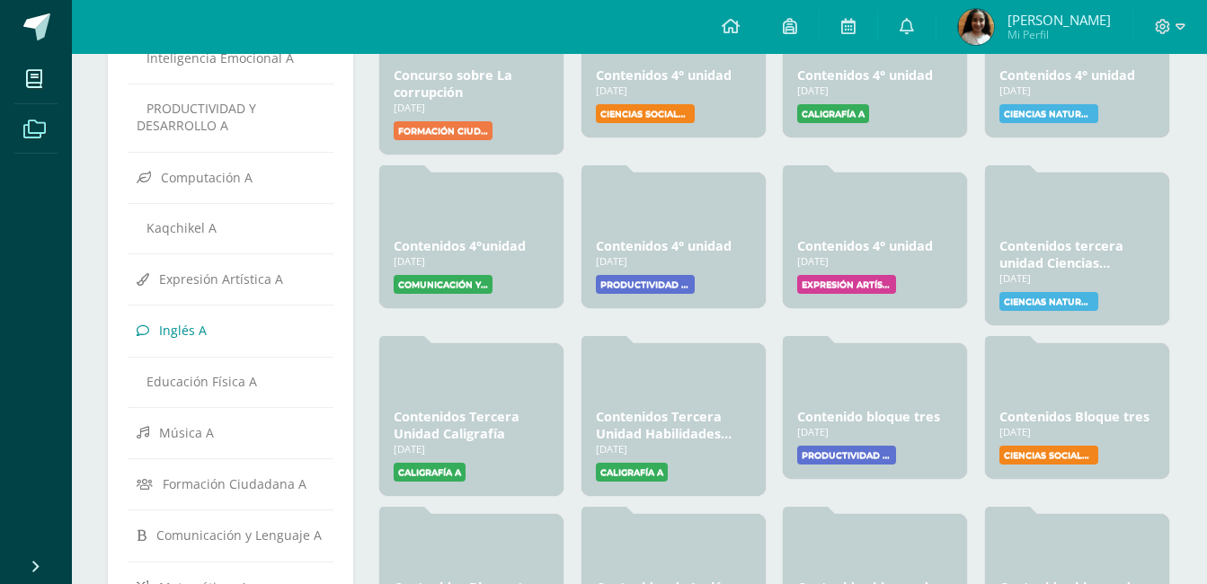
click at [237, 324] on link "Inglés A" at bounding box center [231, 330] width 188 height 32
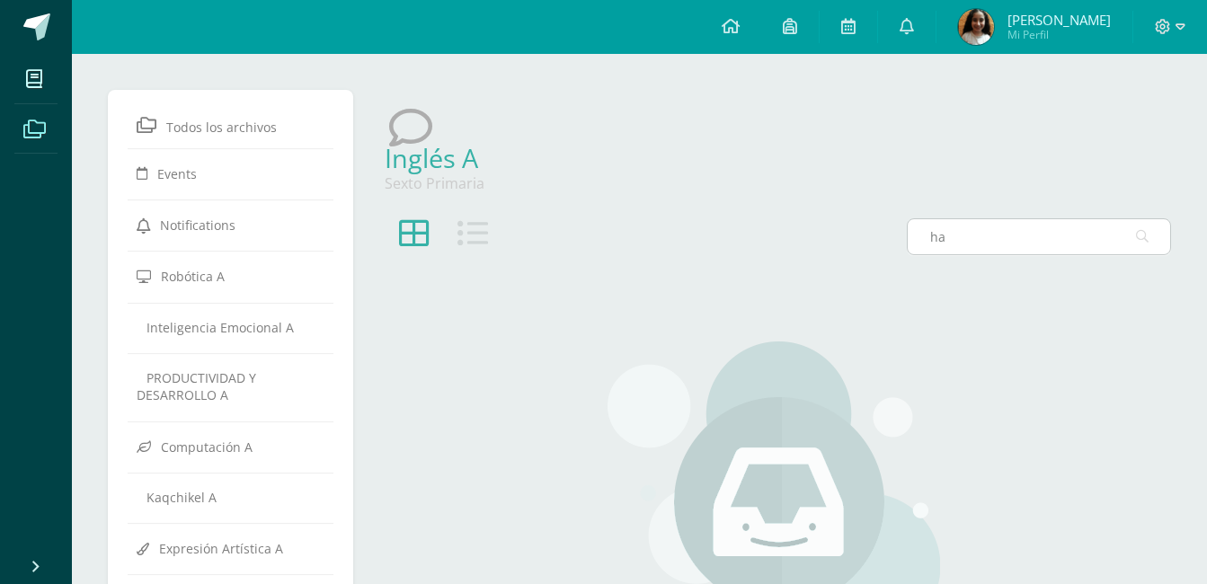
type input "h"
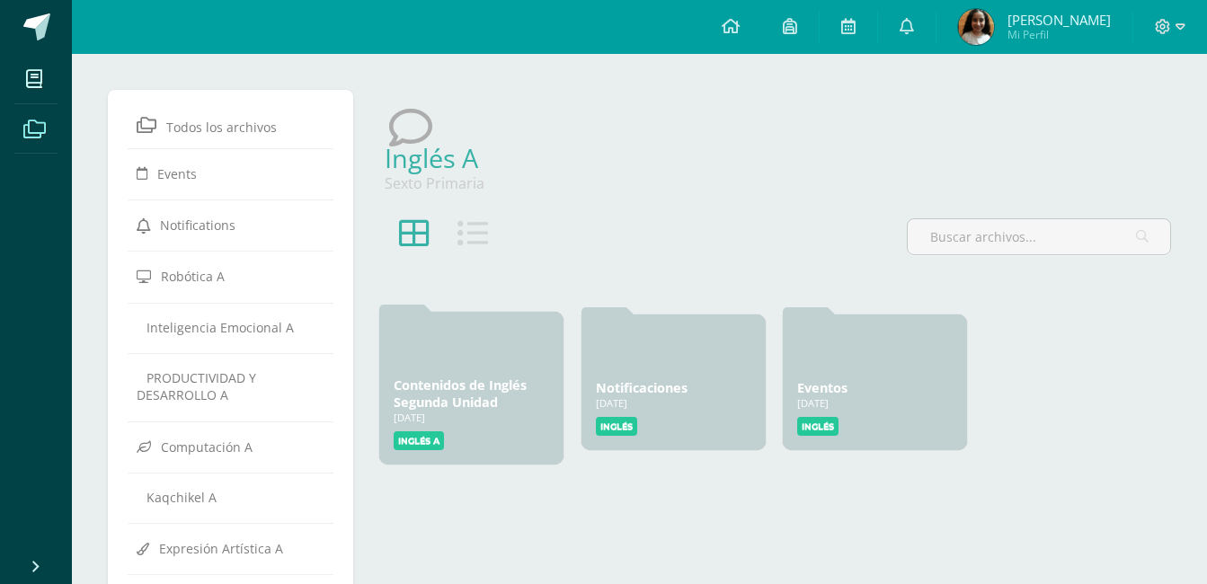
click at [465, 378] on link "Contenidos de Inglés Segunda Unidad" at bounding box center [460, 394] width 133 height 34
click at [654, 368] on div at bounding box center [674, 347] width 156 height 43
click at [676, 367] on div at bounding box center [674, 347] width 156 height 43
click at [822, 381] on link "Eventos" at bounding box center [822, 385] width 50 height 17
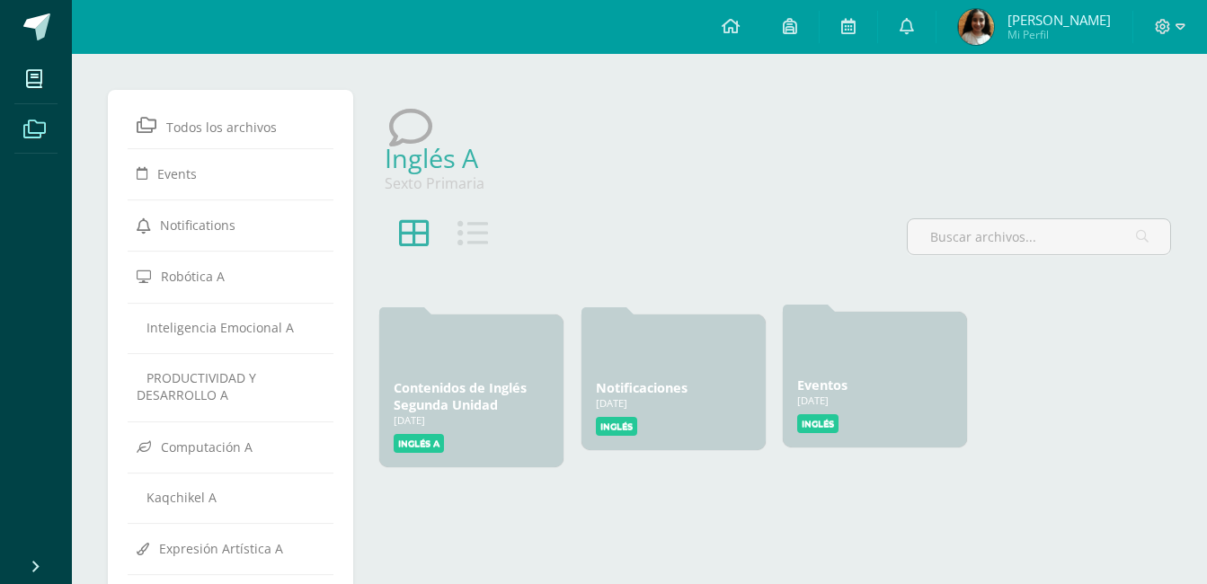
click at [822, 381] on link "Eventos" at bounding box center [822, 385] width 50 height 17
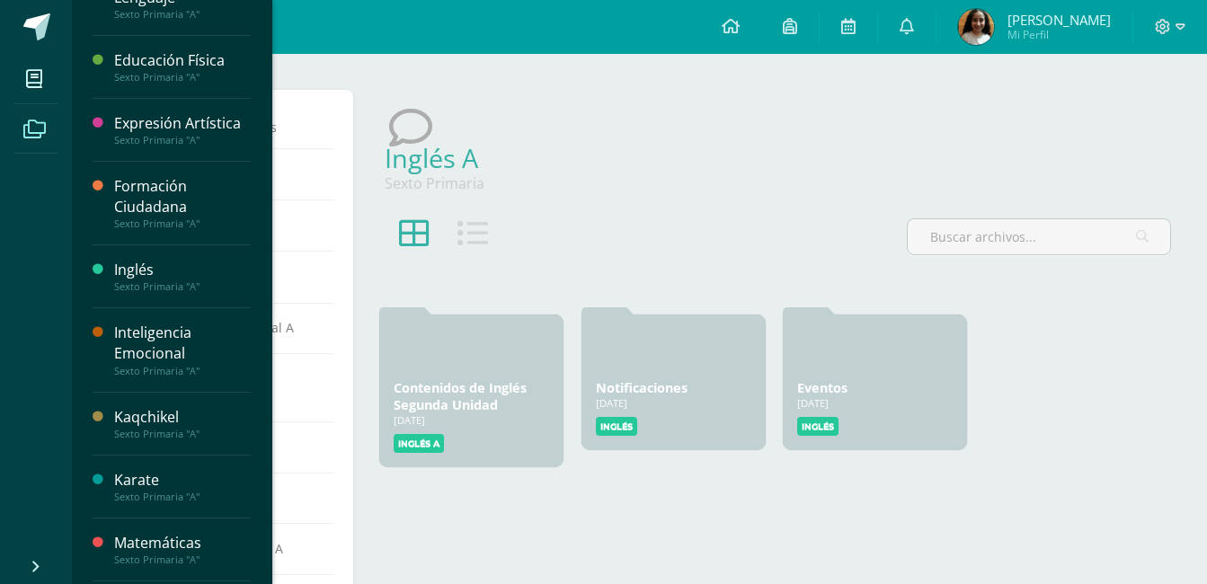
scroll to position [360, 0]
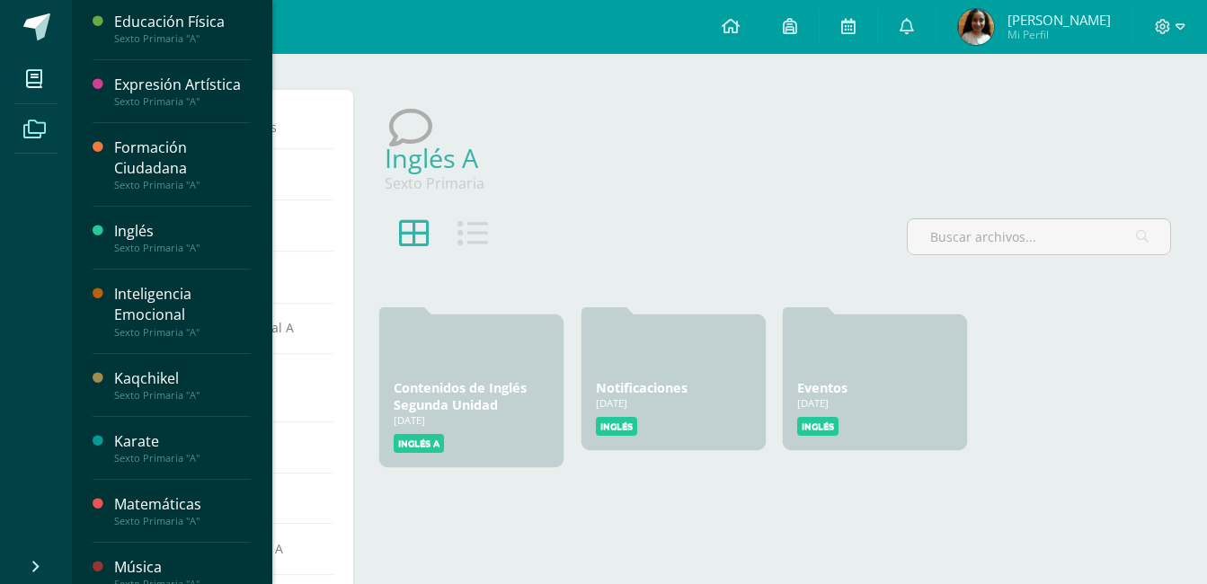
click at [191, 254] on div "Sexto Primaria "A"" at bounding box center [182, 248] width 137 height 13
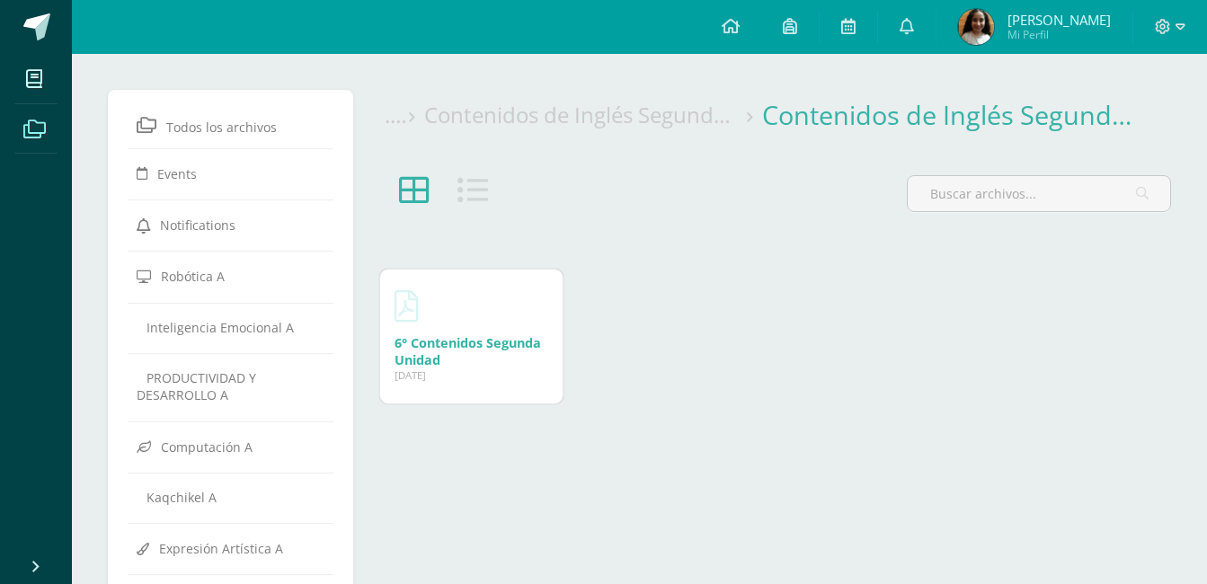
click at [449, 343] on link "6° Contenidos Segunda Unidad" at bounding box center [468, 351] width 147 height 34
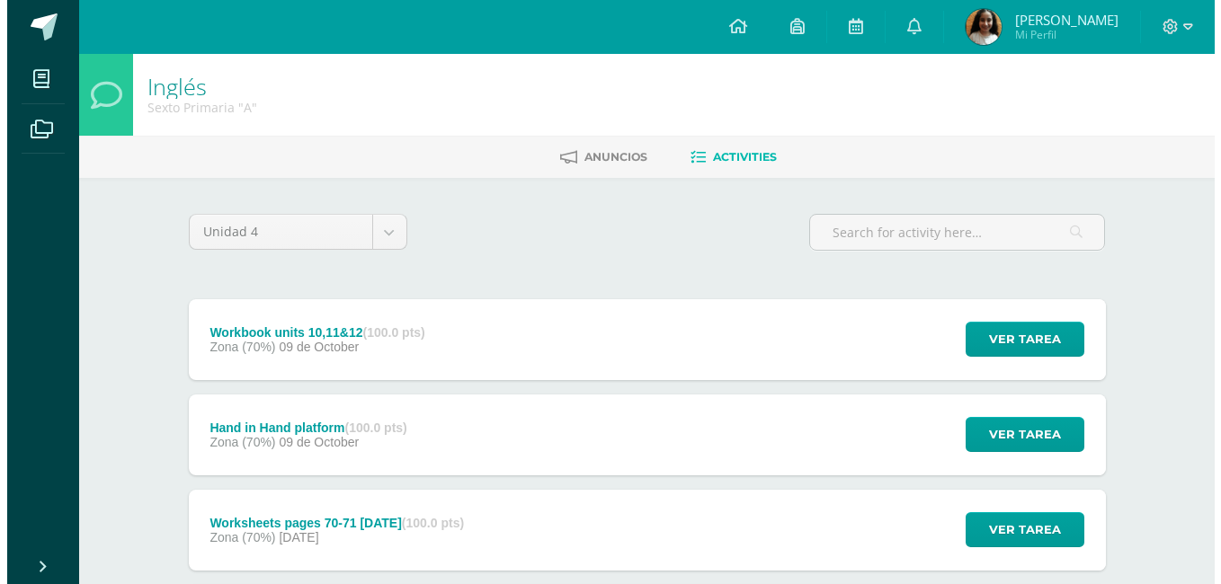
scroll to position [90, 0]
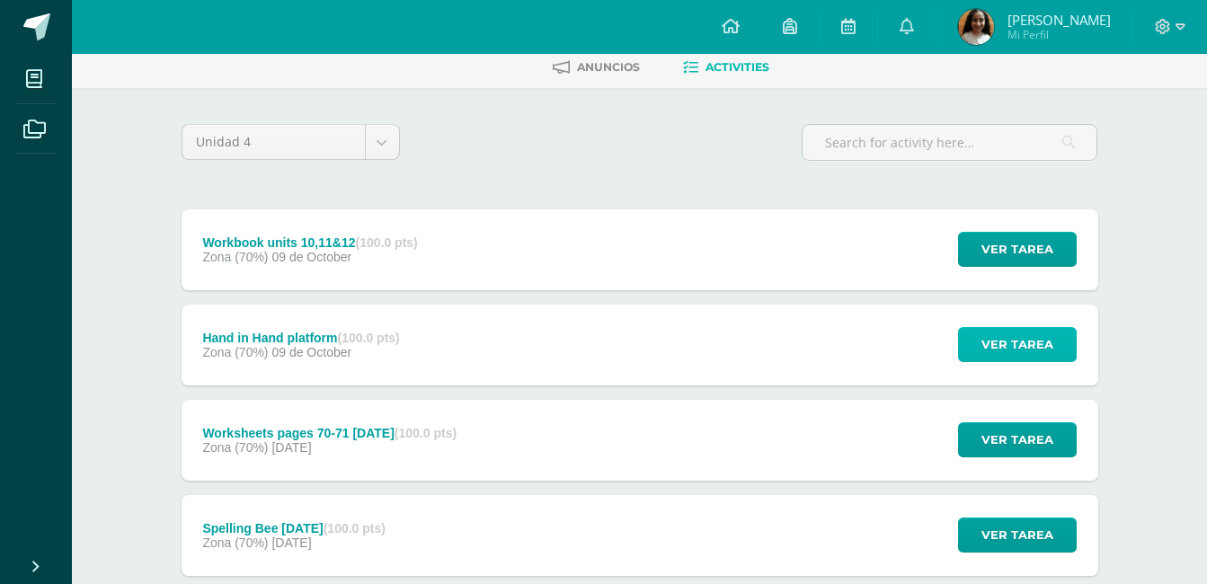
click at [1018, 344] on span "Ver tarea" at bounding box center [1018, 344] width 72 height 33
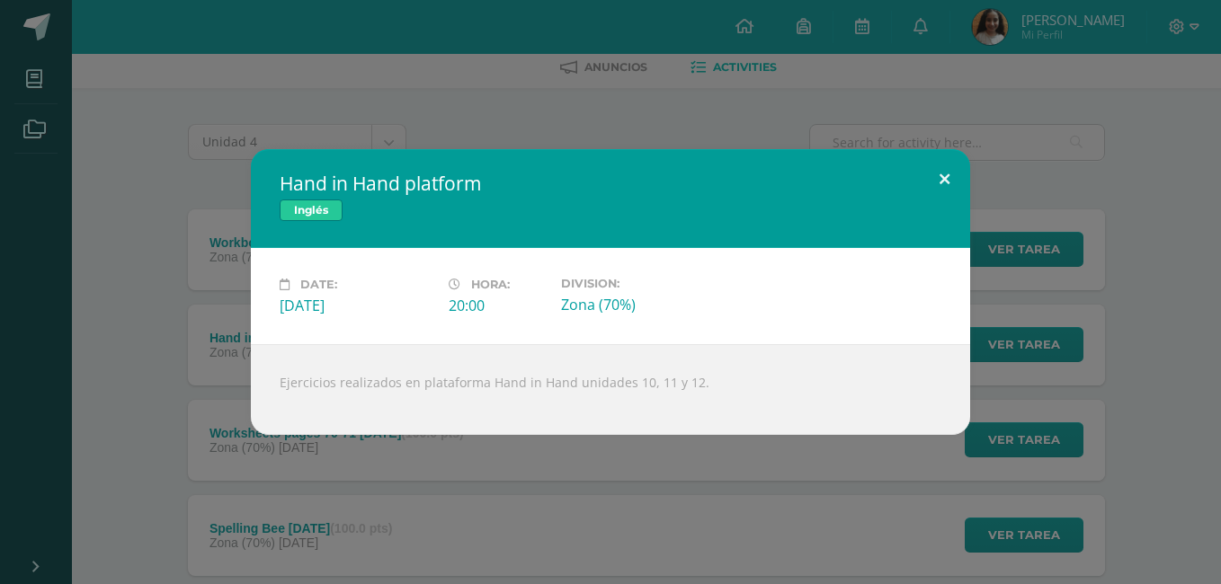
click at [954, 178] on button at bounding box center [944, 179] width 51 height 61
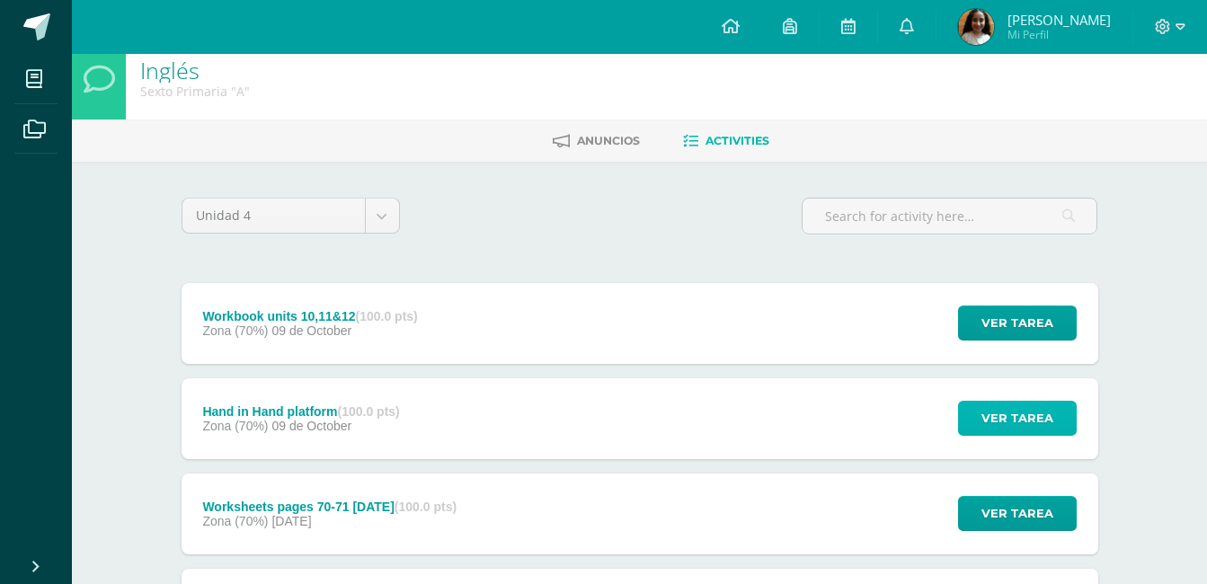
scroll to position [0, 0]
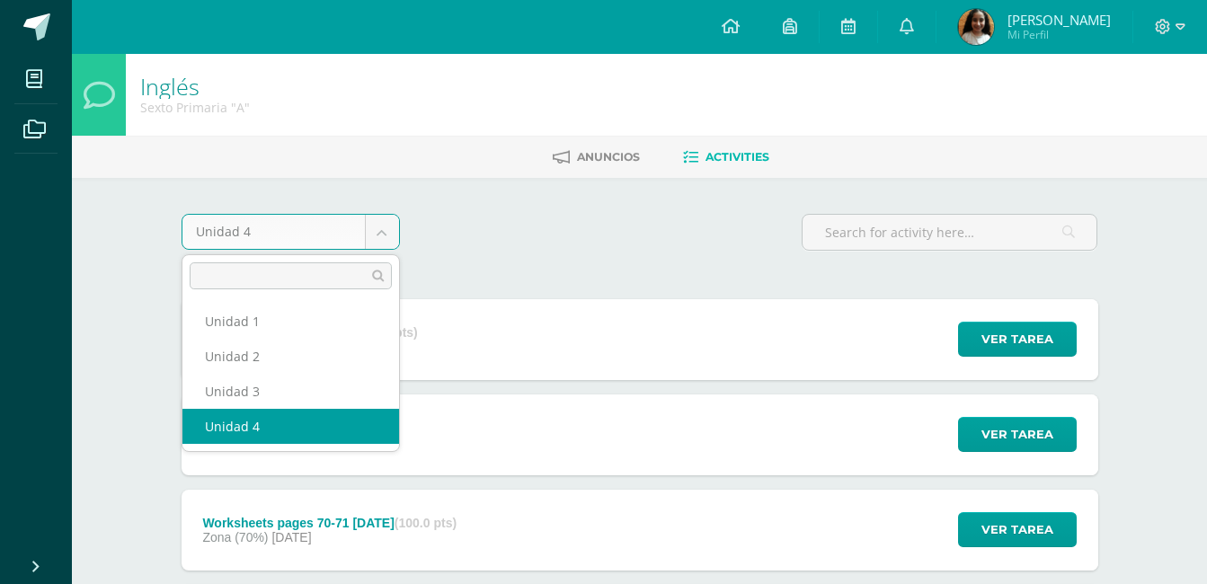
click at [330, 224] on body "My courses Archivos Cerrar panel Caligrafía Sexto Primaria "A" CIENCIAS NATURAL…" at bounding box center [603, 488] width 1207 height 976
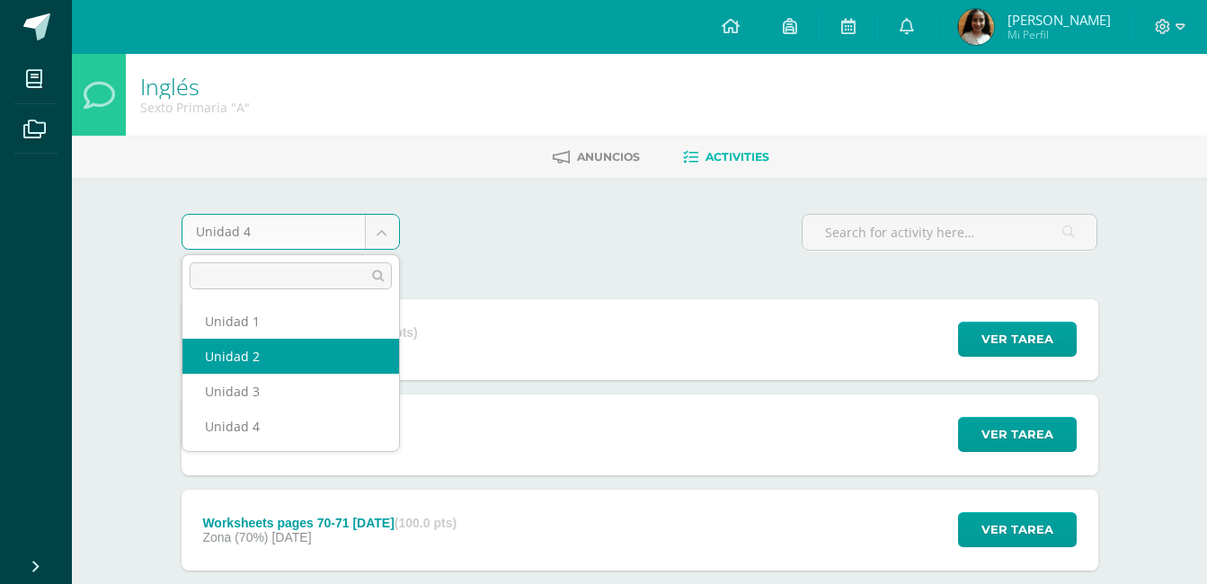
select select "Unidad 2"
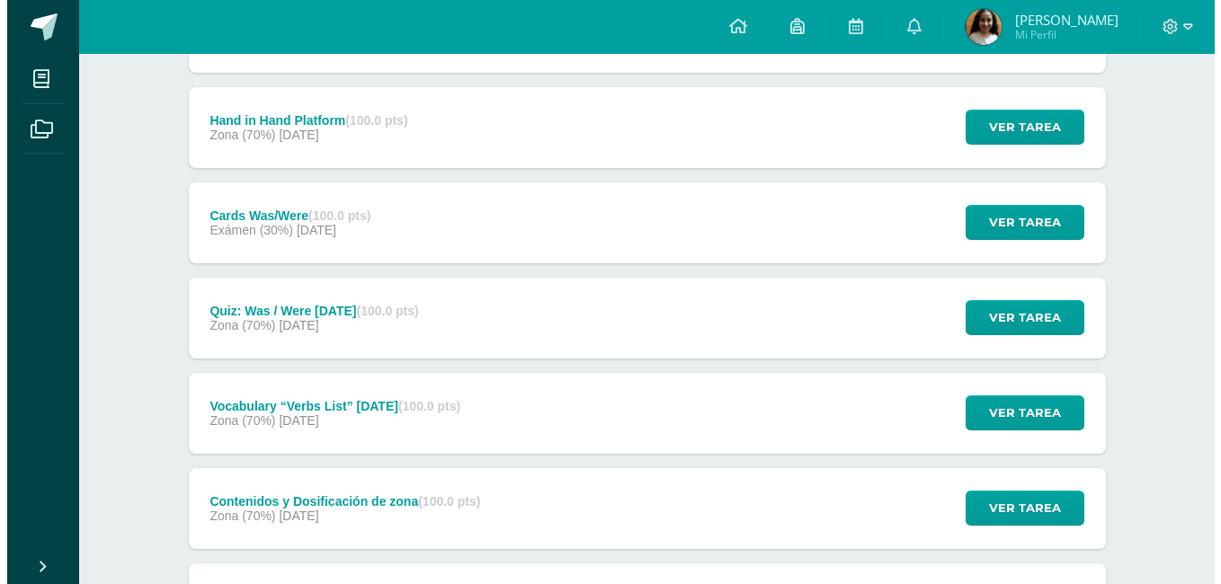
scroll to position [408, 0]
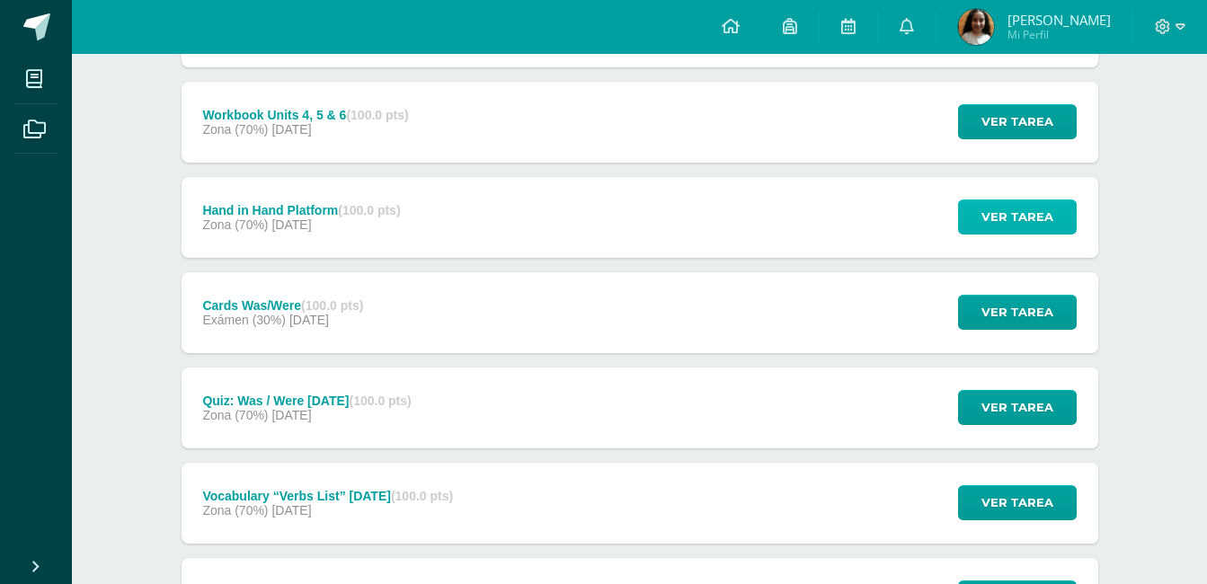
click at [1021, 217] on span "Ver tarea" at bounding box center [1018, 216] width 72 height 33
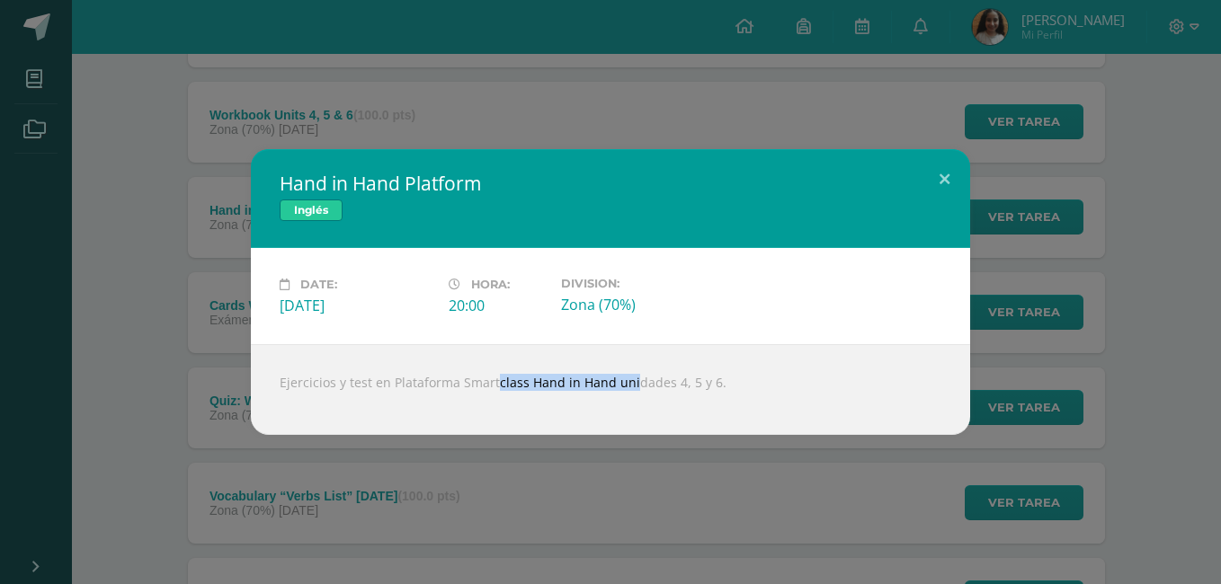
drag, startPoint x: 458, startPoint y: 383, endPoint x: 606, endPoint y: 374, distance: 148.6
click at [606, 374] on div "Ejercicios y test en Plataforma Smartclass Hand in Hand unidades 4, 5 y 6." at bounding box center [610, 389] width 719 height 91
drag, startPoint x: 606, startPoint y: 374, endPoint x: 587, endPoint y: 378, distance: 19.2
copy div "Smartclass Hand in Hand"
